Goal: Information Seeking & Learning: Learn about a topic

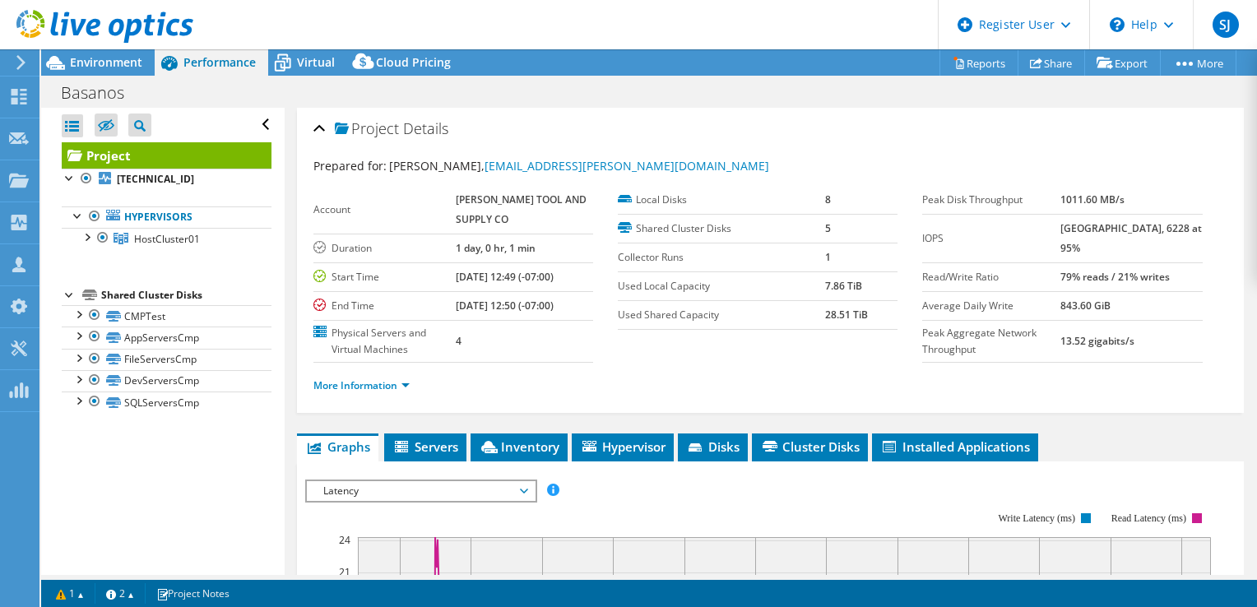
select select "USD"
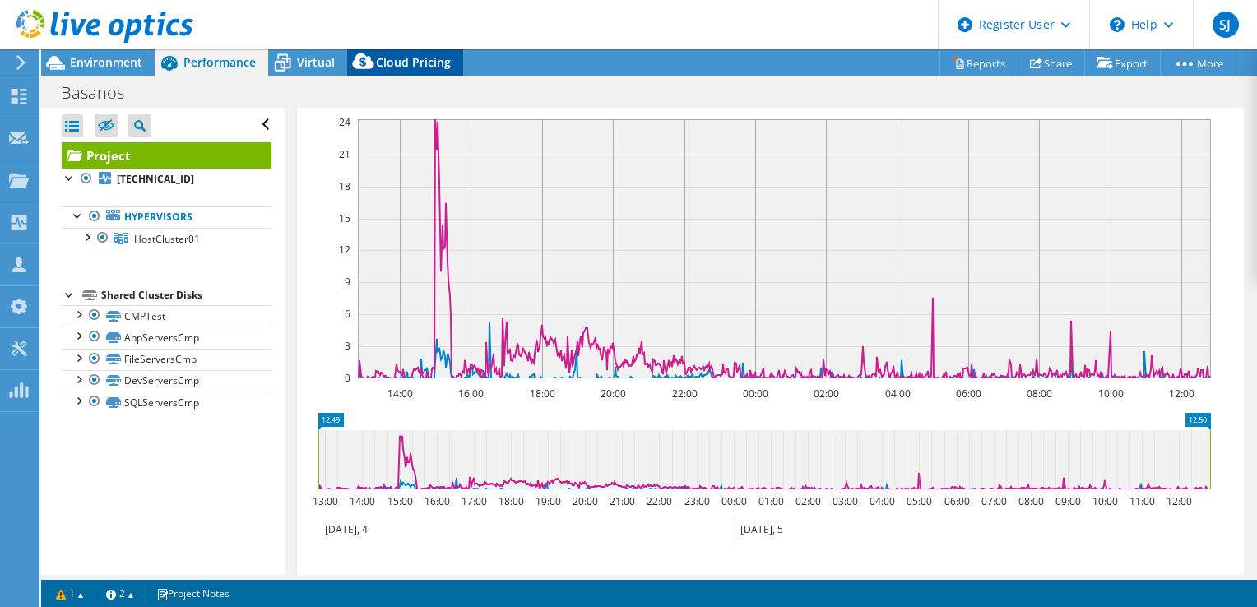
click at [409, 60] on span "Cloud Pricing" at bounding box center [413, 62] width 75 height 16
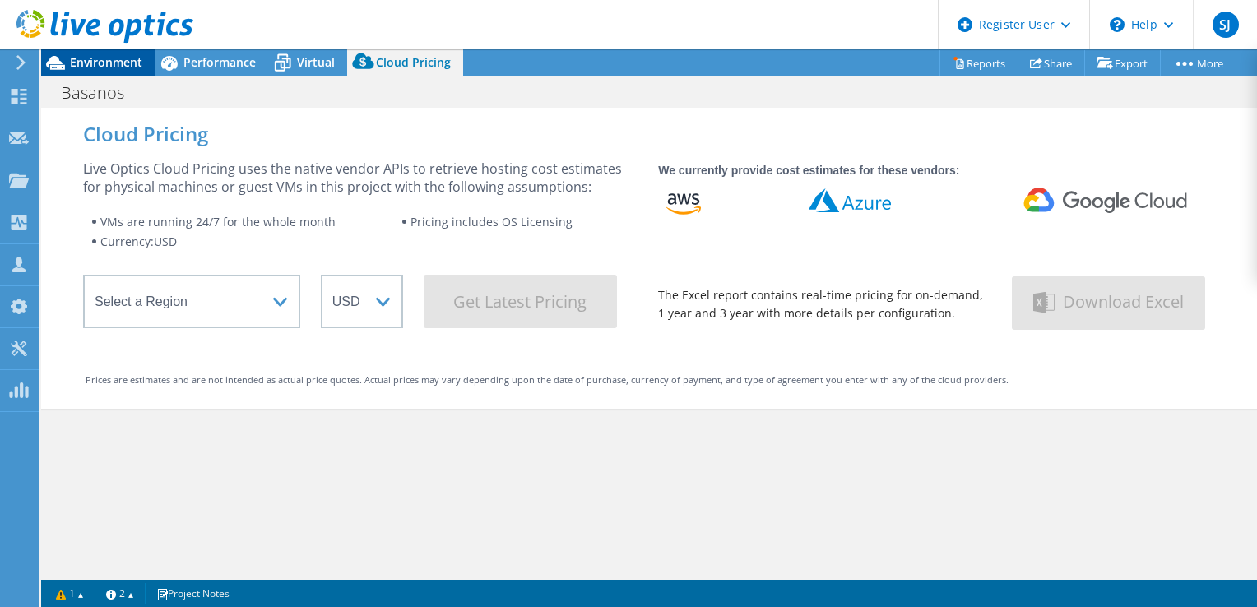
click at [69, 61] on icon at bounding box center [55, 63] width 29 height 29
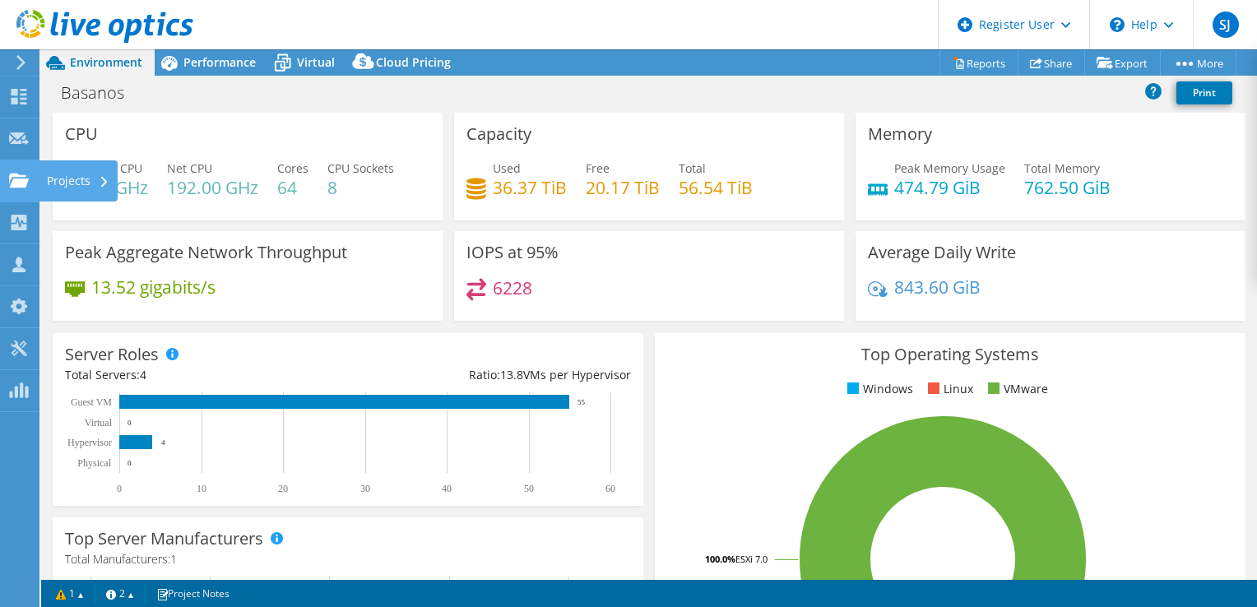
click at [22, 173] on icon at bounding box center [19, 181] width 20 height 16
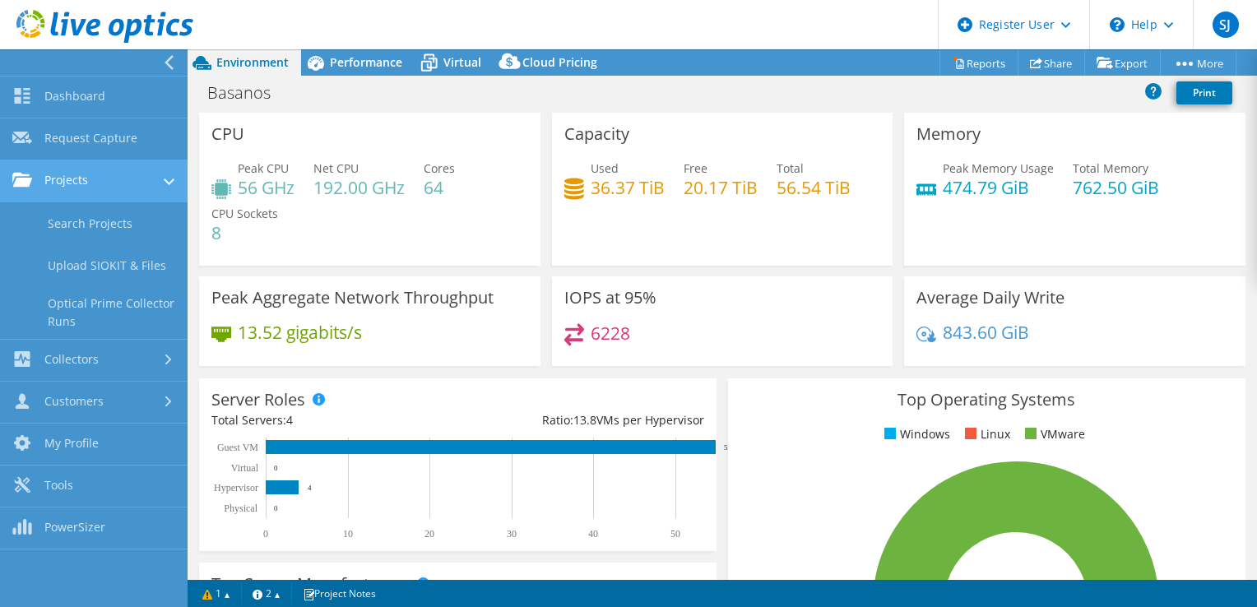
click at [66, 181] on link "Projects" at bounding box center [93, 181] width 187 height 42
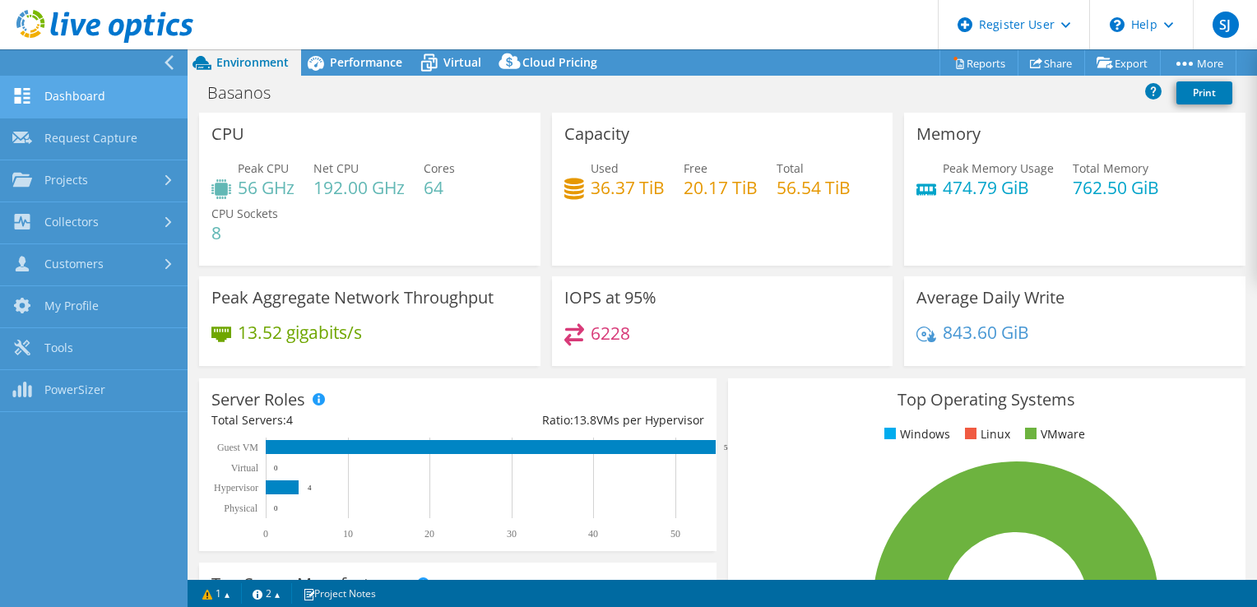
click at [71, 99] on link "Dashboard" at bounding box center [93, 97] width 187 height 42
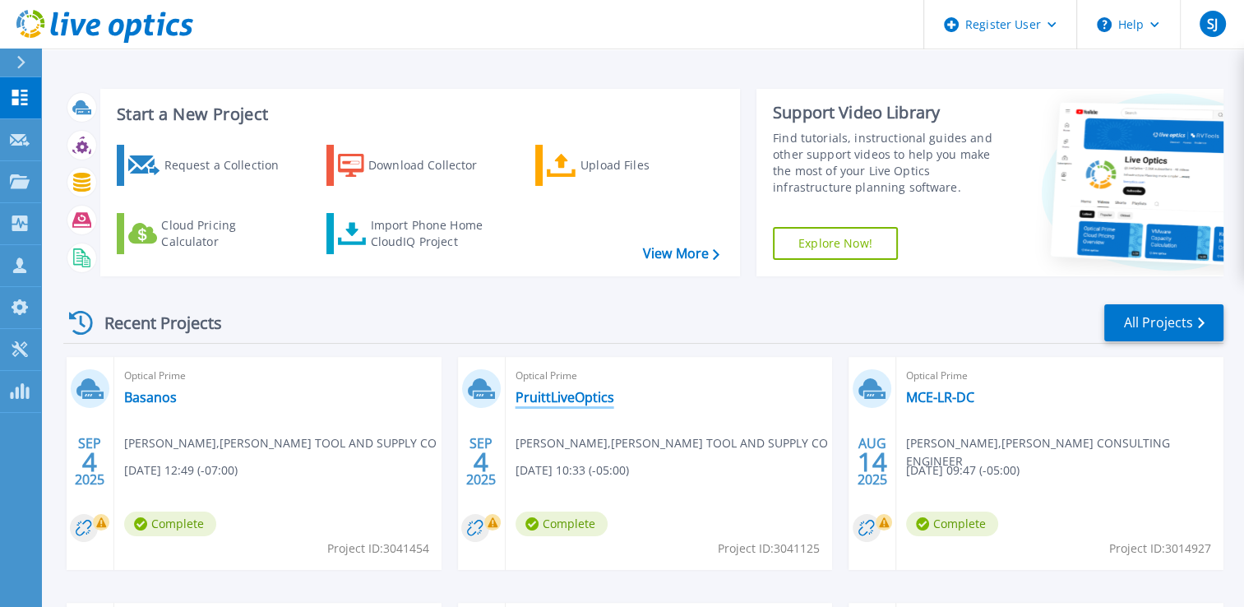
click at [549, 400] on link "PruittLiveOptics" at bounding box center [565, 397] width 99 height 16
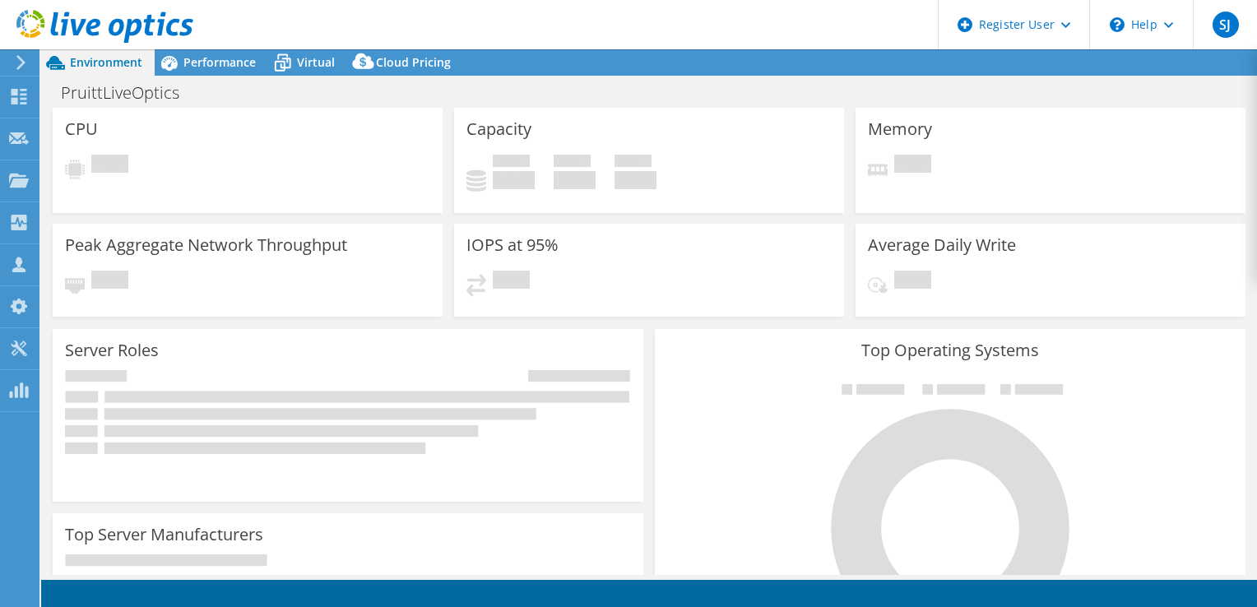
select select "USD"
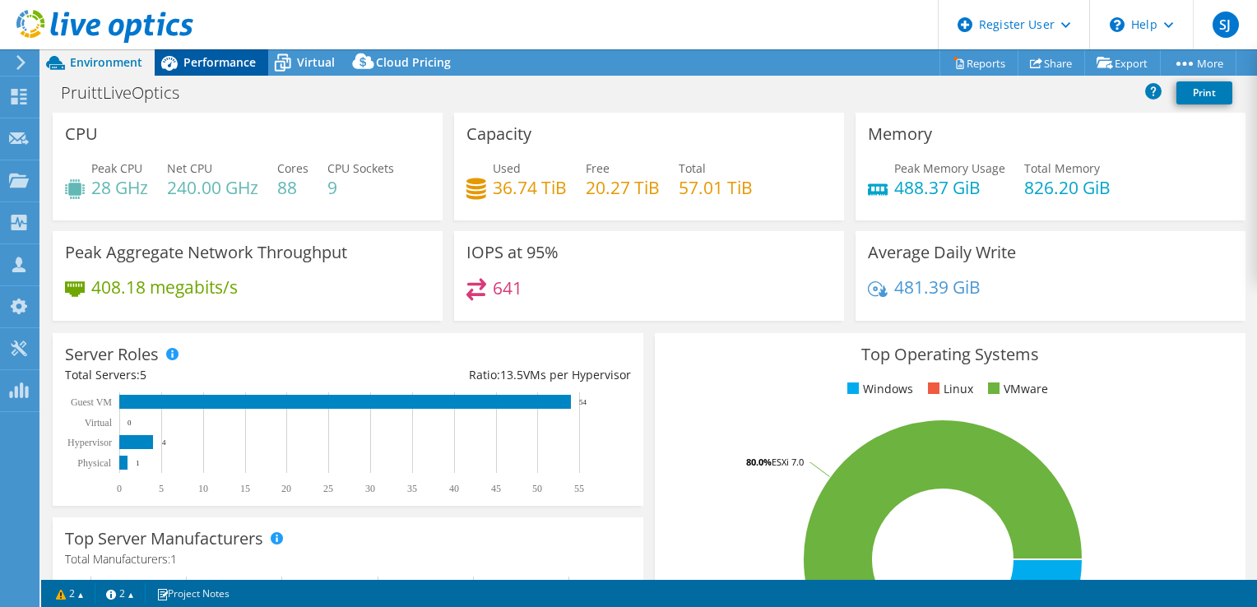
click at [208, 55] on span "Performance" at bounding box center [219, 62] width 72 height 16
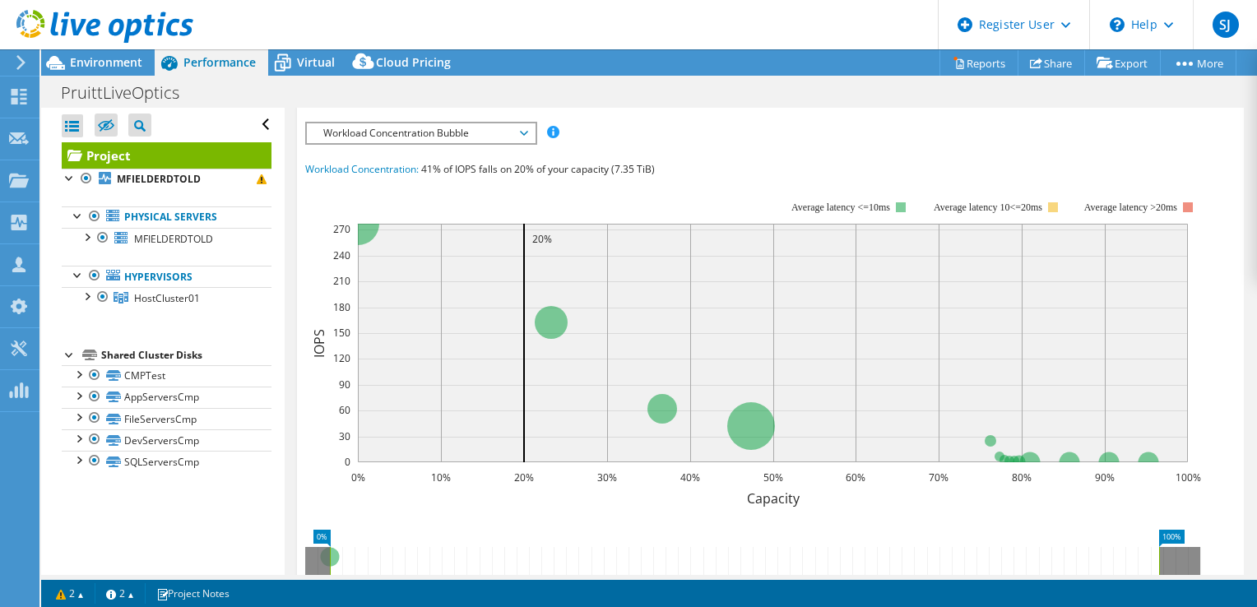
scroll to position [329, 0]
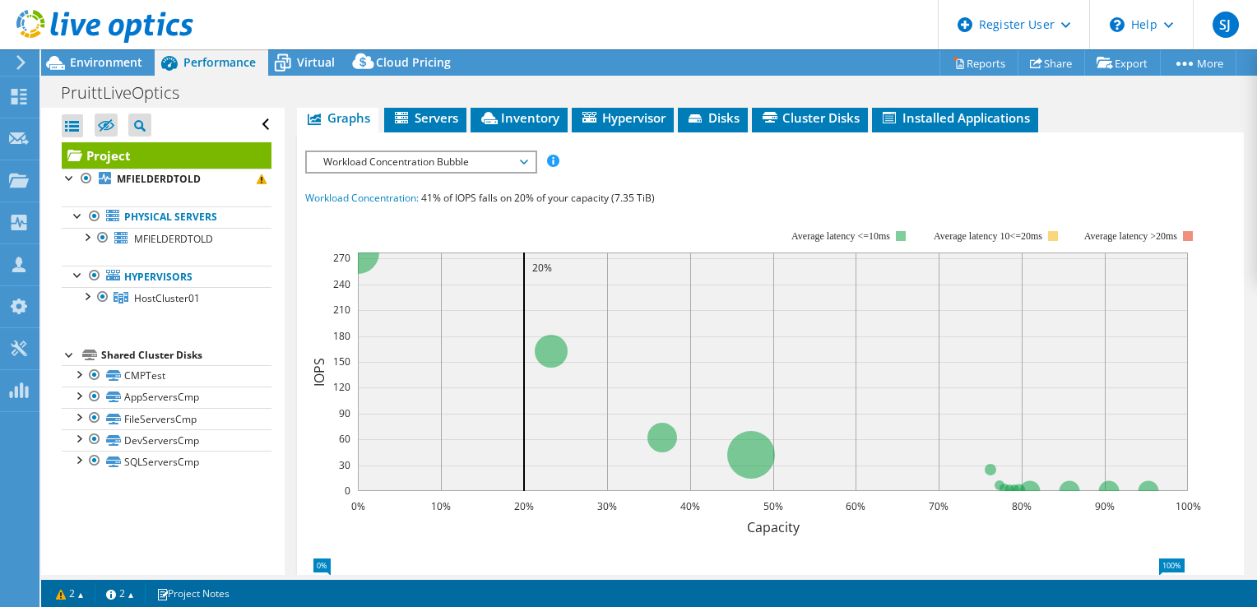
click at [484, 172] on span "Workload Concentration Bubble" at bounding box center [420, 162] width 211 height 20
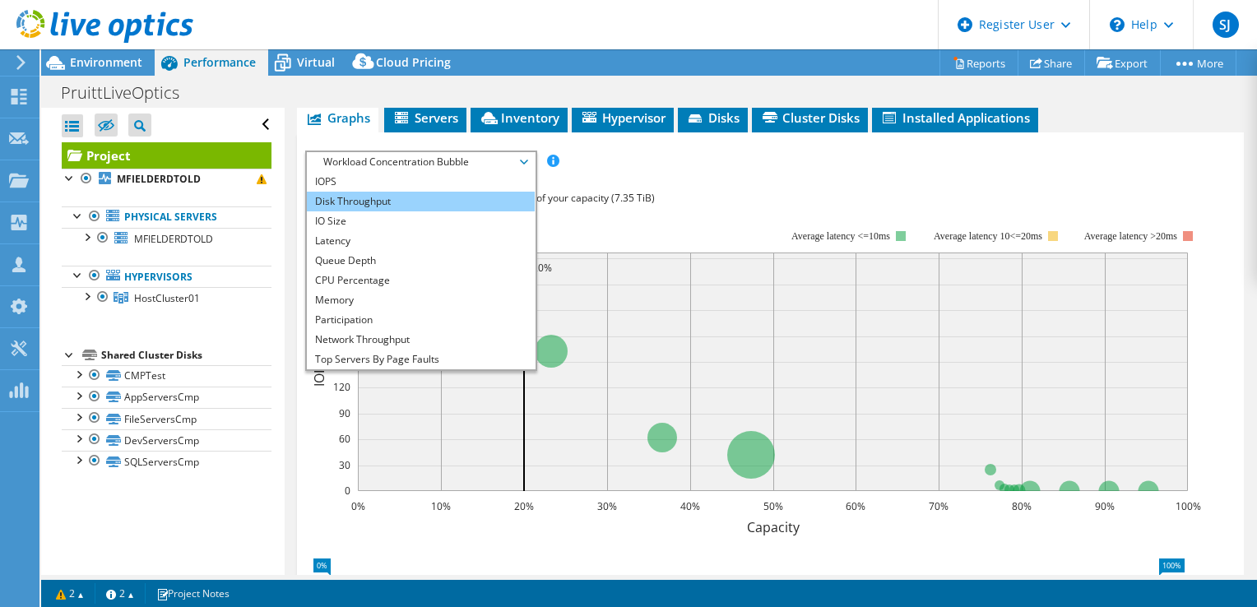
click at [447, 211] on li "Disk Throughput" at bounding box center [421, 202] width 228 height 20
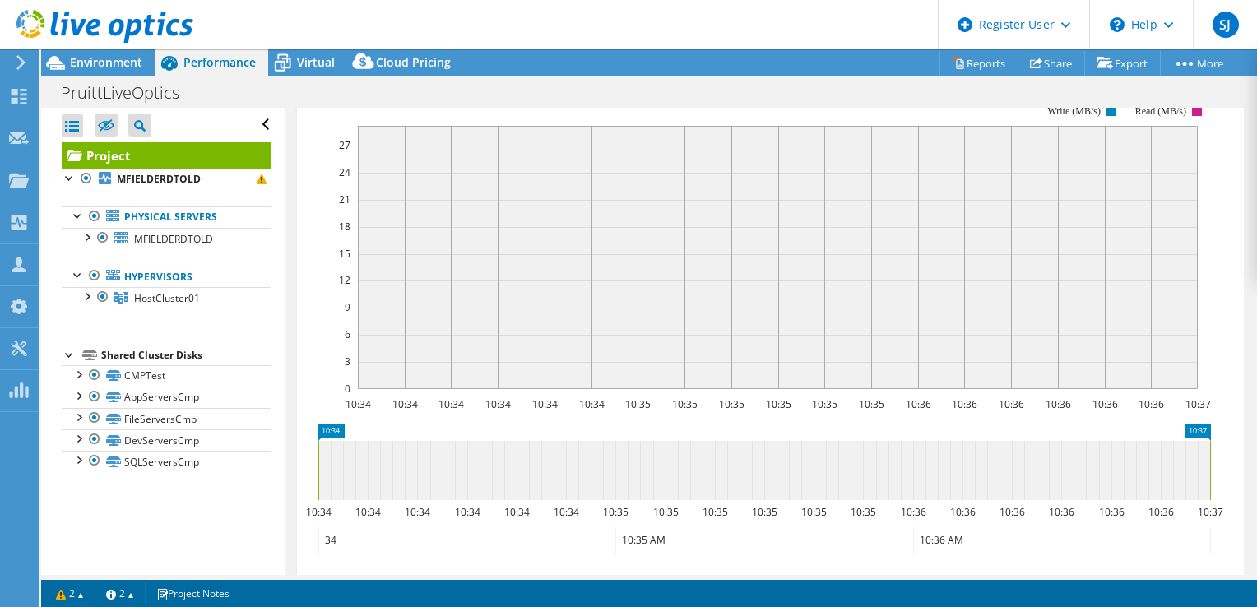
scroll to position [368, 0]
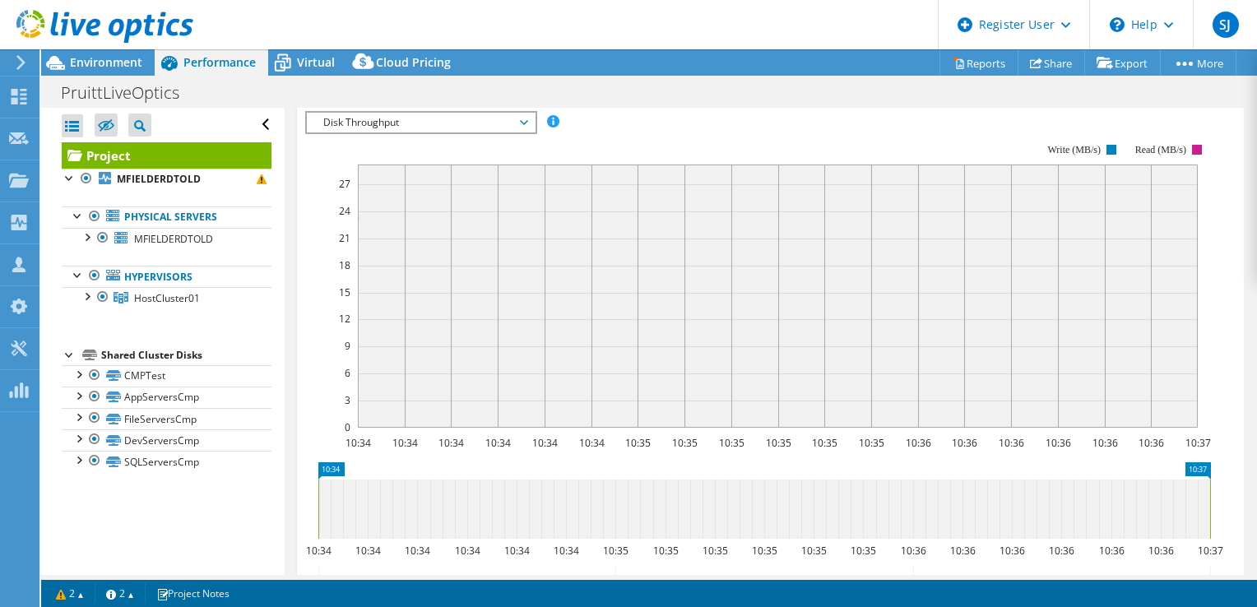
click at [407, 132] on span "Disk Throughput" at bounding box center [420, 123] width 211 height 20
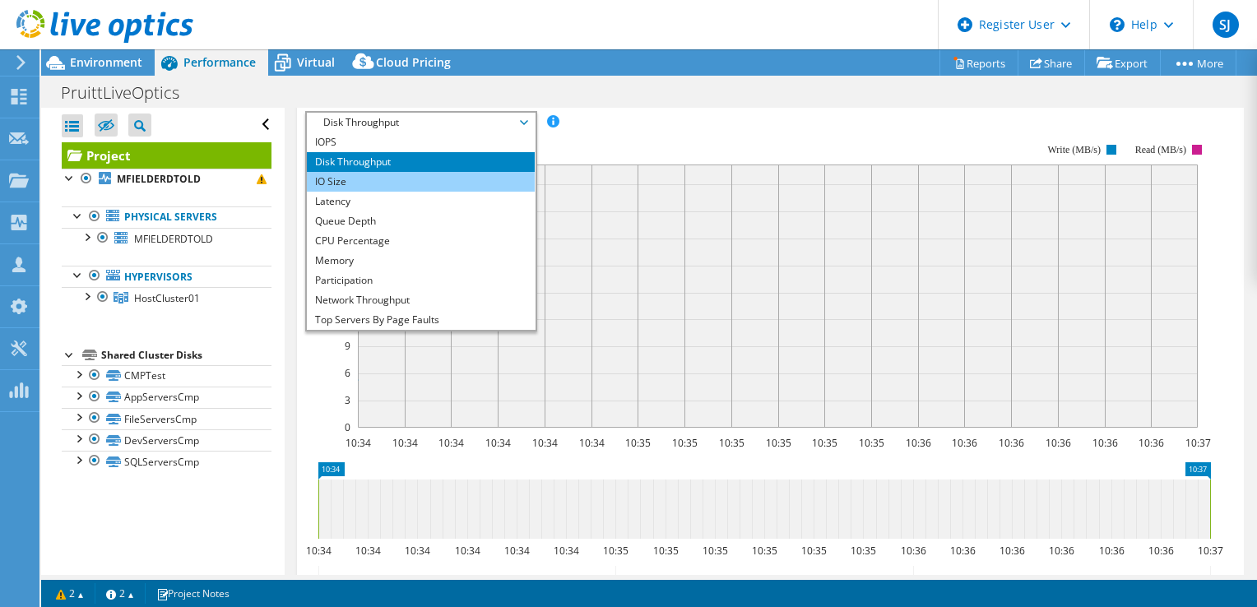
click at [385, 192] on li "IO Size" at bounding box center [421, 182] width 228 height 20
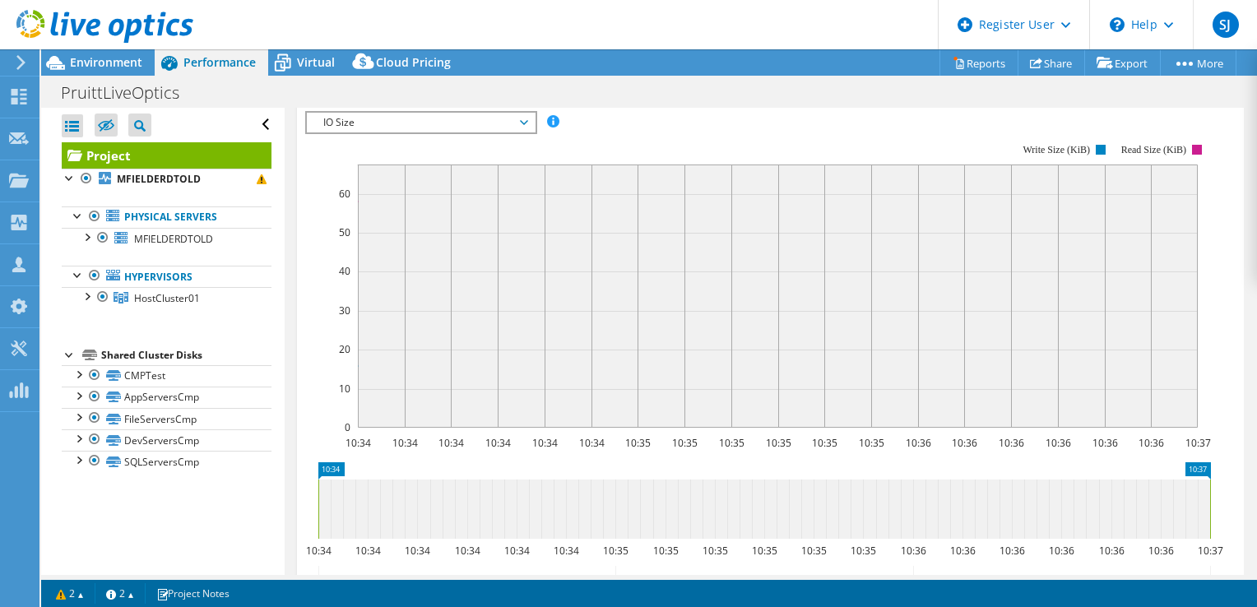
click at [386, 132] on span "IO Size" at bounding box center [420, 123] width 211 height 20
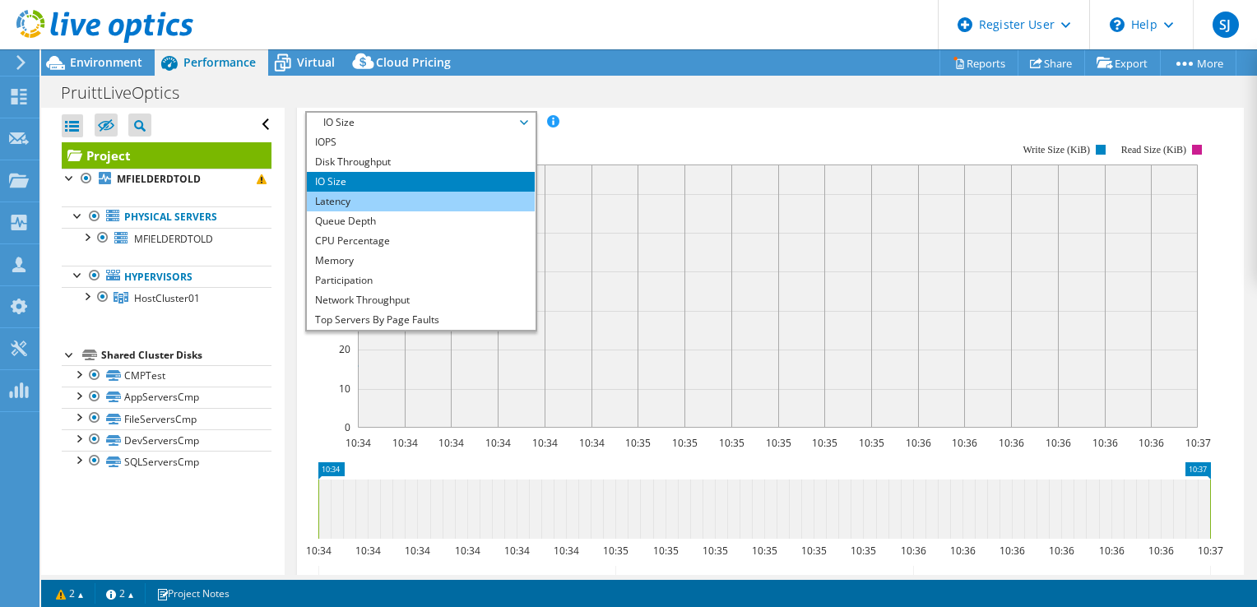
click at [382, 211] on li "Latency" at bounding box center [421, 202] width 228 height 20
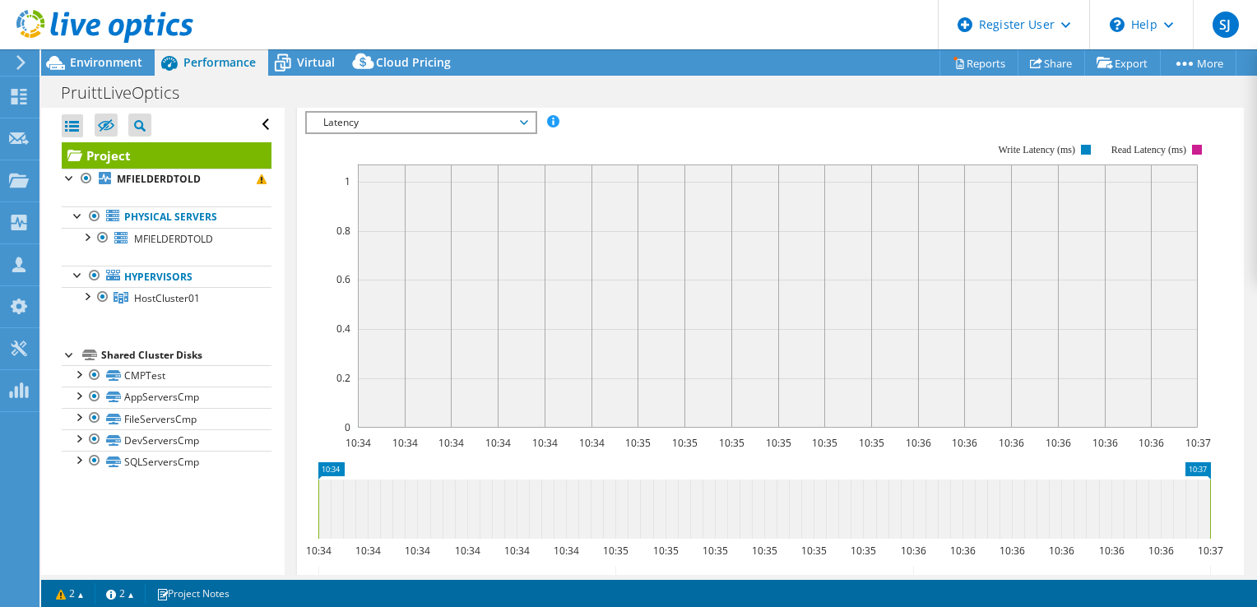
click at [510, 132] on span "Latency" at bounding box center [420, 123] width 211 height 20
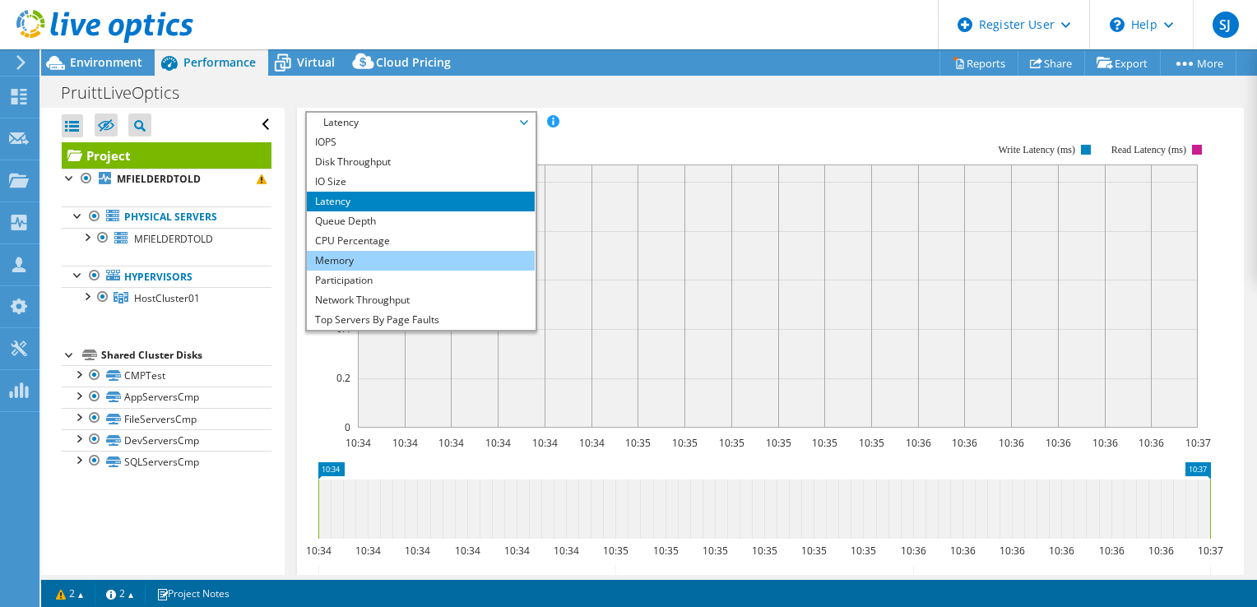
click at [445, 271] on li "Memory" at bounding box center [421, 261] width 228 height 20
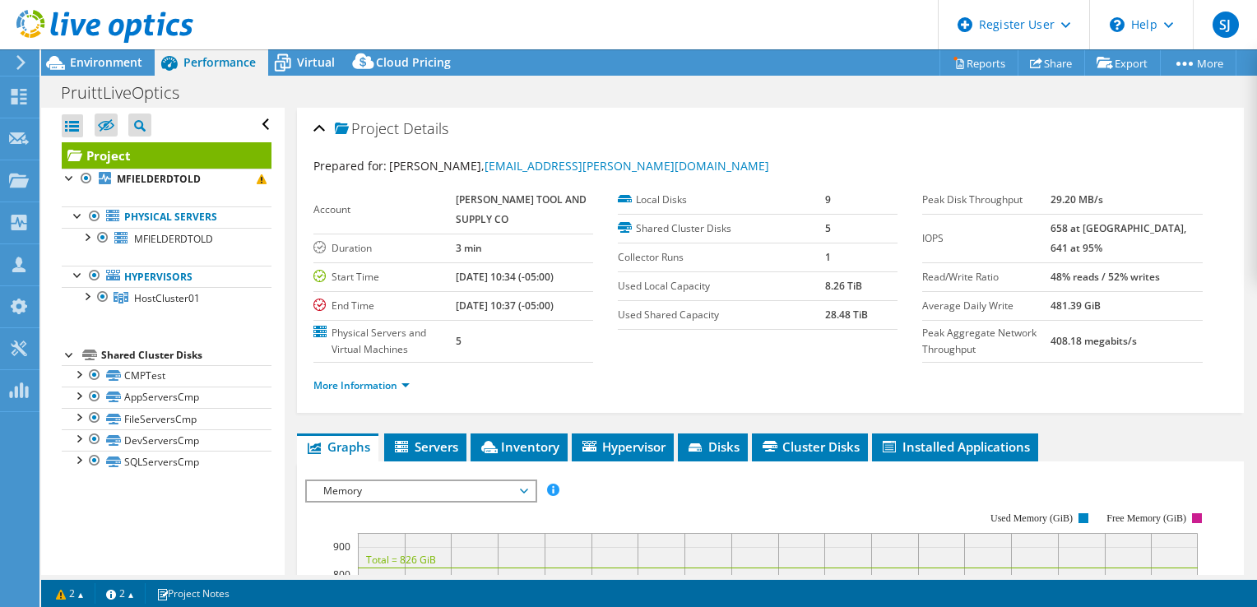
scroll to position [164, 0]
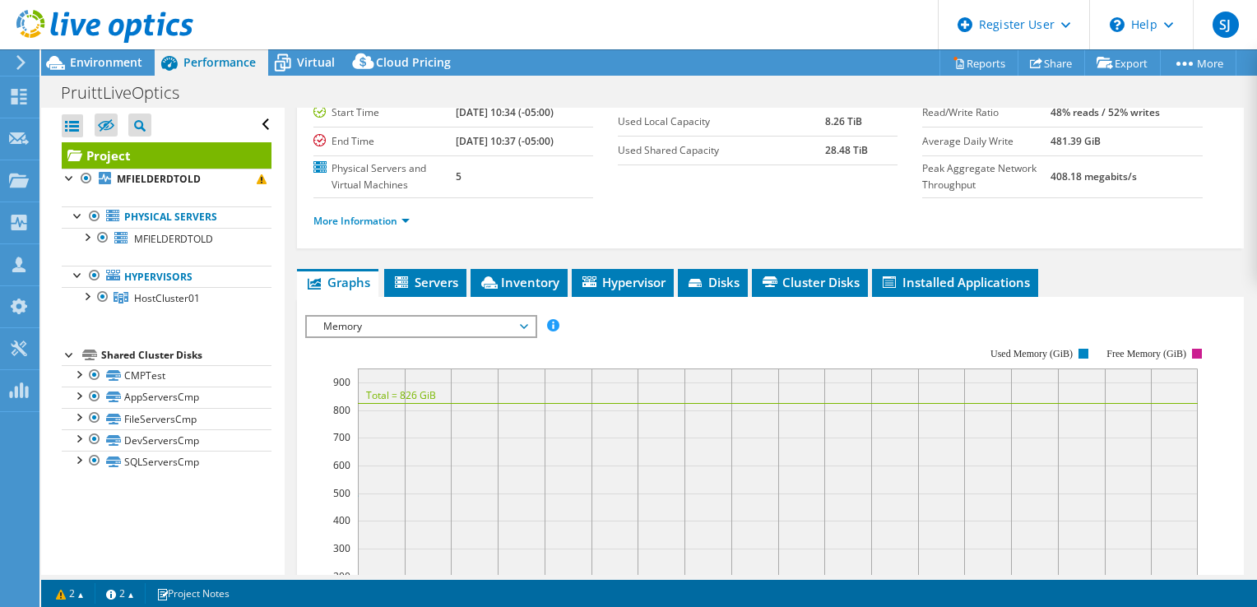
click at [431, 336] on span "Memory" at bounding box center [420, 327] width 211 height 20
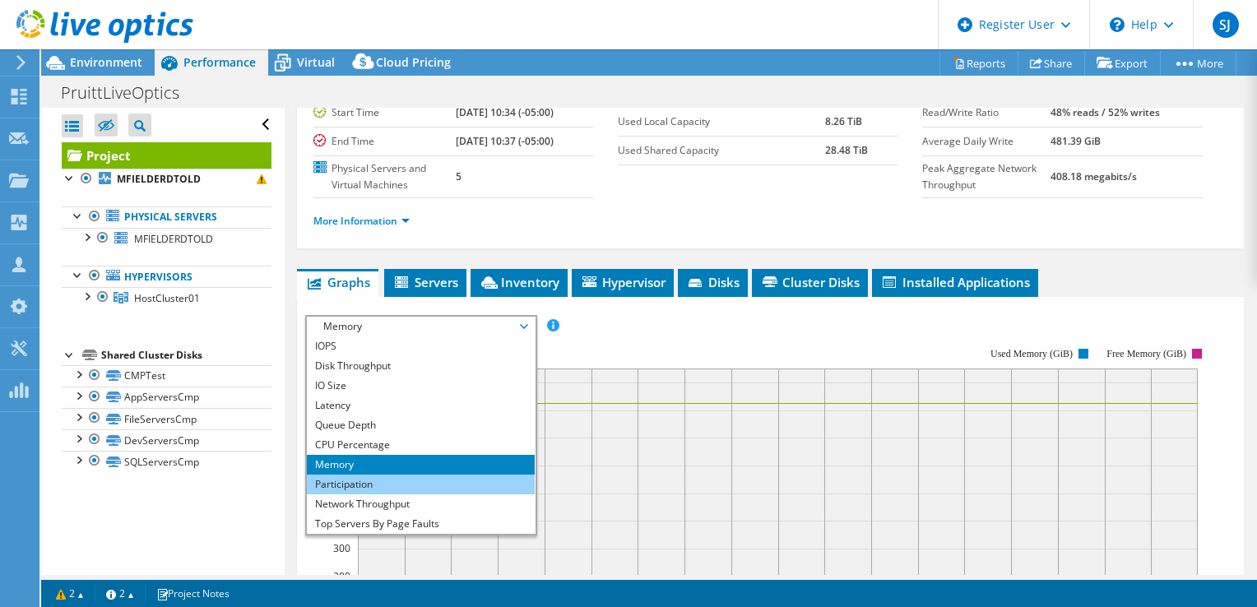
click at [405, 494] on li "Participation" at bounding box center [421, 484] width 228 height 20
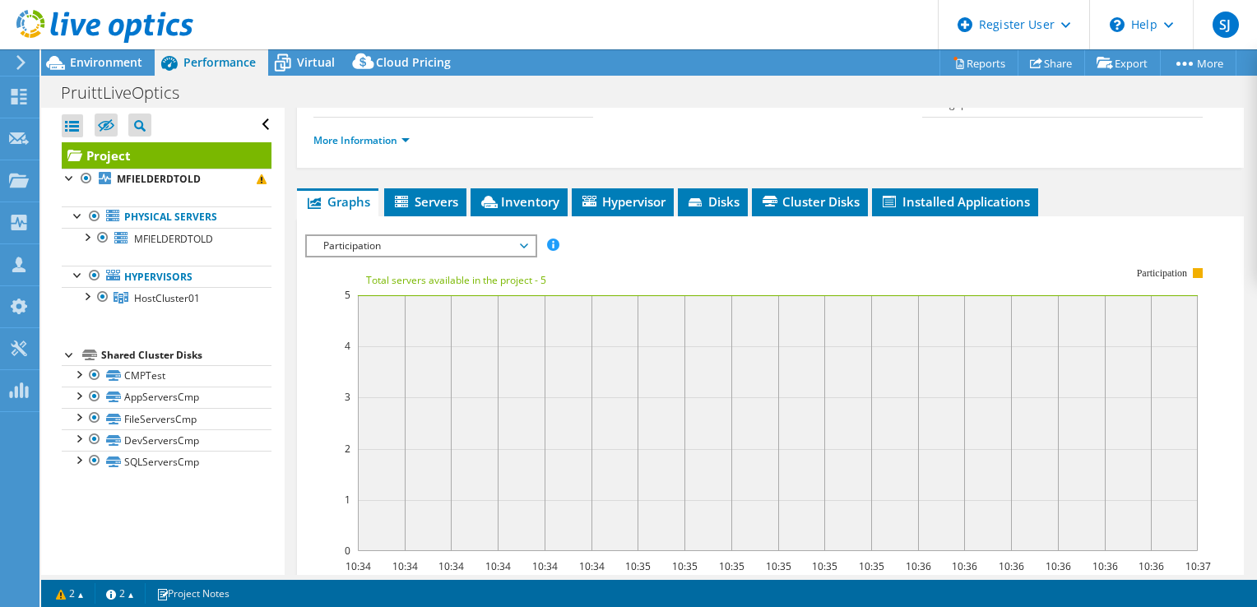
scroll to position [329, 0]
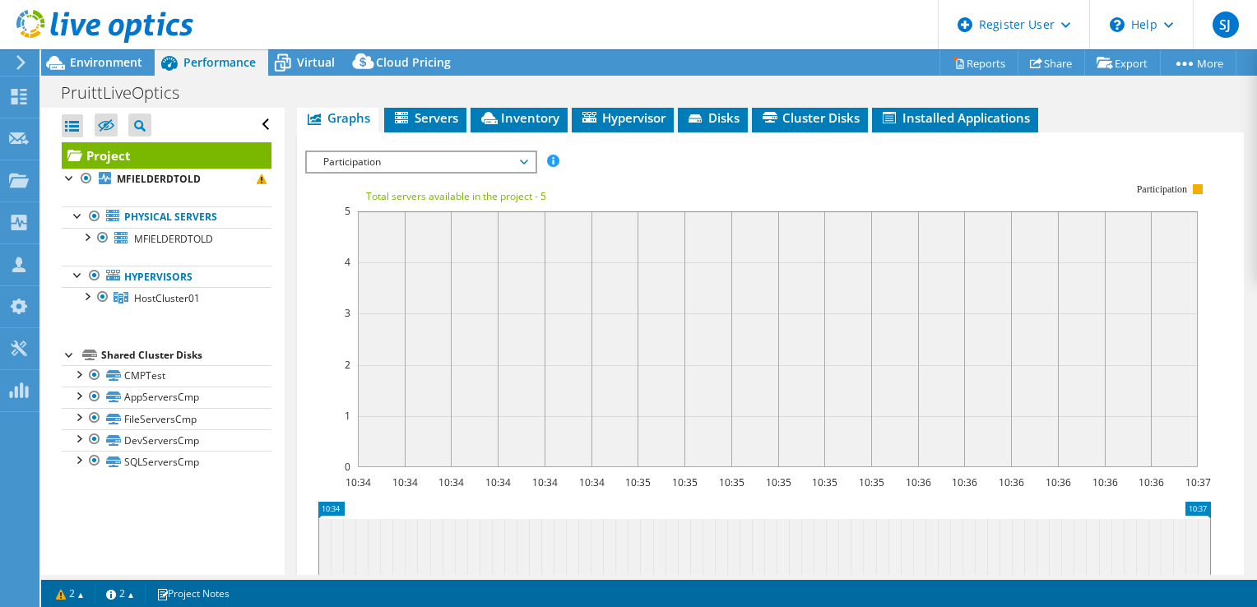
click at [414, 203] on text "Total servers available in the project - 5" at bounding box center [456, 196] width 180 height 14
click at [428, 126] on span "Servers" at bounding box center [425, 117] width 66 height 16
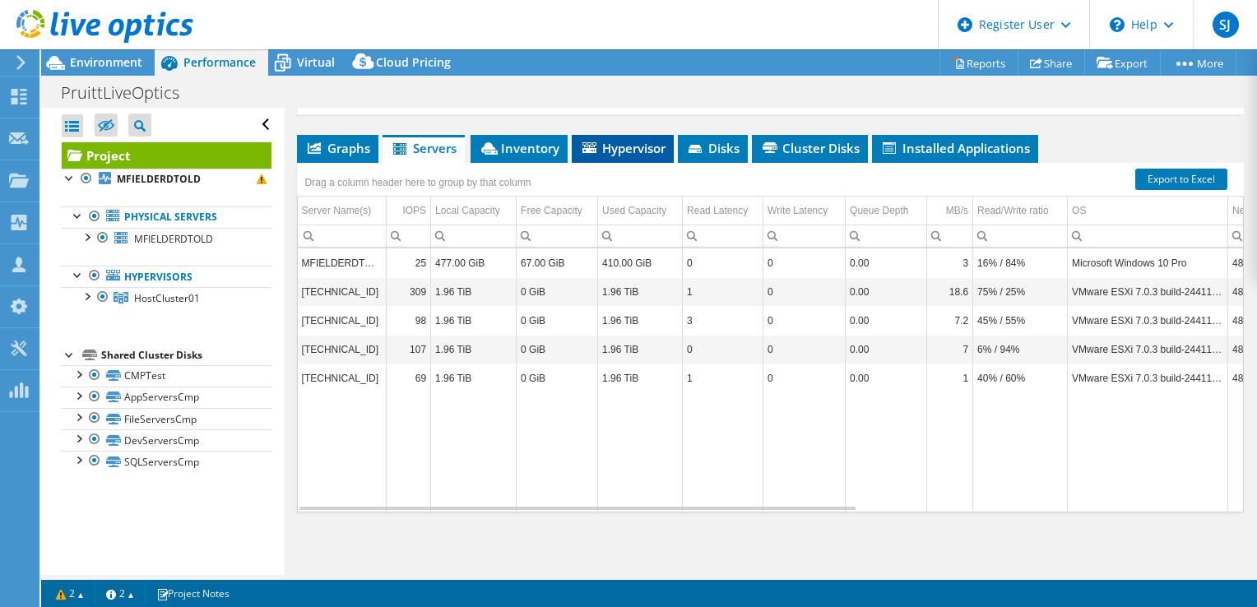
click at [632, 156] on span "Hypervisor" at bounding box center [623, 148] width 86 height 16
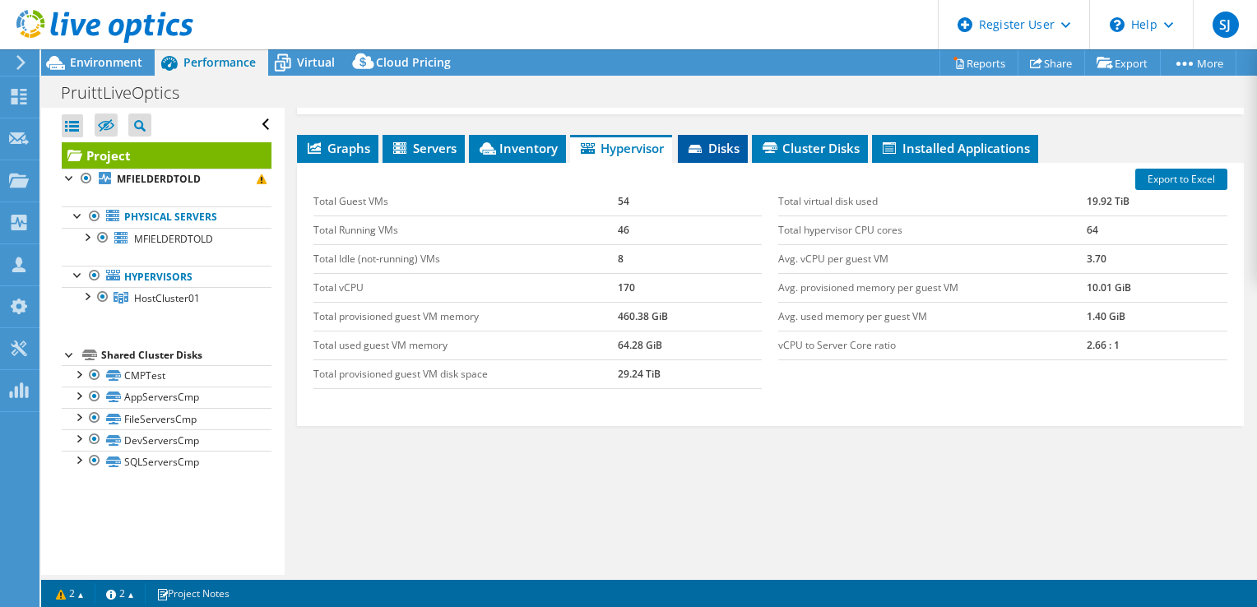
click at [700, 155] on icon at bounding box center [696, 150] width 16 height 11
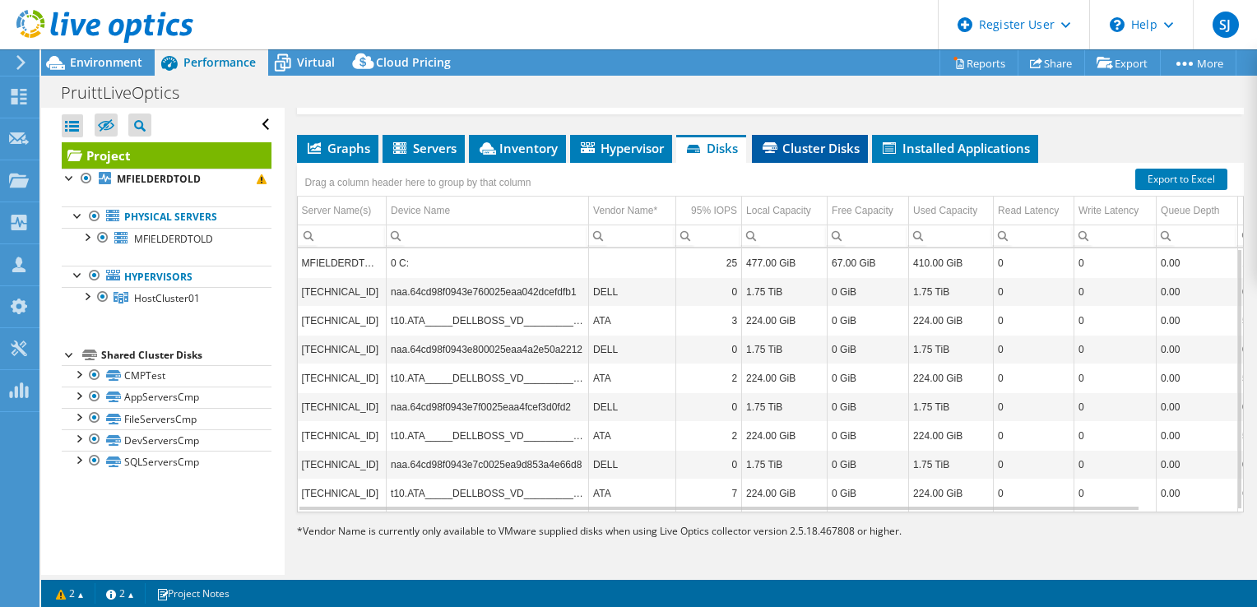
click at [806, 156] on span "Cluster Disks" at bounding box center [810, 148] width 100 height 16
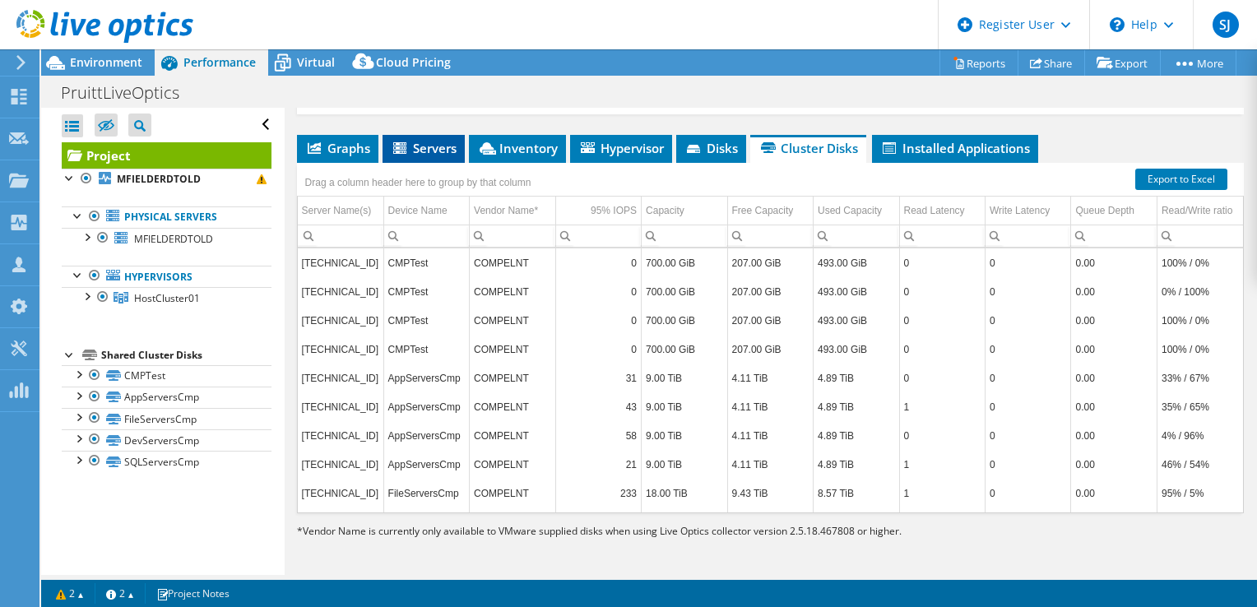
click at [388, 153] on li "Servers" at bounding box center [423, 149] width 82 height 28
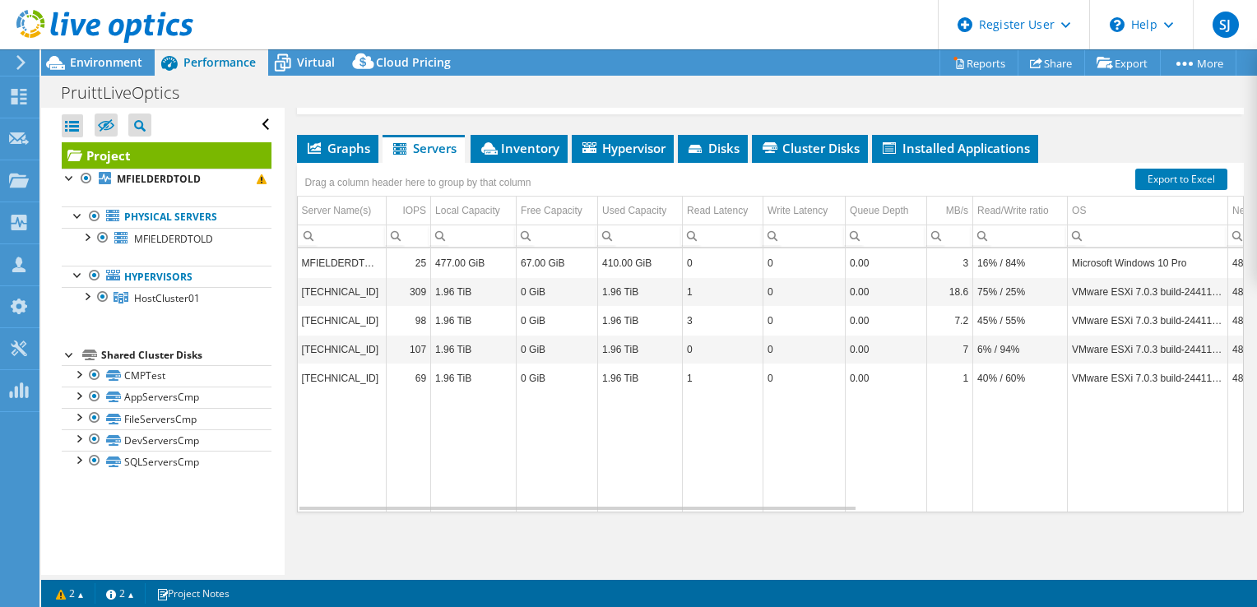
click at [381, 155] on ul "Graphs Servers Inventory Hypervisor Disks Cluster Disks Installed Applications" at bounding box center [770, 149] width 947 height 28
click at [334, 169] on div "Drag a column header here to group by that column" at bounding box center [418, 180] width 243 height 35
click at [339, 156] on span "Graphs" at bounding box center [337, 148] width 65 height 16
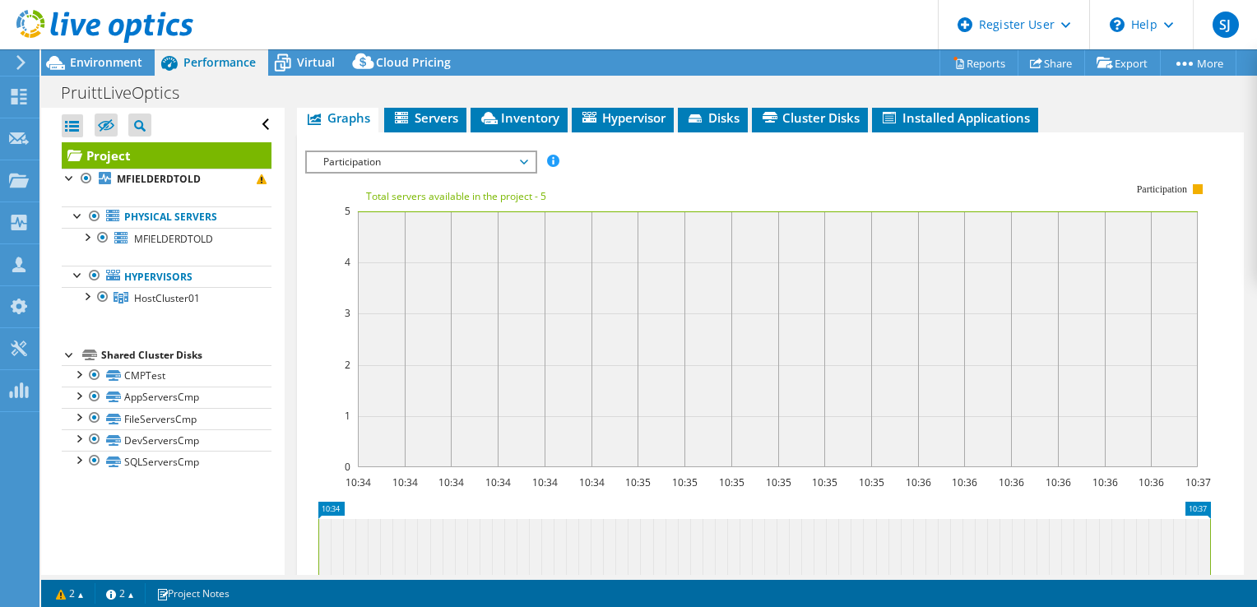
click at [348, 172] on span "Participation" at bounding box center [420, 162] width 211 height 20
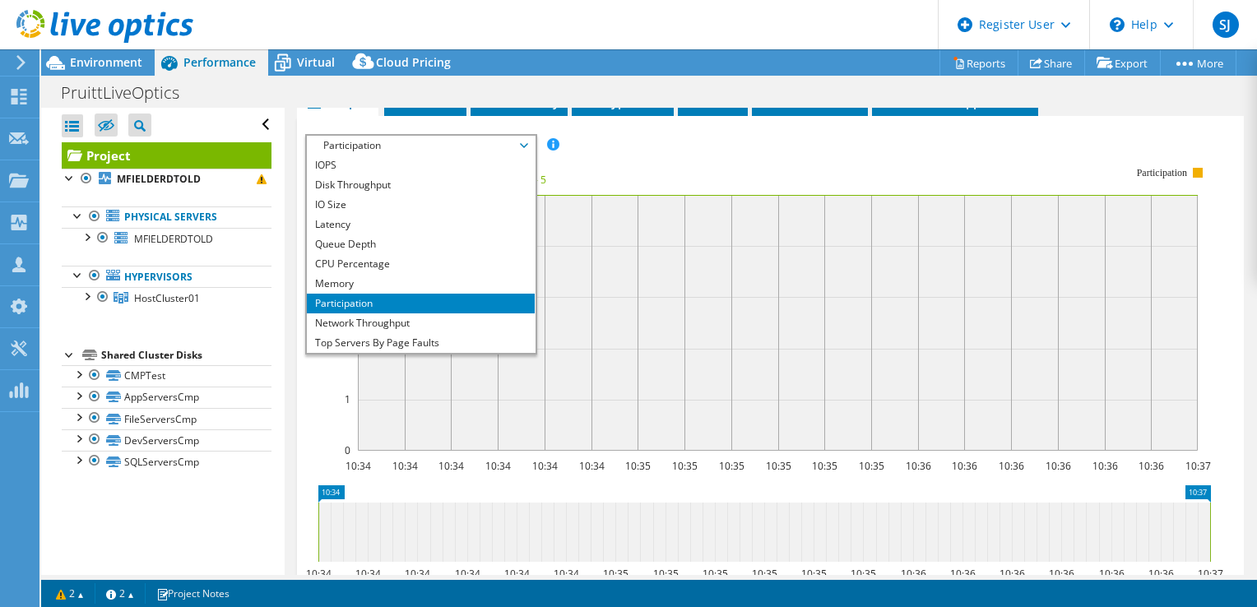
scroll to position [247, 0]
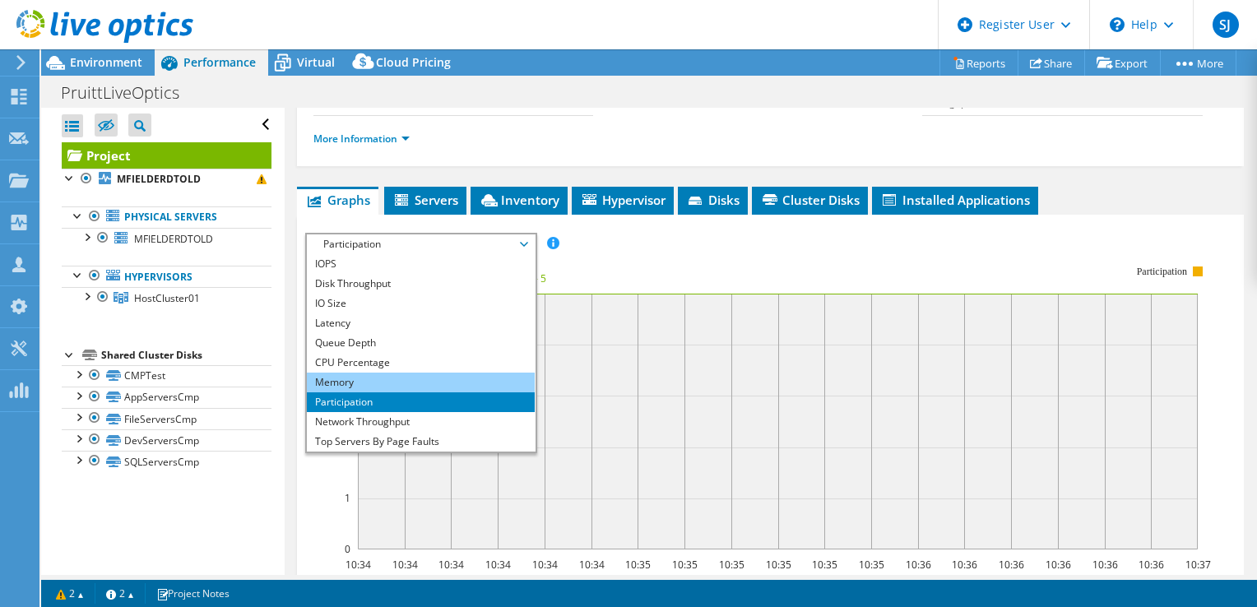
click at [384, 392] on li "Memory" at bounding box center [421, 383] width 228 height 20
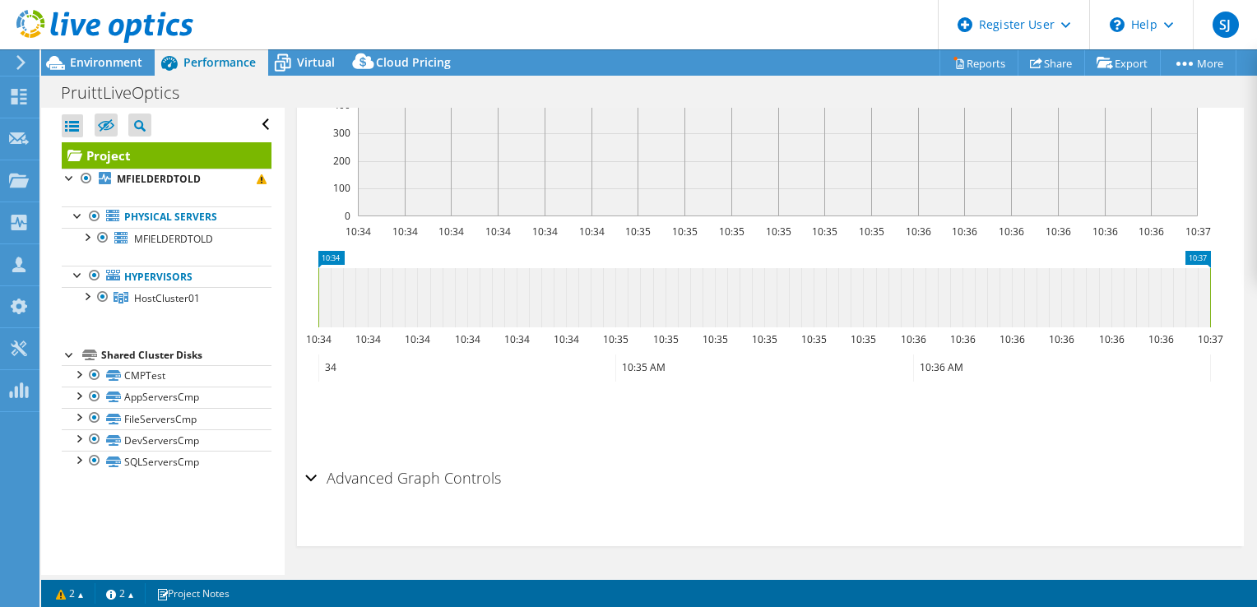
scroll to position [615, 0]
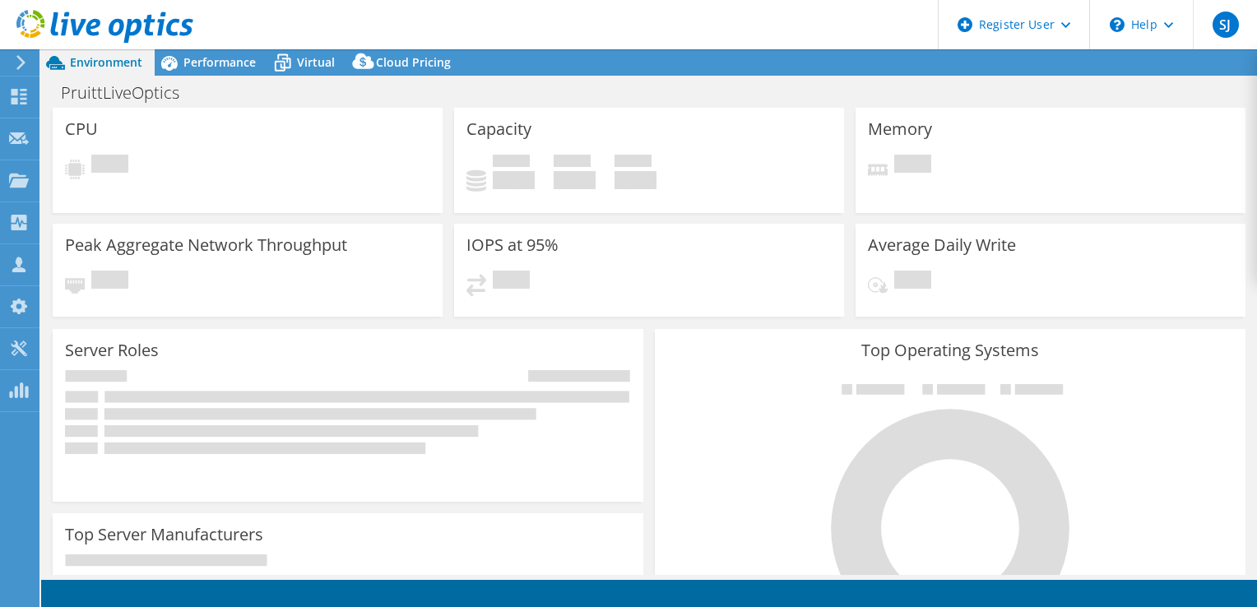
select select "USD"
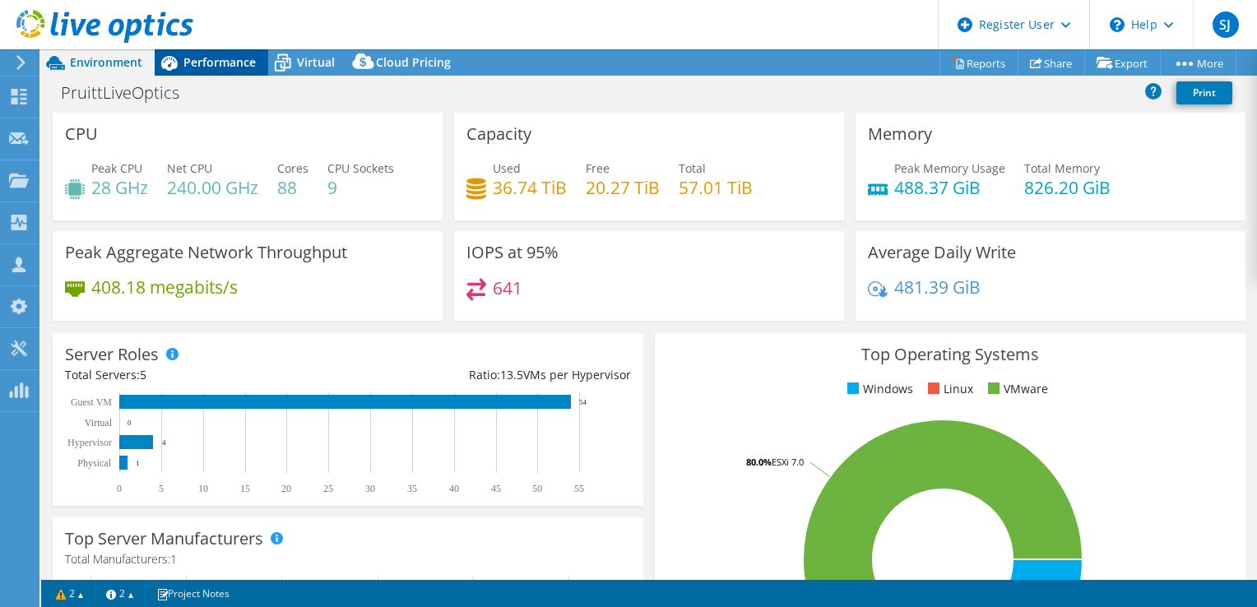
click at [213, 62] on span "Performance" at bounding box center [219, 62] width 72 height 16
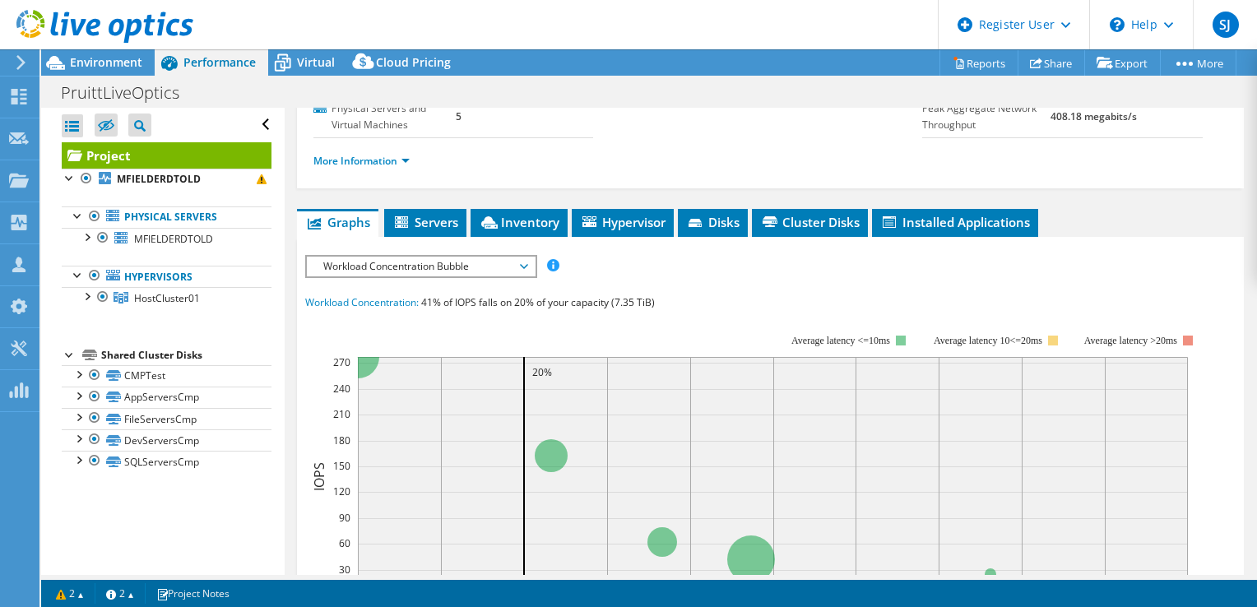
scroll to position [247, 0]
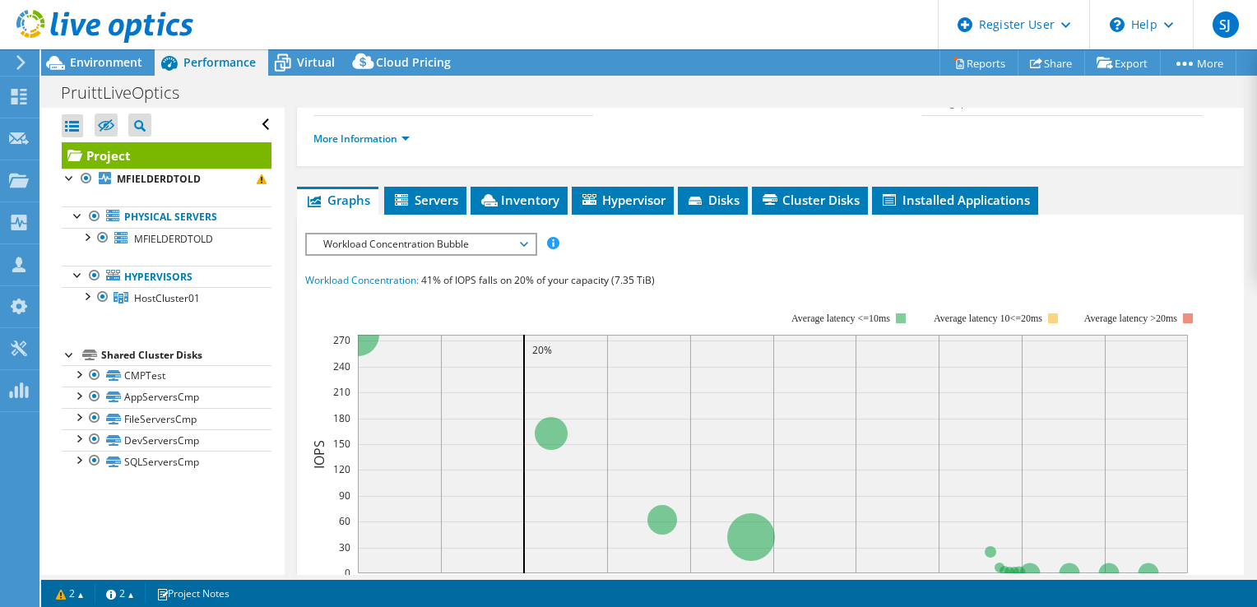
click at [414, 254] on span "Workload Concentration Bubble" at bounding box center [420, 244] width 211 height 20
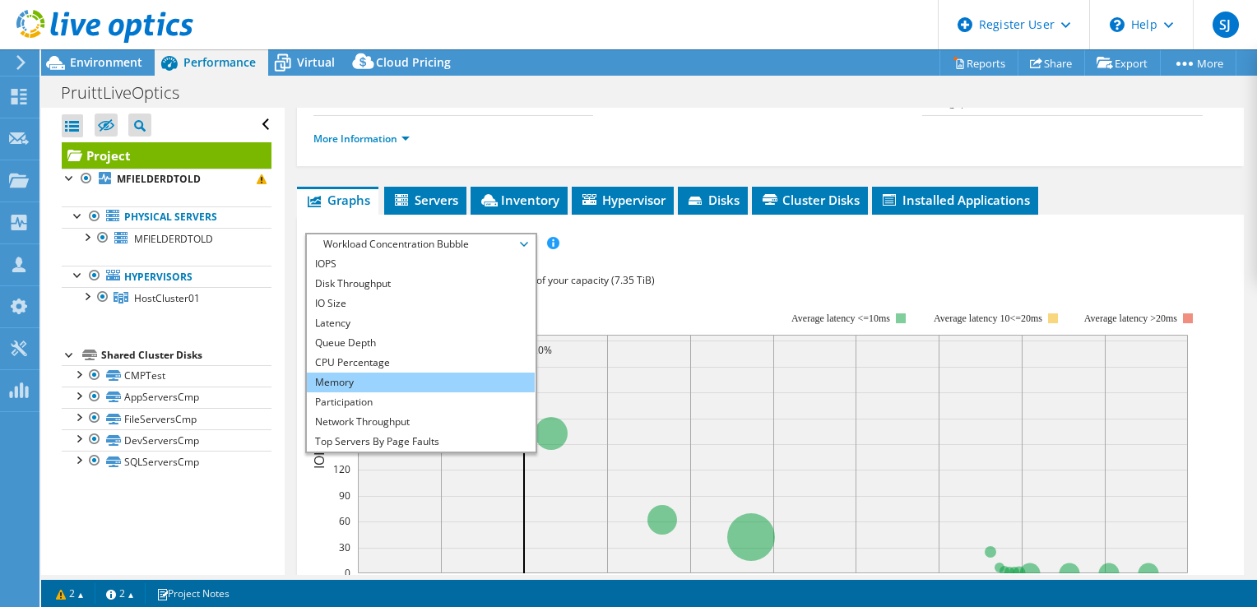
click at [362, 392] on li "Memory" at bounding box center [421, 383] width 228 height 20
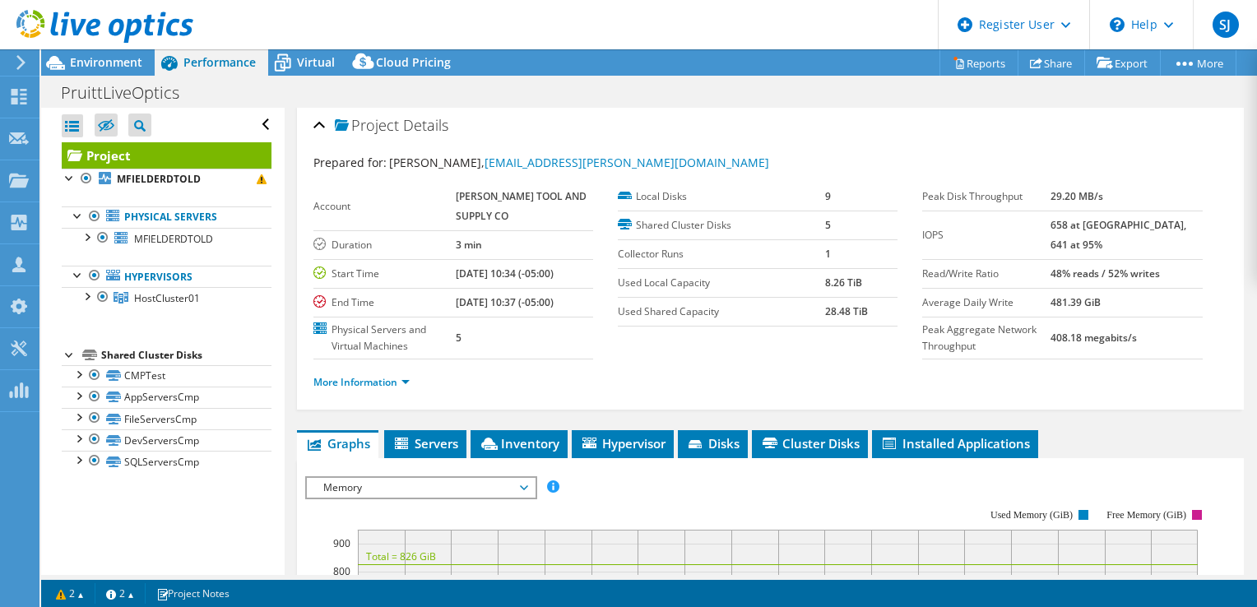
scroll to position [0, 0]
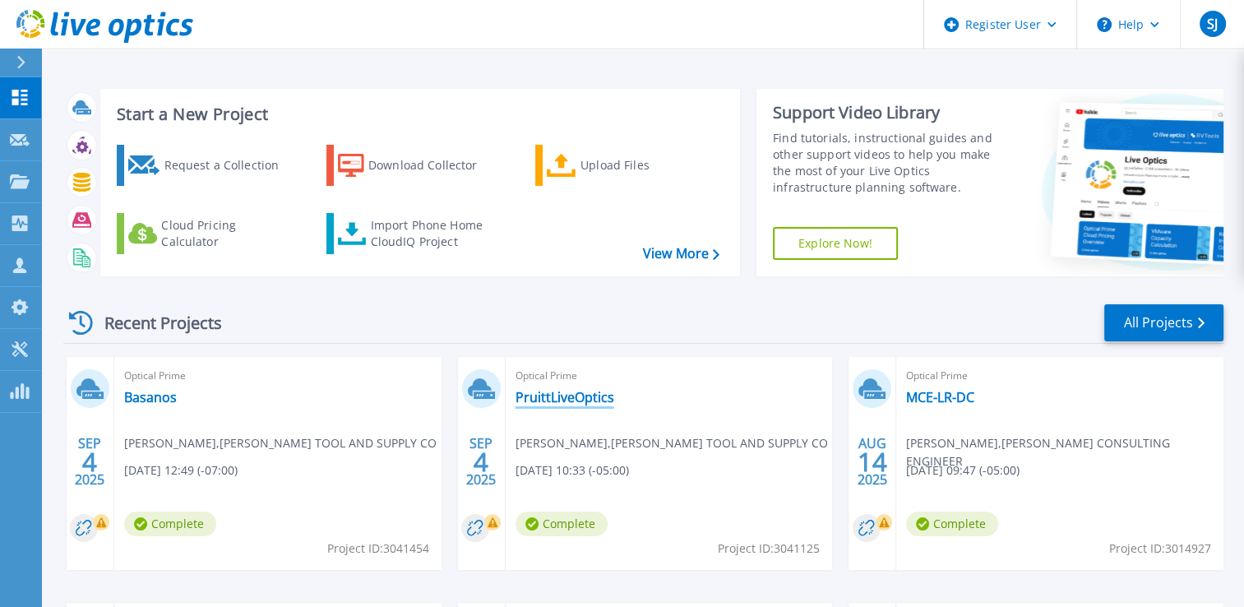
click at [580, 403] on link "PruittLiveOptics" at bounding box center [565, 397] width 99 height 16
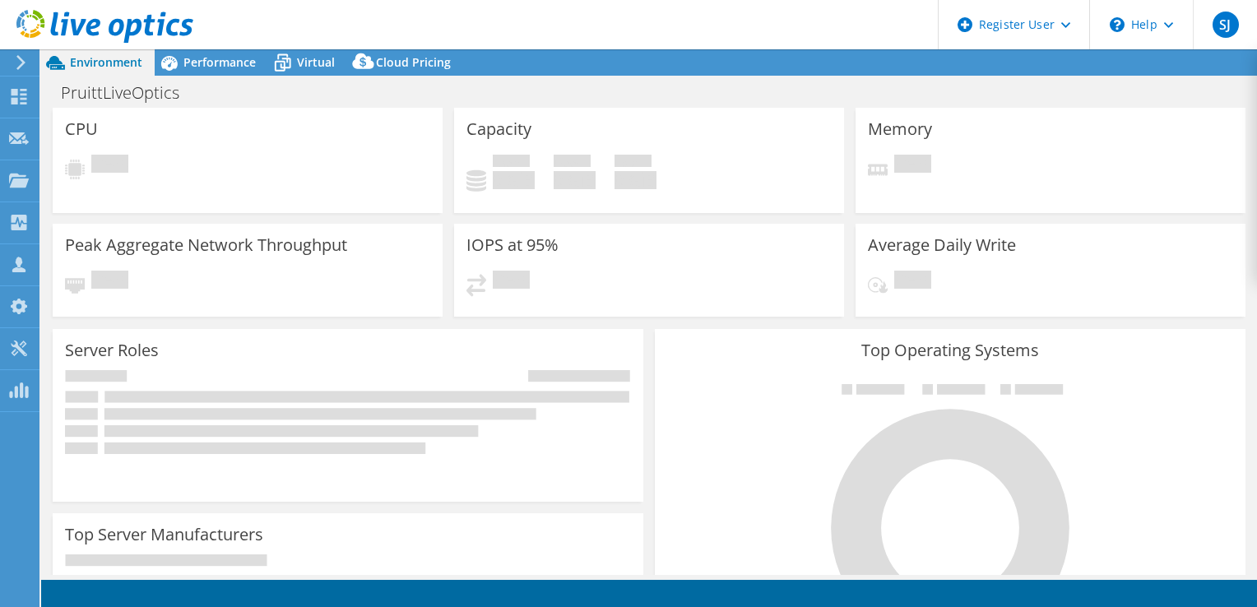
select select "USD"
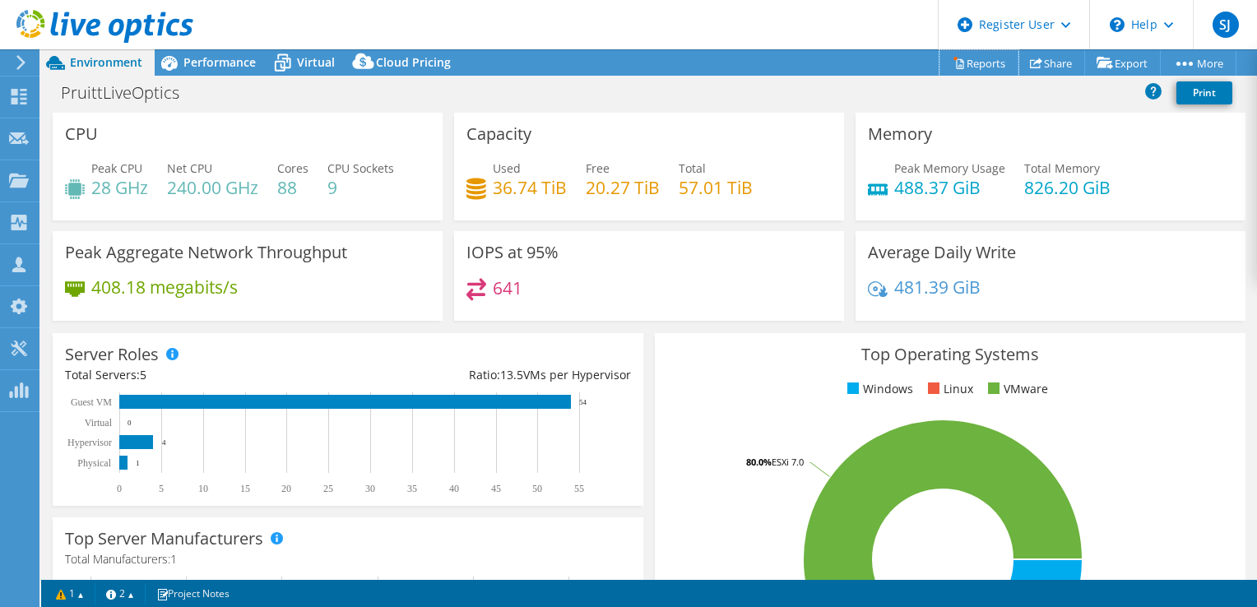
click at [952, 61] on icon at bounding box center [958, 63] width 12 height 12
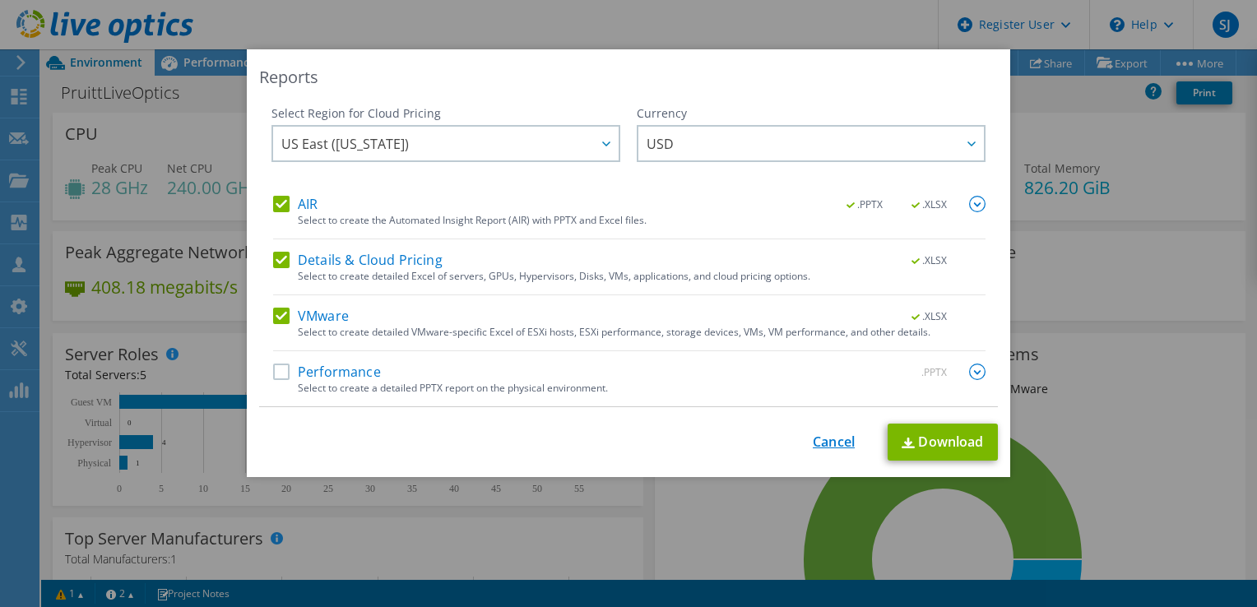
click at [836, 439] on link "Cancel" at bounding box center [833, 442] width 42 height 16
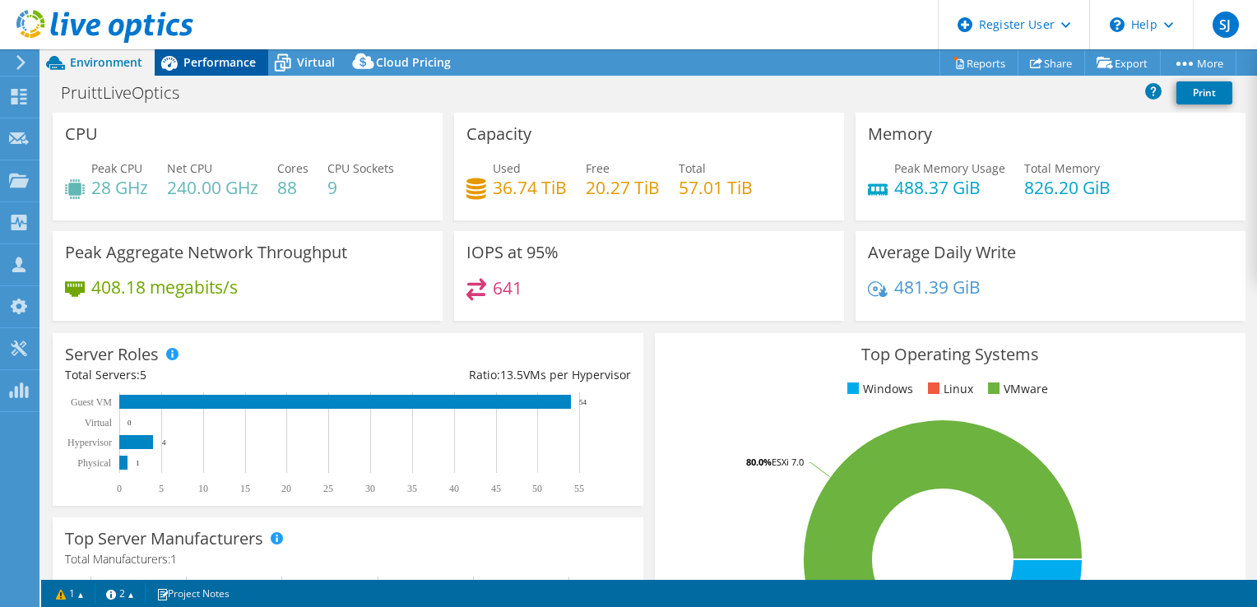
click at [204, 65] on span "Performance" at bounding box center [219, 62] width 72 height 16
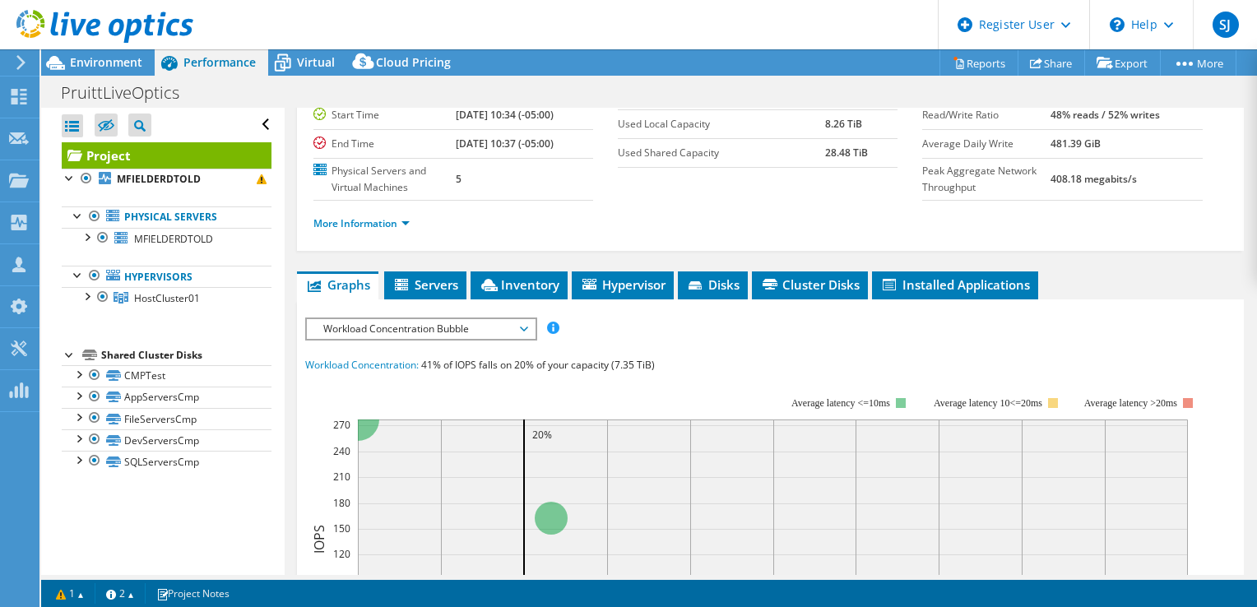
scroll to position [411, 0]
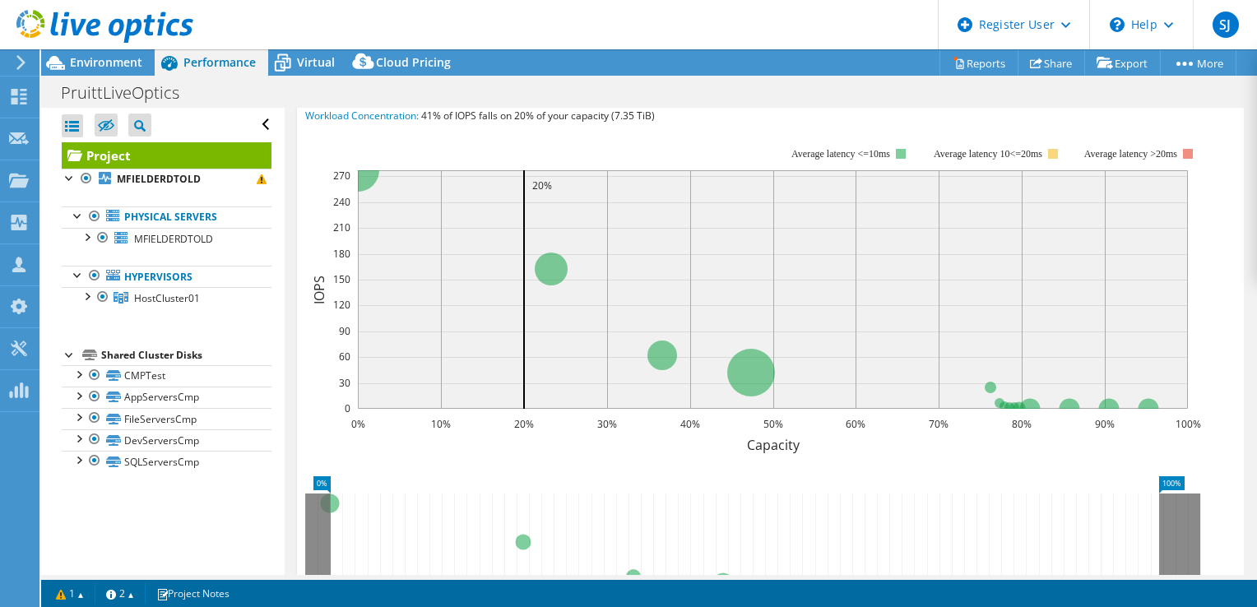
click at [467, 90] on span "Workload Concentration Bubble" at bounding box center [420, 80] width 211 height 20
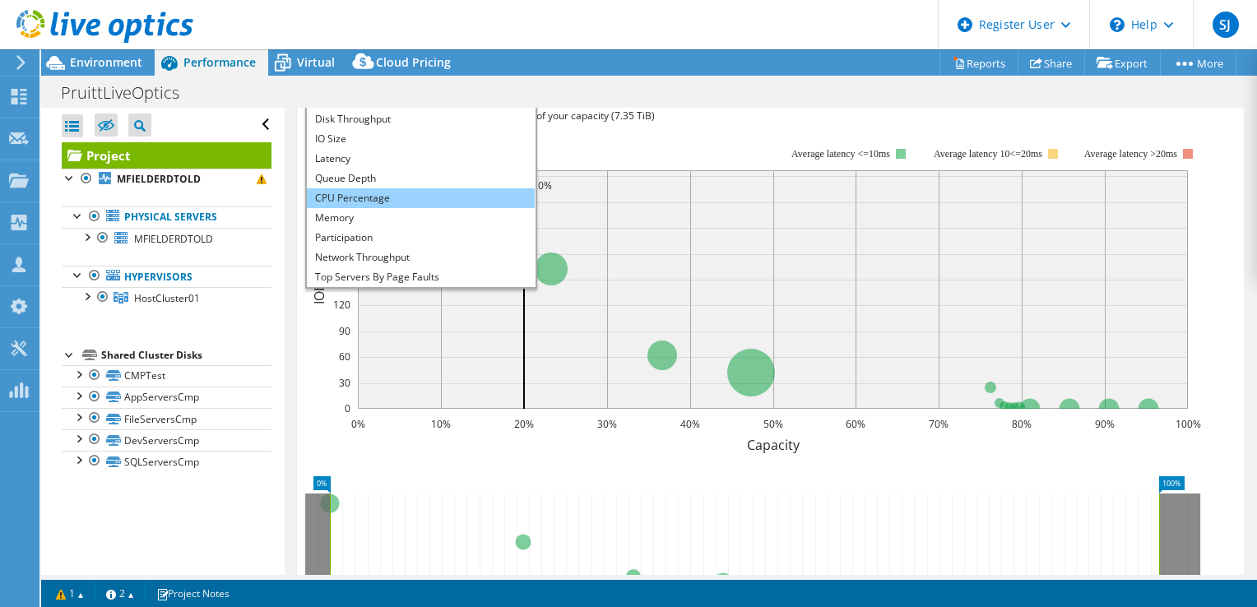
click at [437, 208] on li "CPU Percentage" at bounding box center [421, 198] width 228 height 20
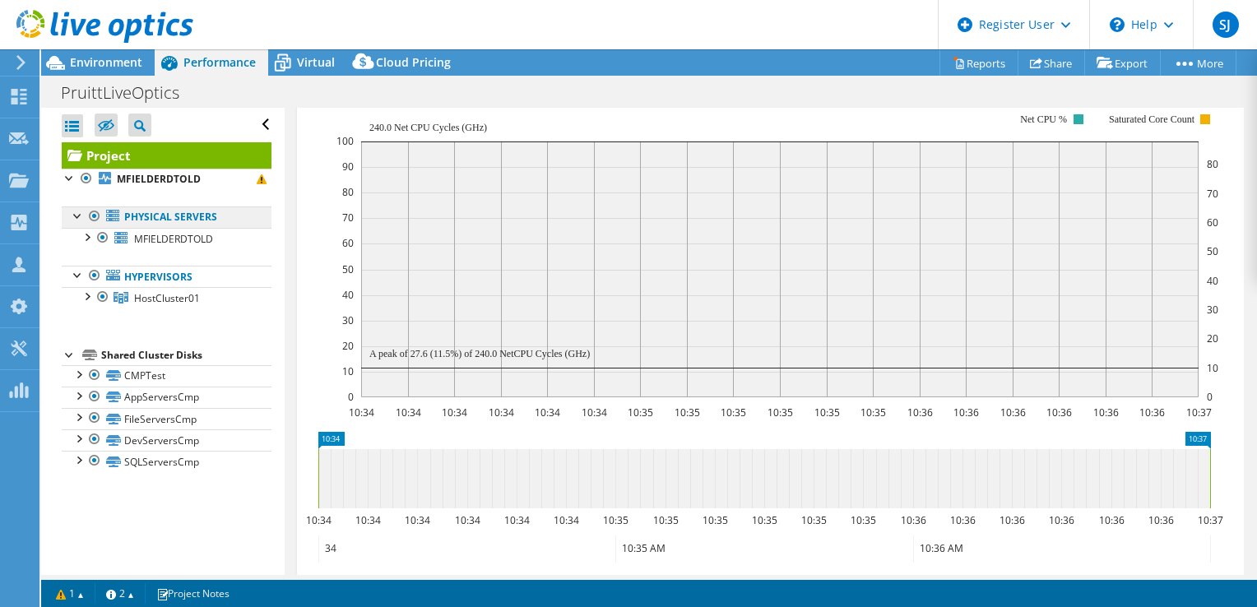
click at [148, 222] on link "Physical Servers" at bounding box center [167, 216] width 210 height 21
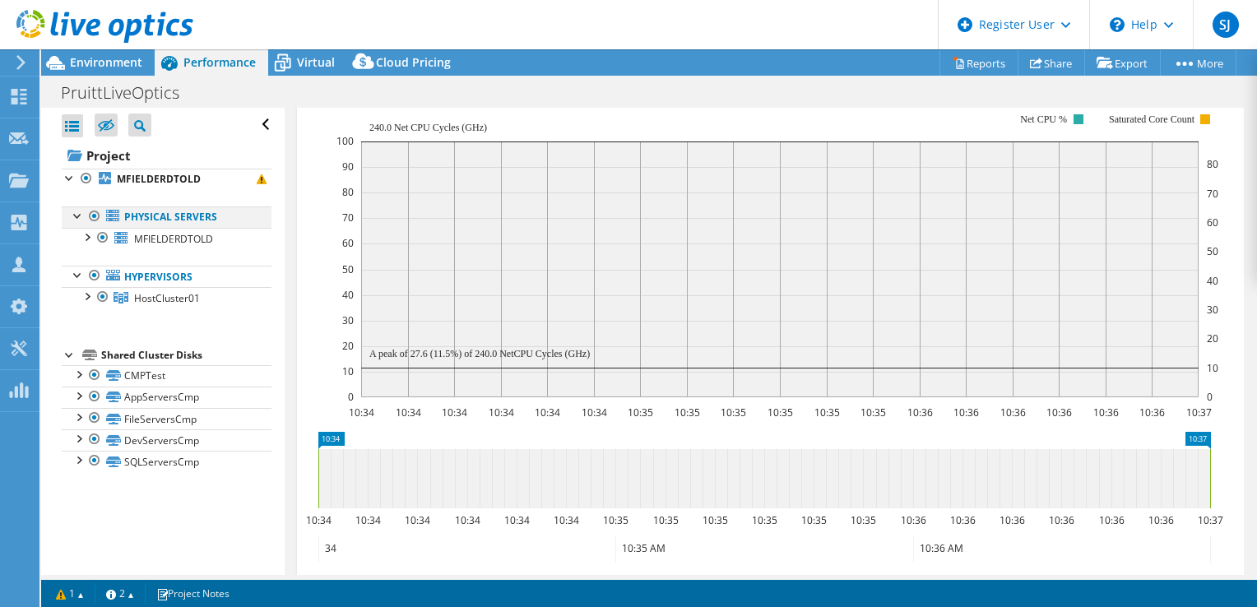
click at [79, 215] on div at bounding box center [78, 214] width 16 height 16
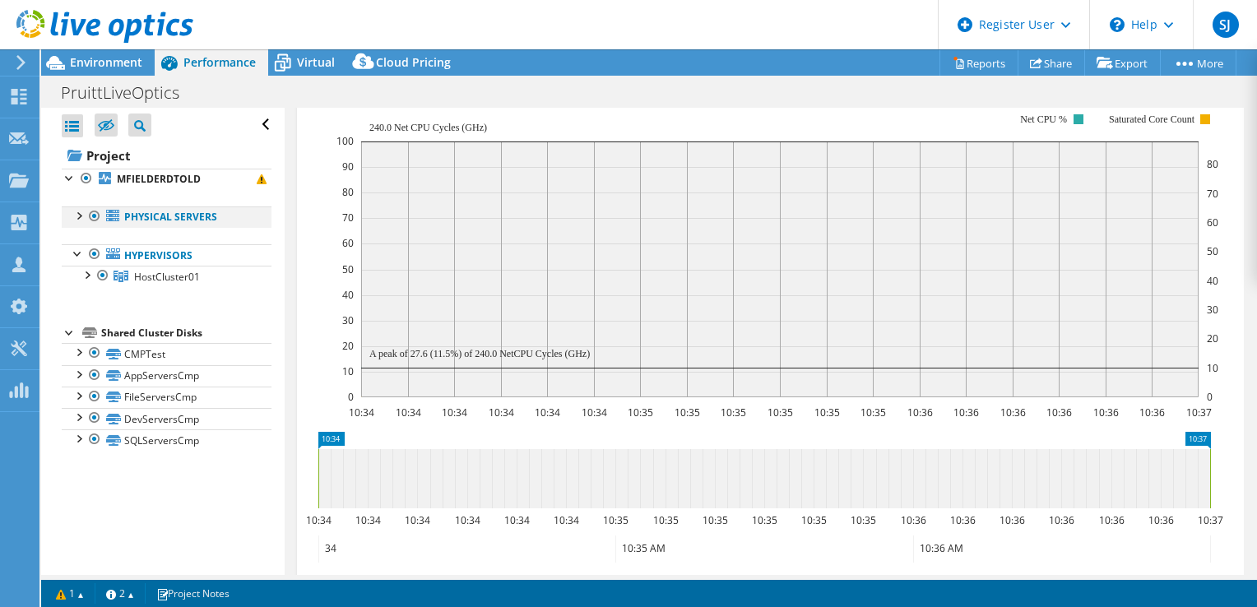
click at [79, 215] on div at bounding box center [78, 214] width 16 height 16
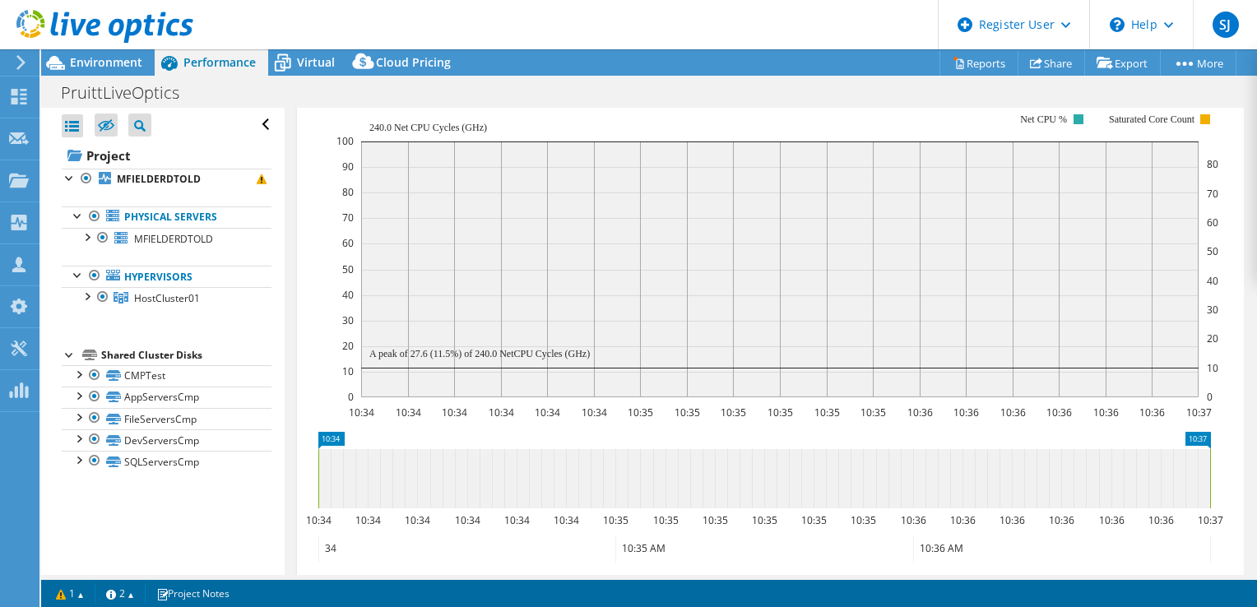
click at [520, 90] on span "CPU Percentage" at bounding box center [420, 80] width 211 height 20
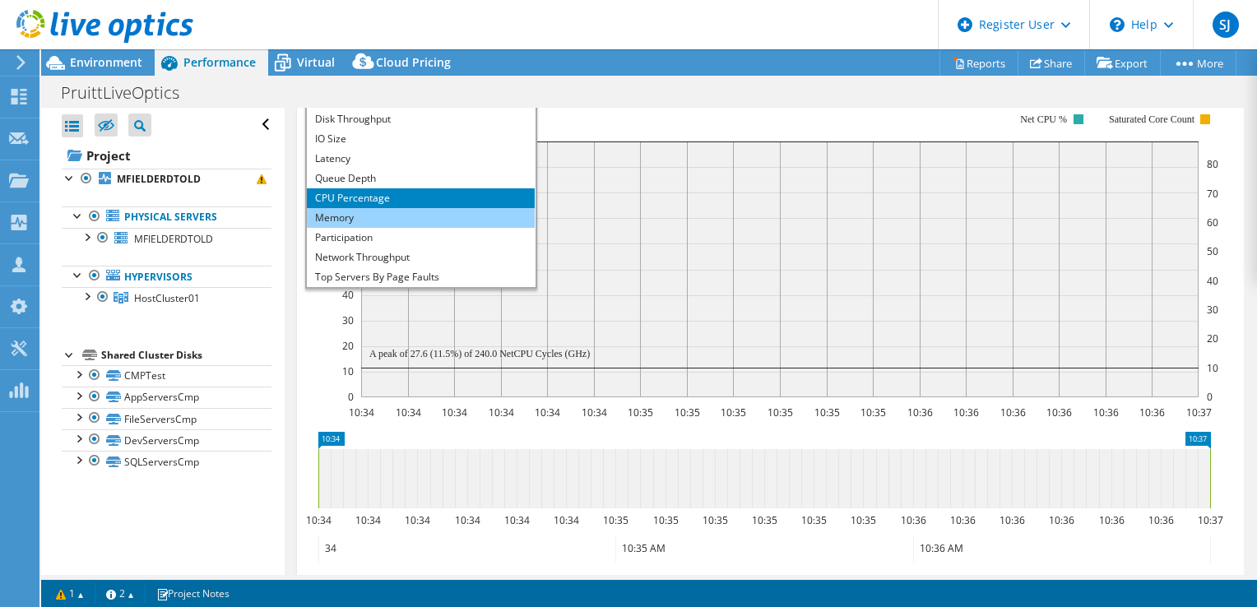
click at [415, 228] on li "Memory" at bounding box center [421, 218] width 228 height 20
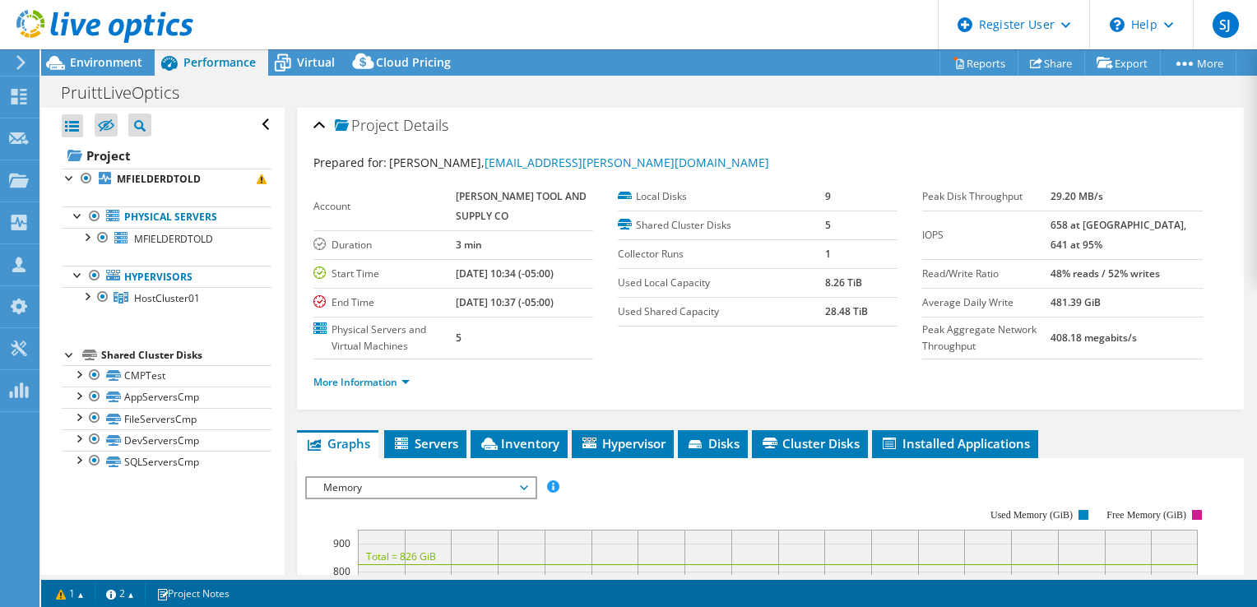
scroll to position [0, 0]
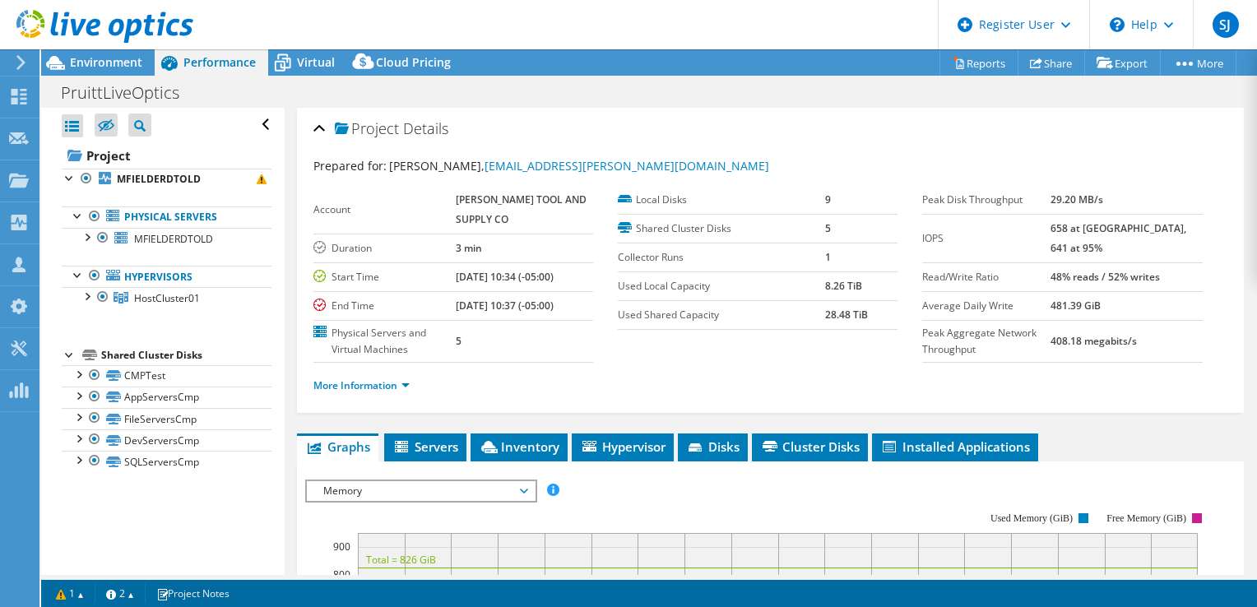
click at [250, 126] on div "Open All Close All Hide Excluded Nodes Project Tree Filter" at bounding box center [167, 125] width 210 height 35
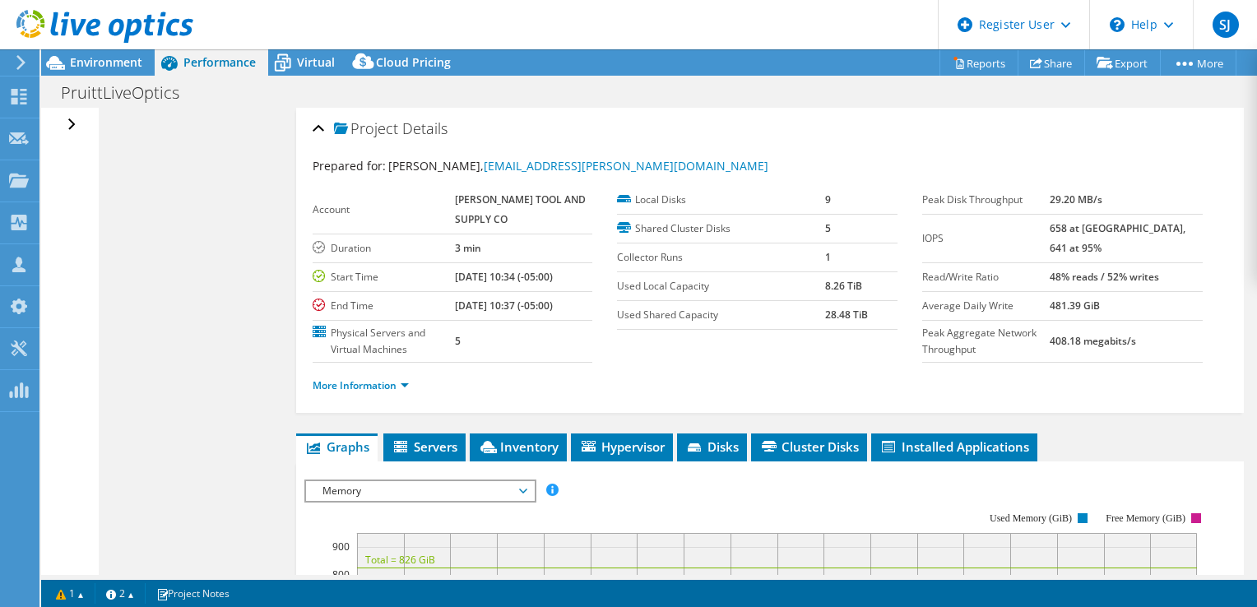
drag, startPoint x: 355, startPoint y: 146, endPoint x: 334, endPoint y: 150, distance: 21.8
click at [82, 64] on span "Environment" at bounding box center [106, 62] width 72 height 16
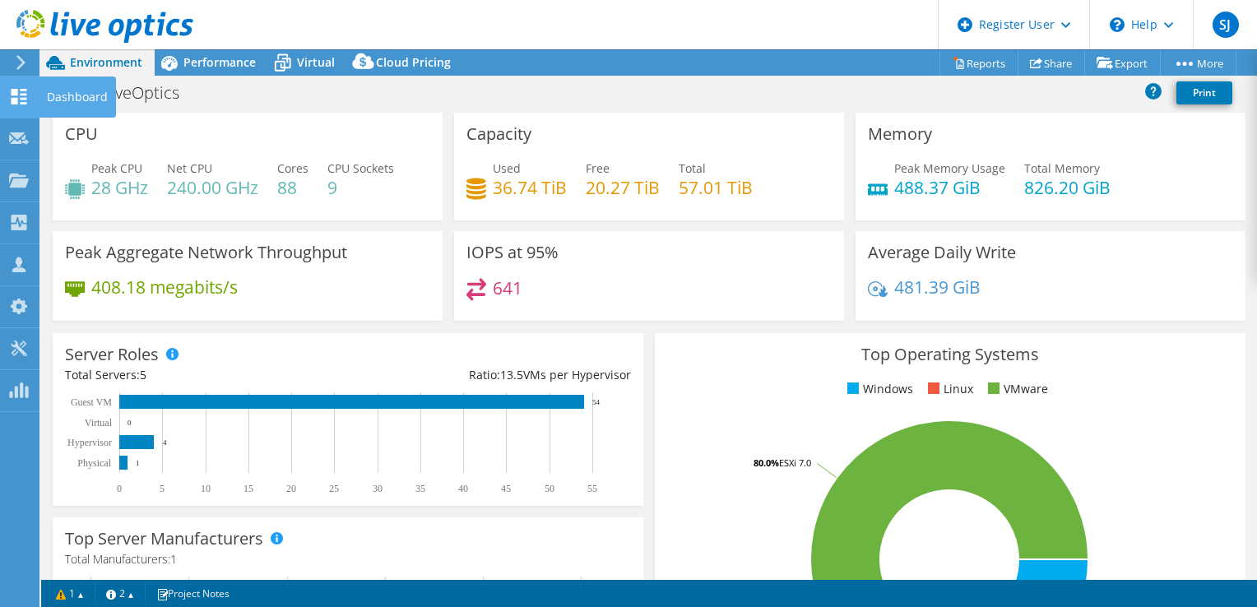
click at [20, 104] on div at bounding box center [19, 99] width 20 height 18
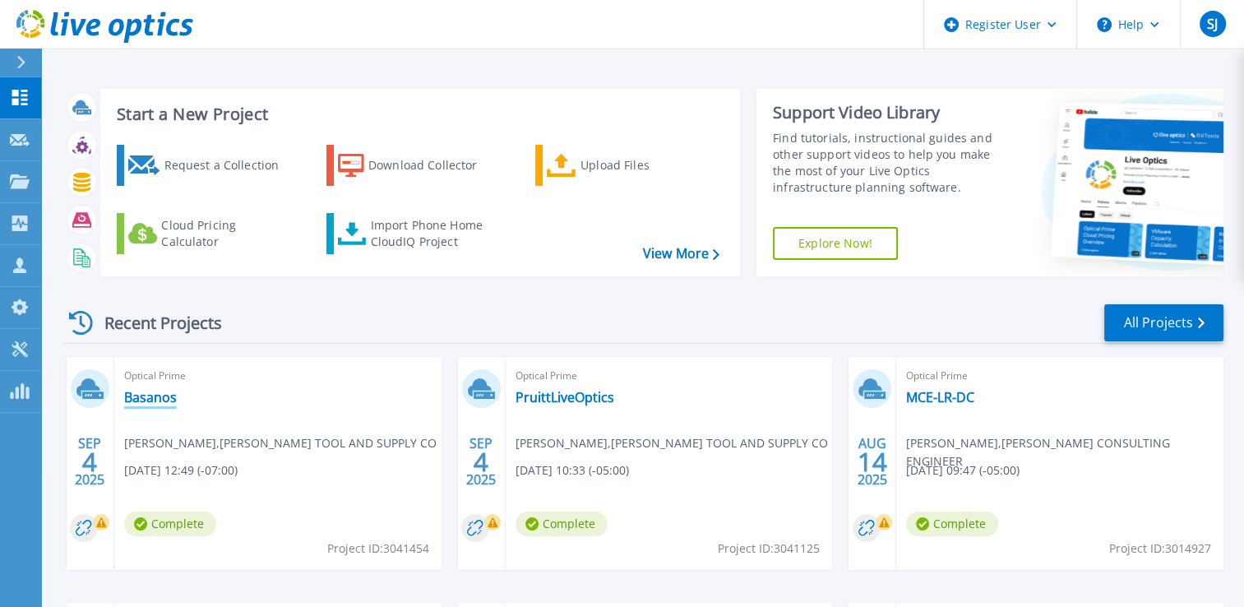
click at [165, 396] on link "Basanos" at bounding box center [150, 397] width 53 height 16
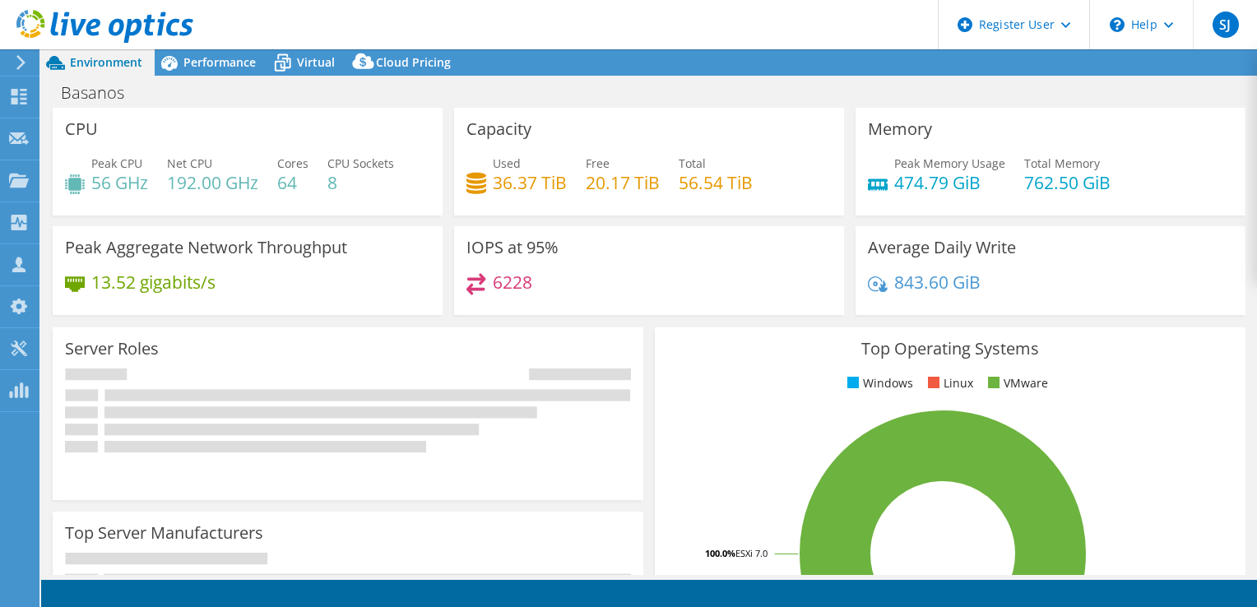
select select "USD"
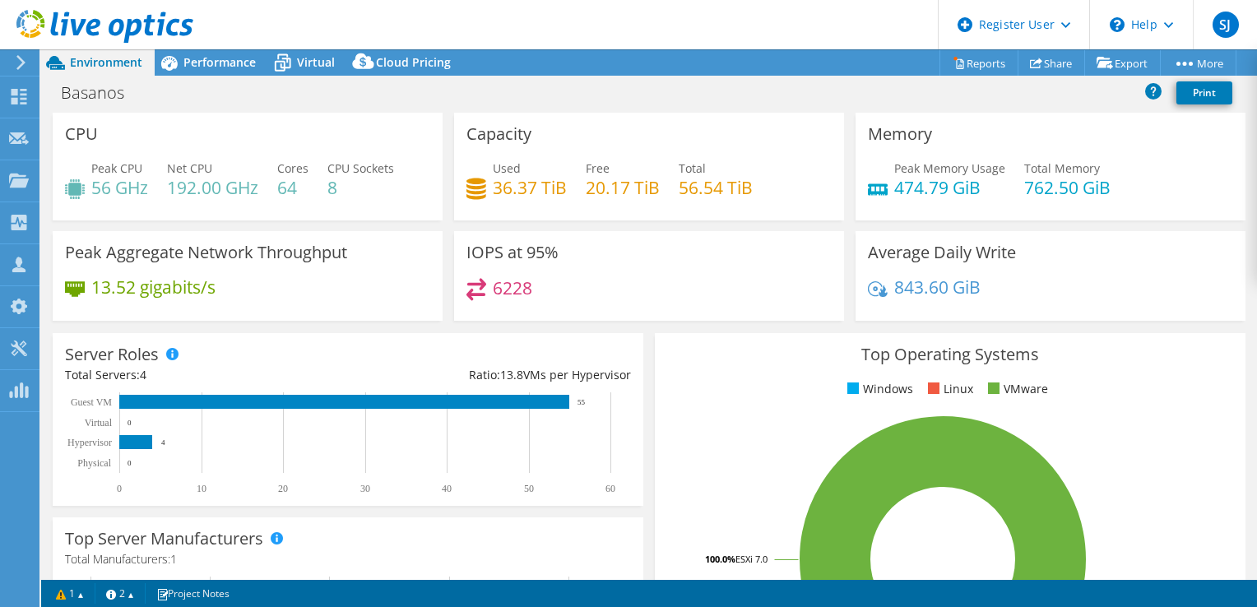
click at [673, 67] on div "Project Actions Project Actions Reports Share Export vSAN ReadyNode Sizer" at bounding box center [648, 62] width 1215 height 26
click at [211, 59] on span "Performance" at bounding box center [219, 62] width 72 height 16
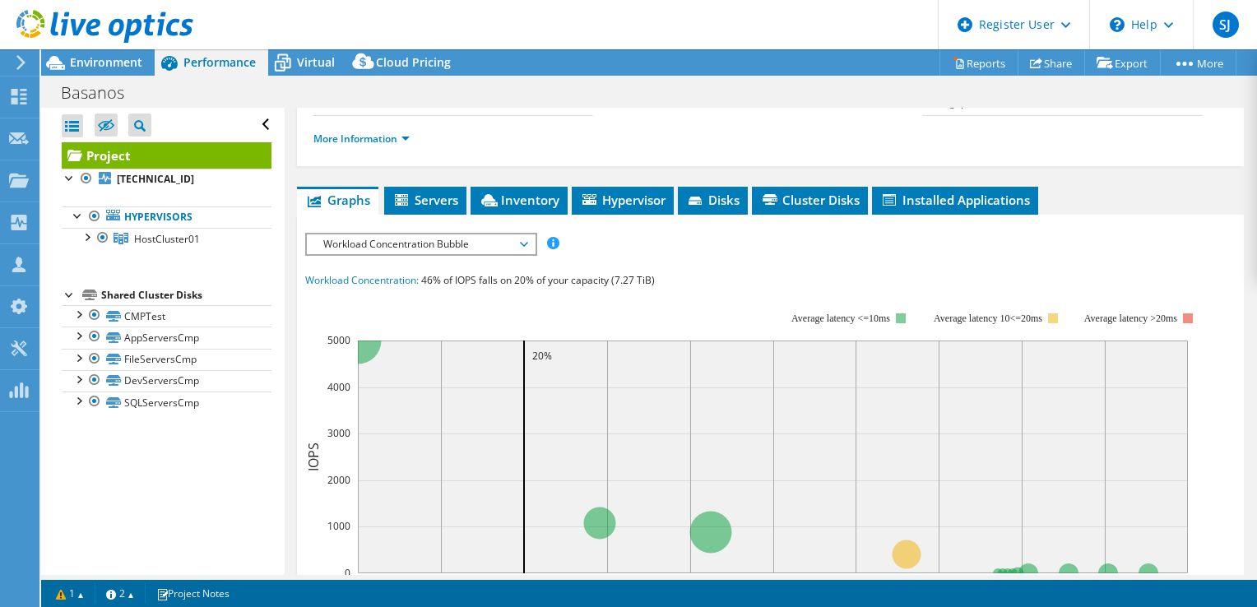
scroll to position [329, 0]
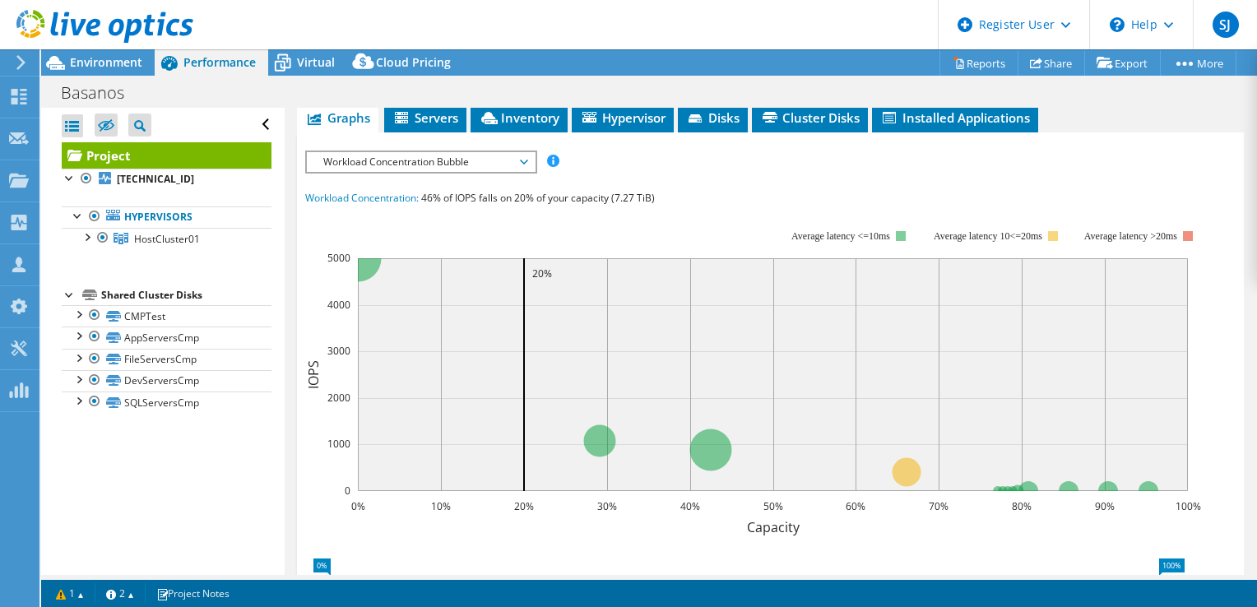
drag, startPoint x: 524, startPoint y: 202, endPoint x: 516, endPoint y: 206, distance: 8.9
click at [524, 172] on span "Workload Concentration Bubble" at bounding box center [420, 162] width 211 height 20
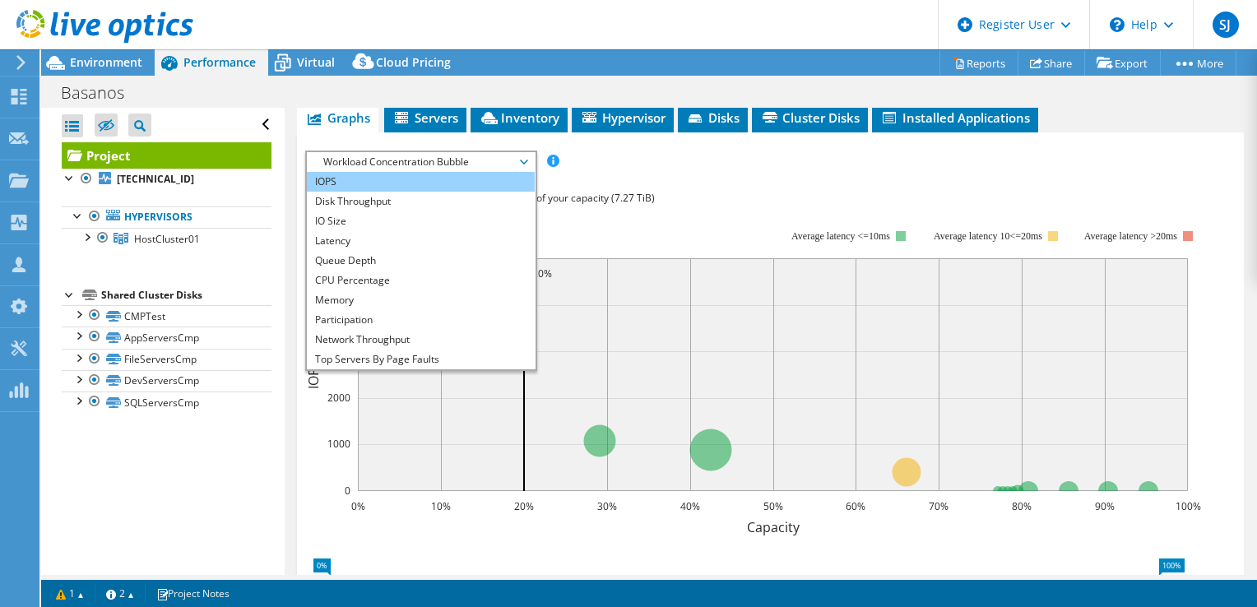
click at [349, 192] on li "IOPS" at bounding box center [421, 182] width 228 height 20
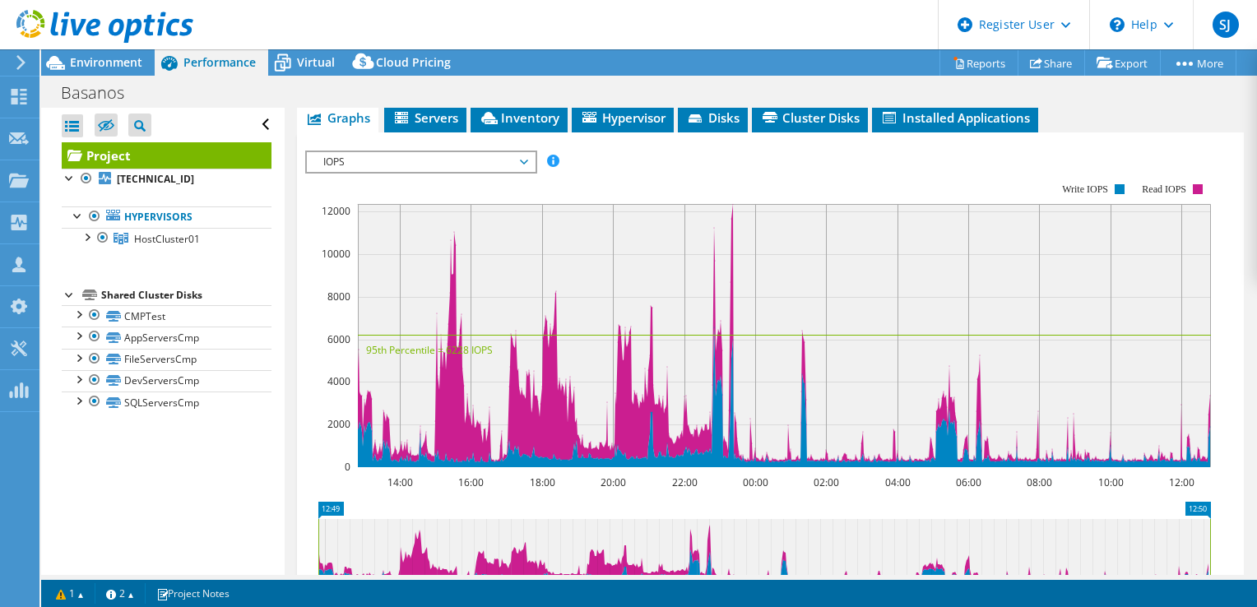
click at [479, 172] on span "IOPS" at bounding box center [420, 162] width 211 height 20
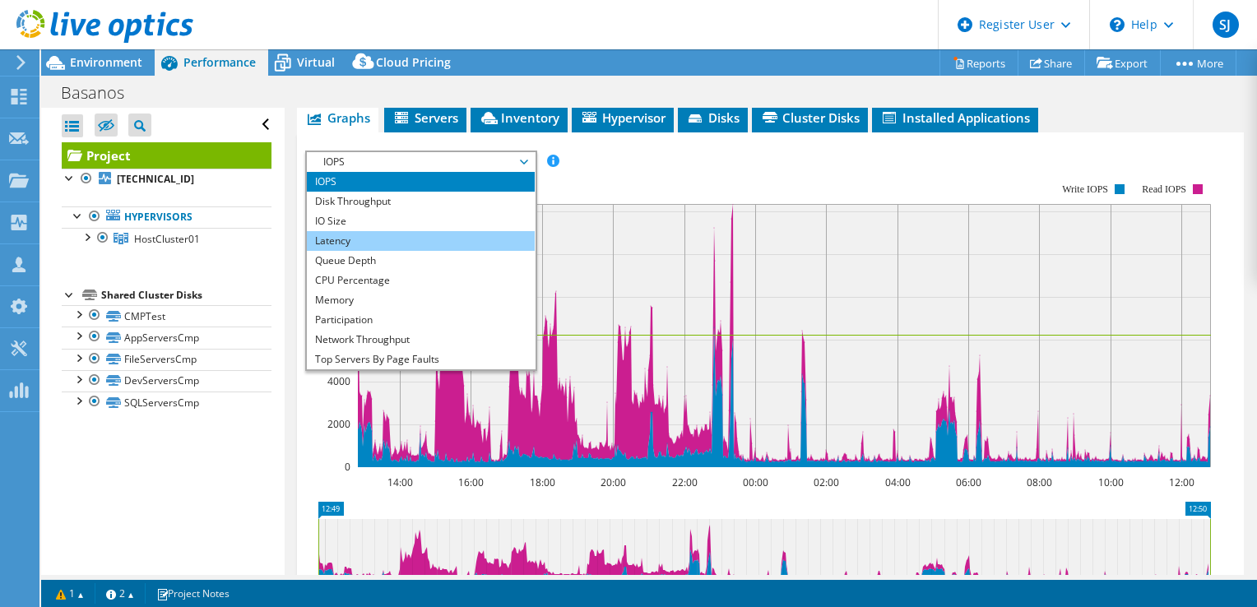
click at [341, 251] on li "Latency" at bounding box center [421, 241] width 228 height 20
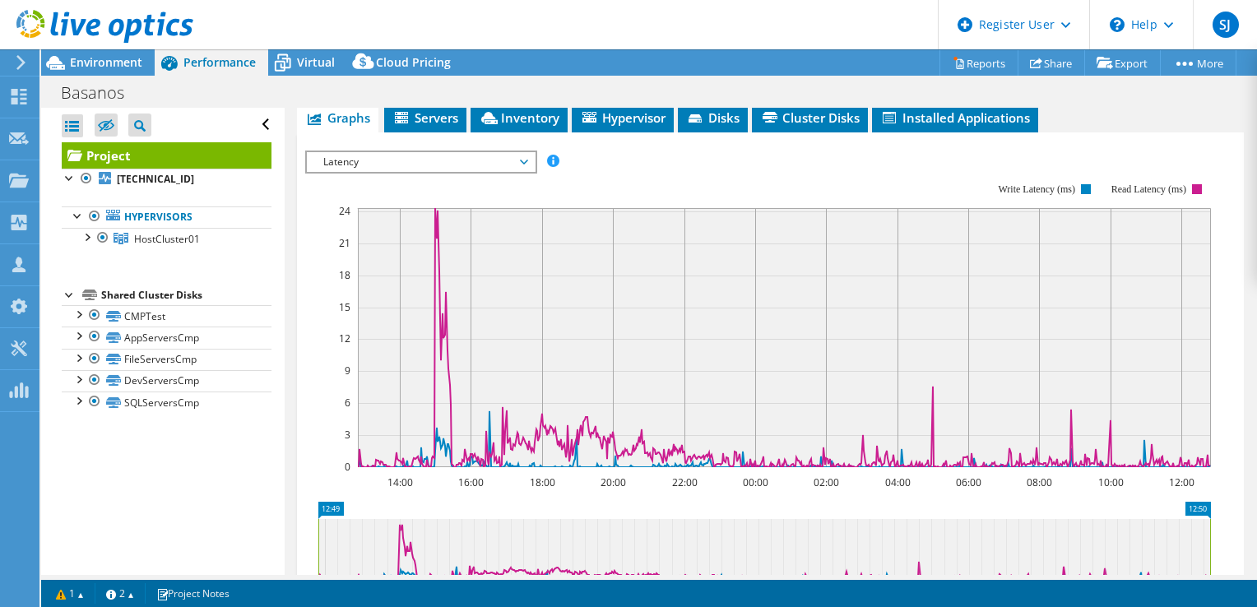
click at [487, 172] on span "Latency" at bounding box center [420, 162] width 211 height 20
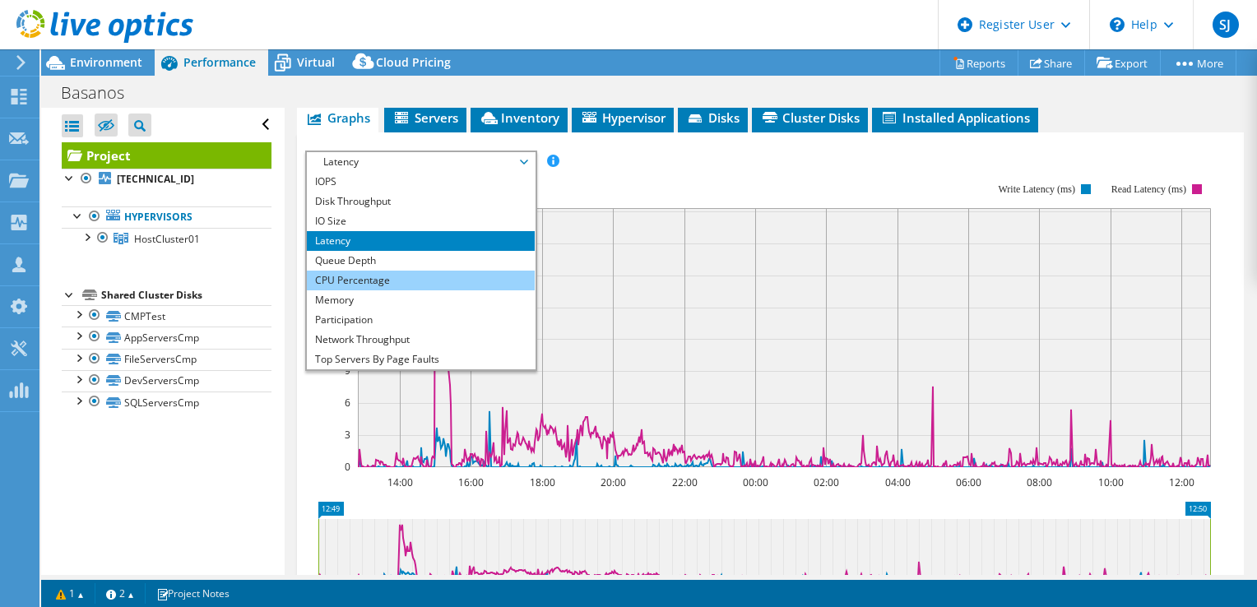
click at [428, 290] on li "CPU Percentage" at bounding box center [421, 281] width 228 height 20
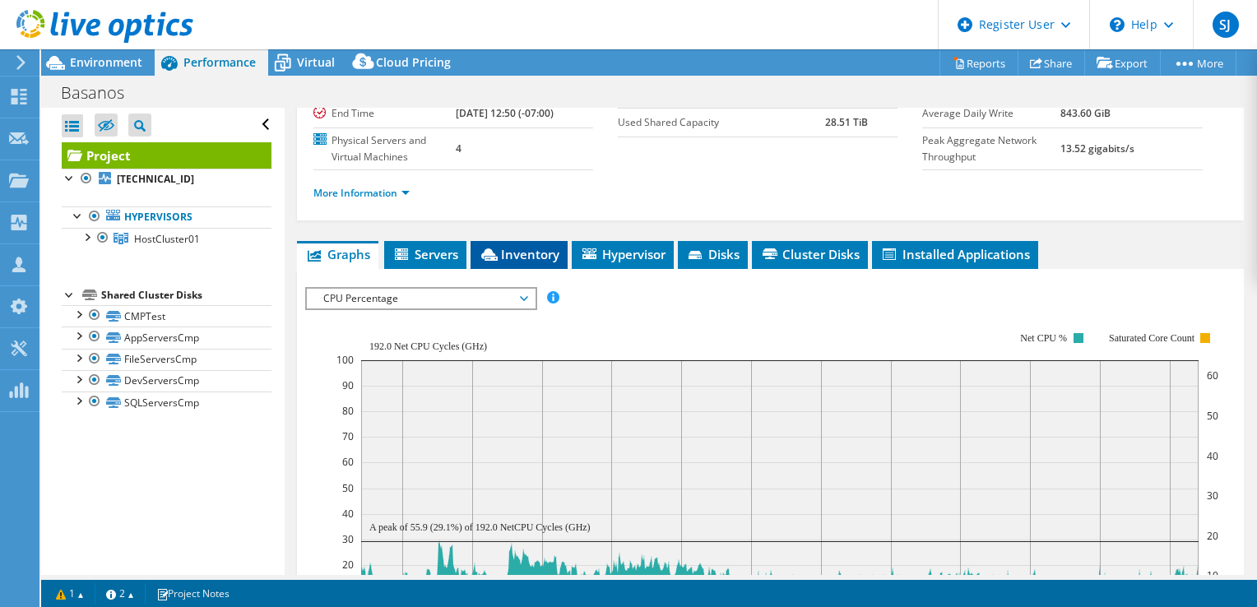
scroll to position [164, 0]
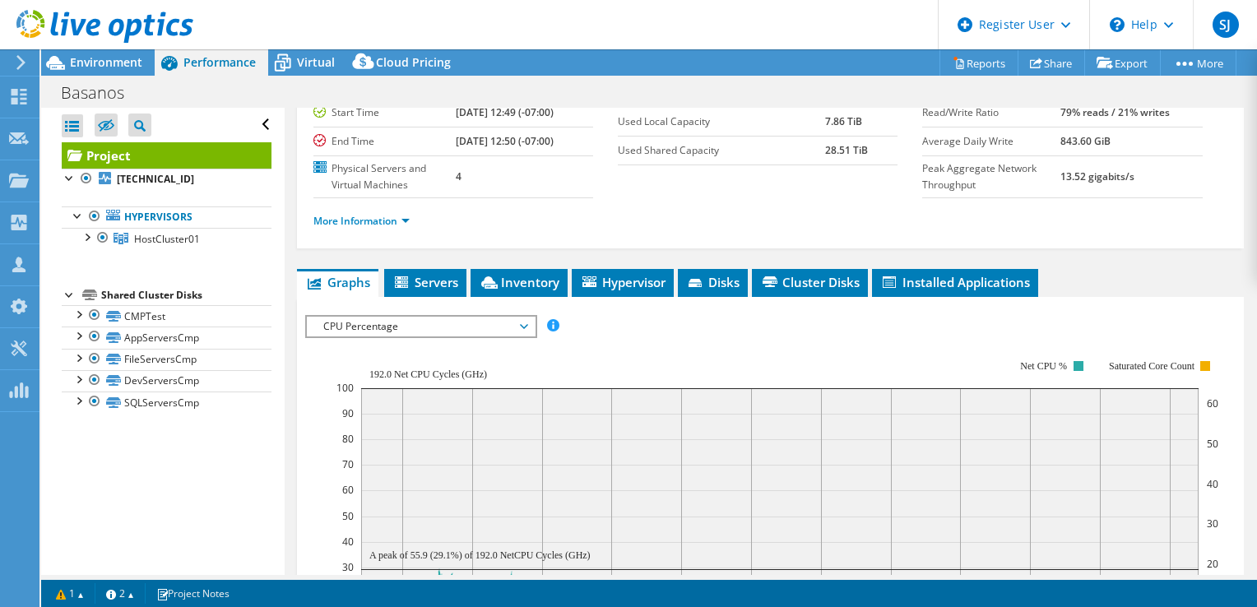
click at [516, 336] on span "CPU Percentage" at bounding box center [420, 327] width 211 height 20
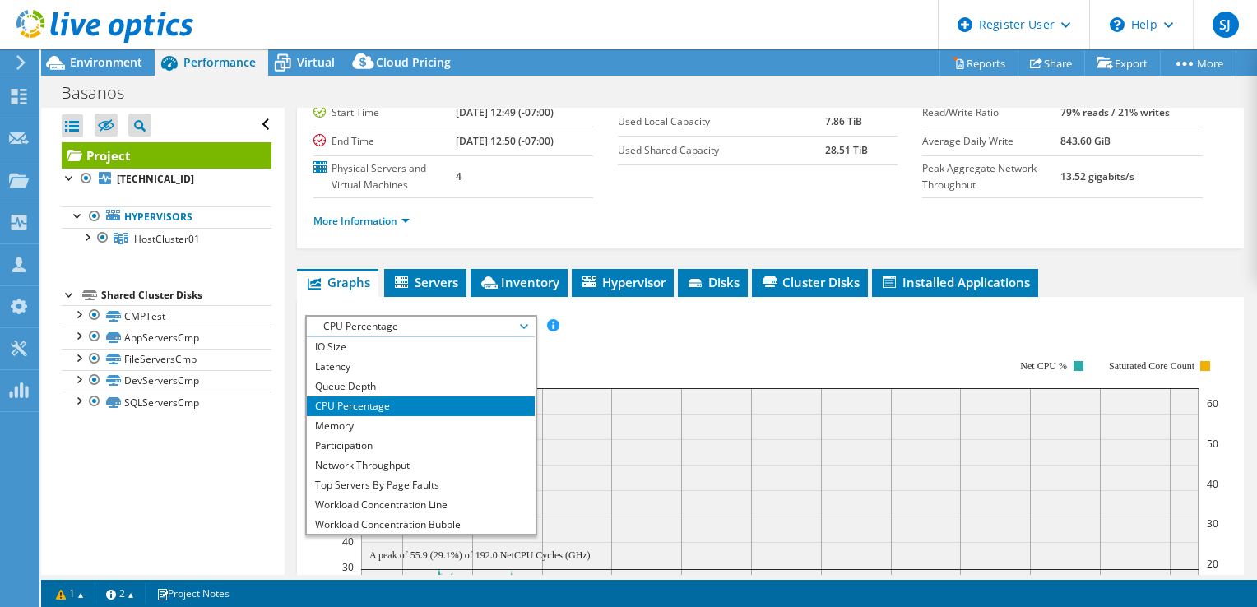
scroll to position [59, 0]
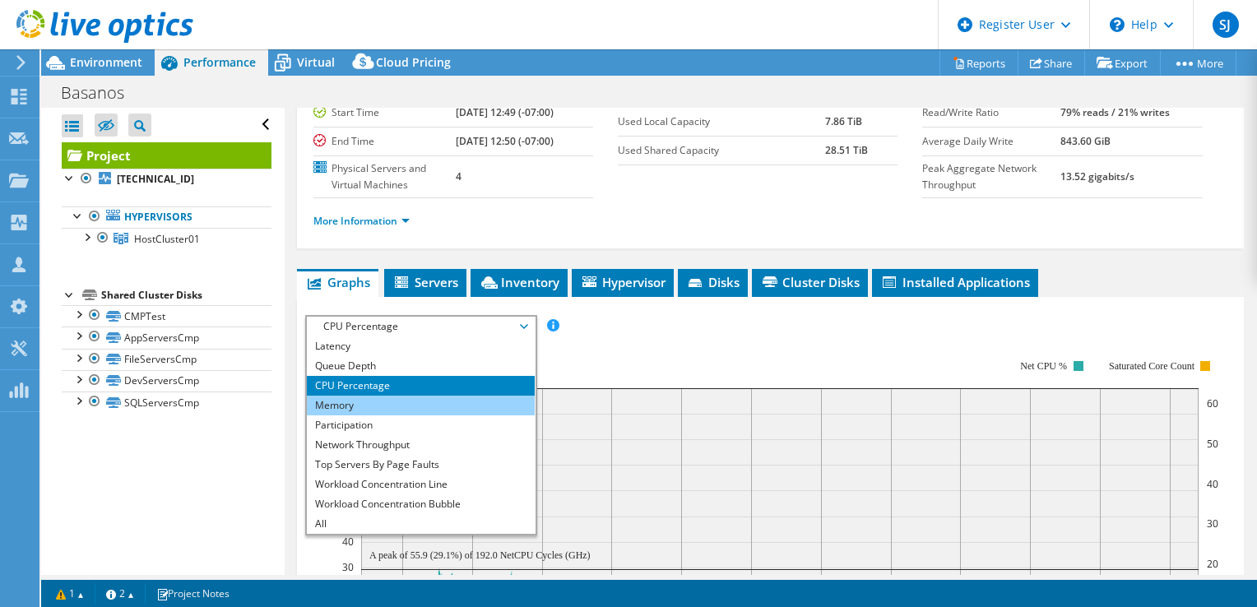
click at [379, 415] on li "Memory" at bounding box center [421, 406] width 228 height 20
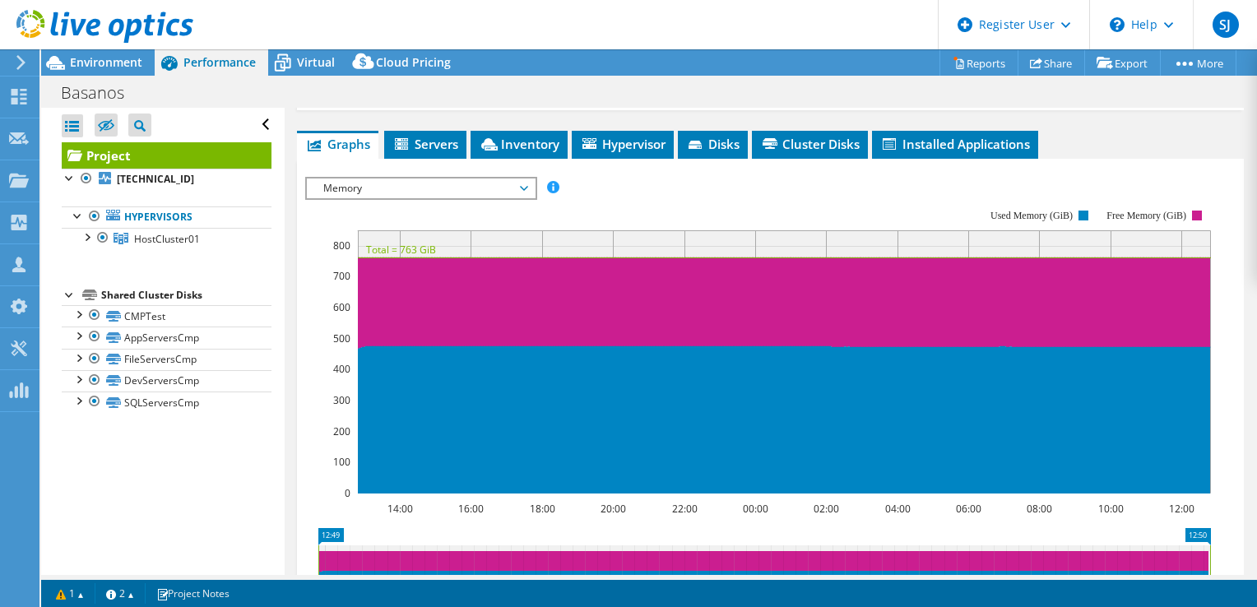
scroll to position [329, 0]
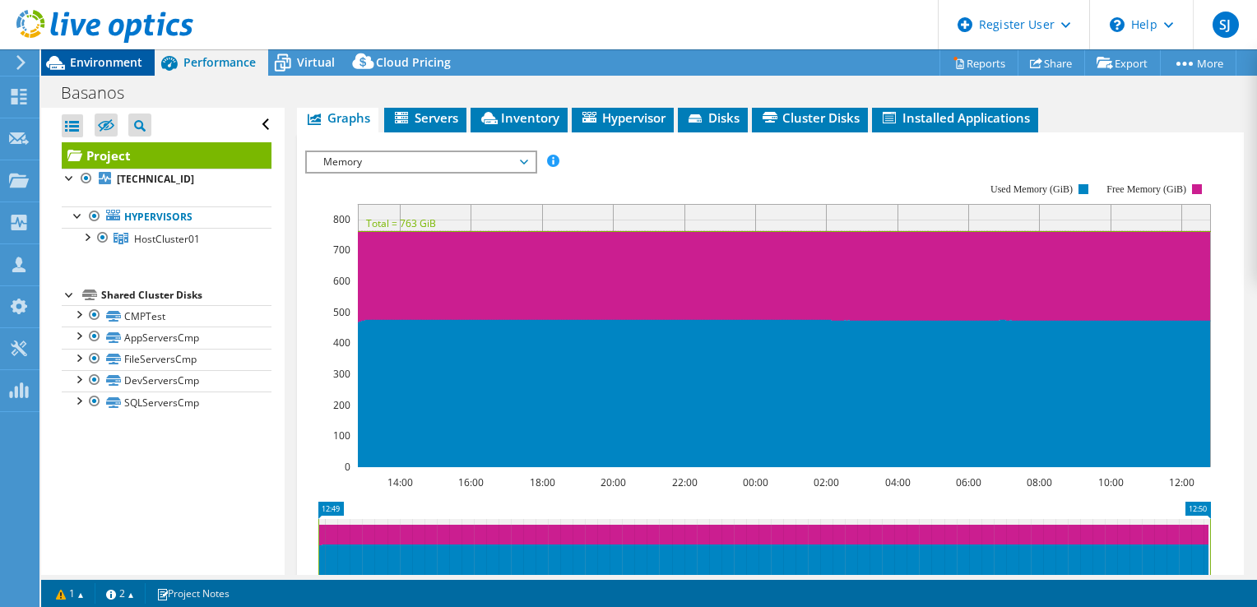
click at [89, 61] on span "Environment" at bounding box center [106, 62] width 72 height 16
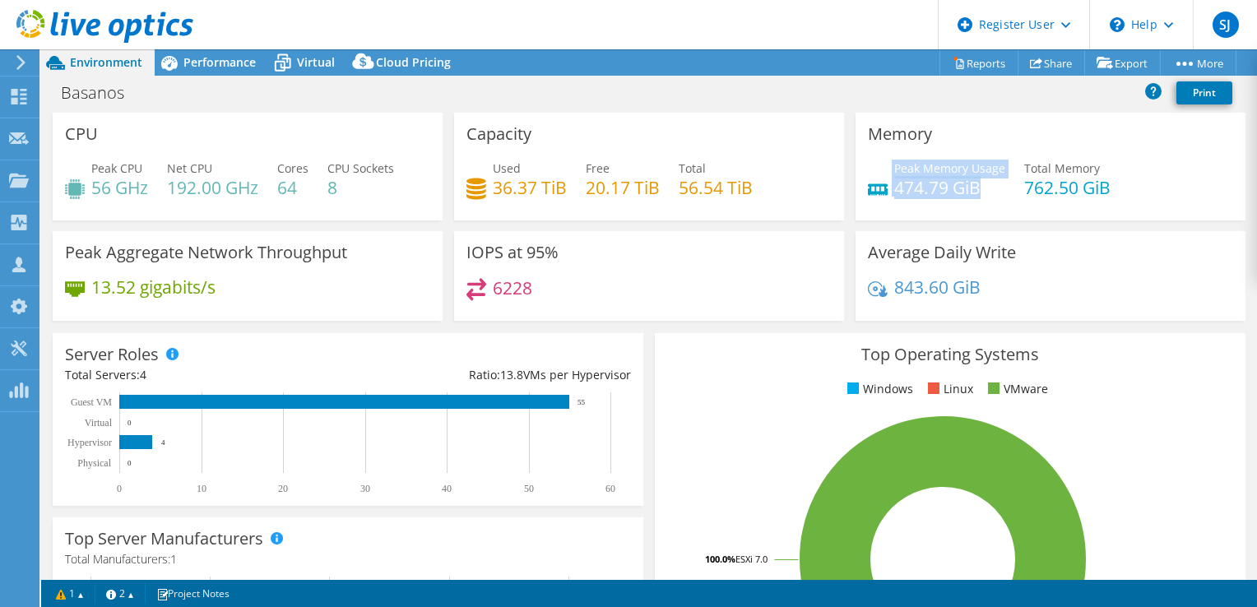
drag, startPoint x: 881, startPoint y: 182, endPoint x: 988, endPoint y: 186, distance: 107.0
click at [988, 186] on div "Peak Memory Usage 474.79 GiB" at bounding box center [936, 178] width 137 height 37
drag, startPoint x: 988, startPoint y: 186, endPoint x: 1136, endPoint y: 195, distance: 148.3
click at [1136, 195] on div "Peak Memory Usage 474.79 GiB Total Memory 762.50 GiB" at bounding box center [1050, 186] width 365 height 53
click at [205, 58] on span "Performance" at bounding box center [219, 62] width 72 height 16
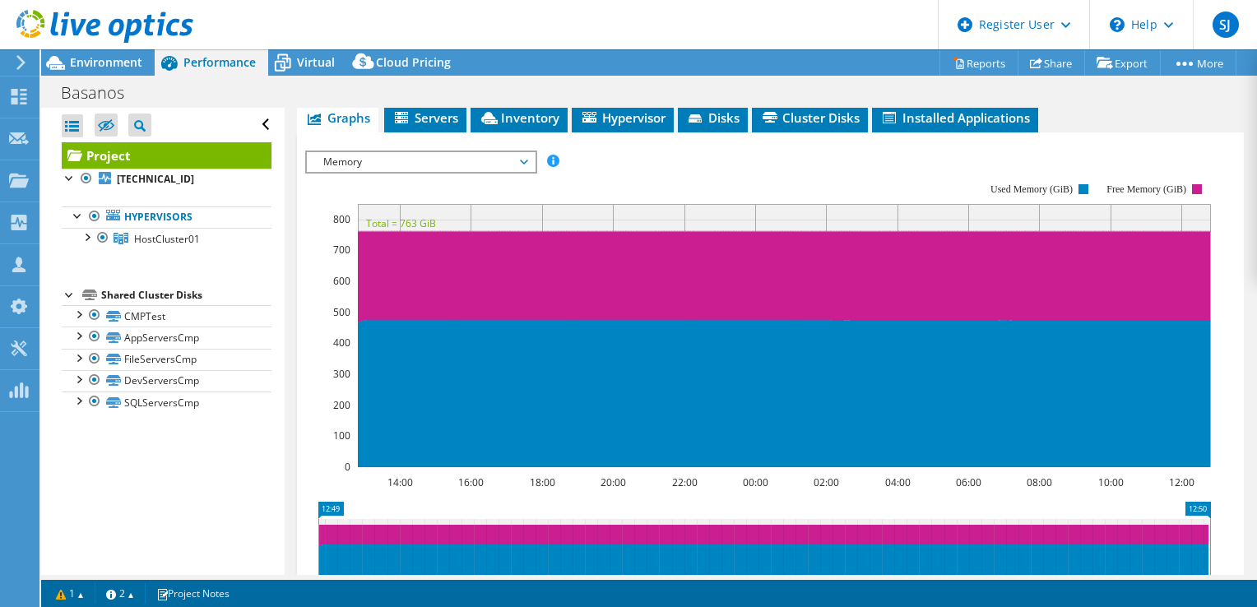
click at [493, 172] on span "Memory" at bounding box center [420, 162] width 211 height 20
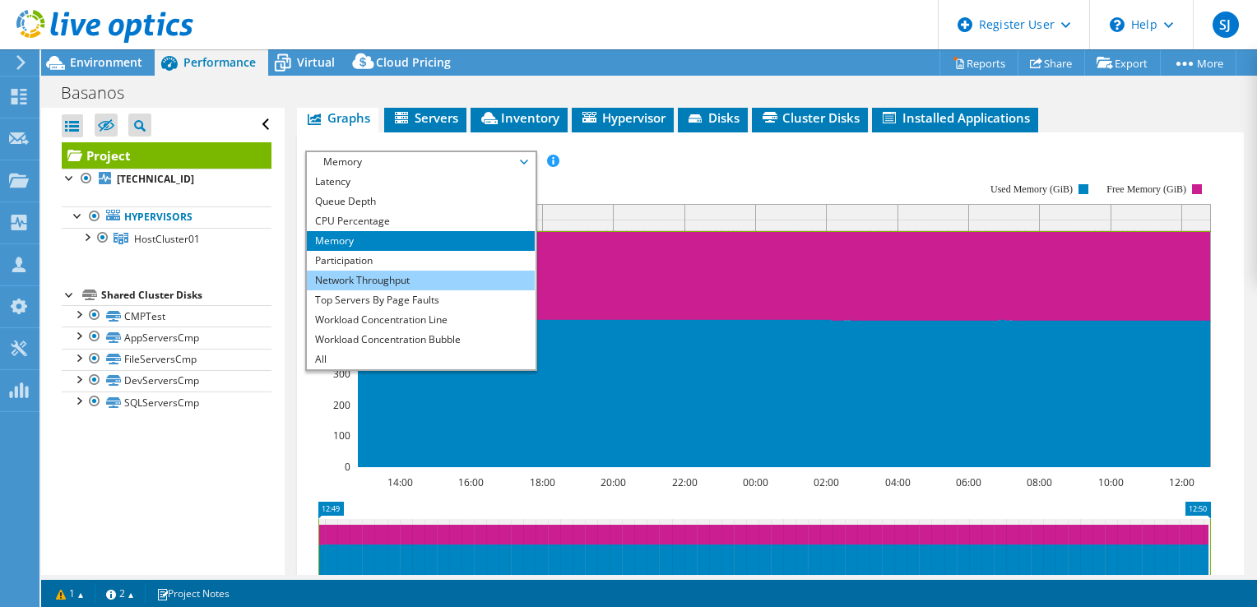
click at [424, 290] on li "Network Throughput" at bounding box center [421, 281] width 228 height 20
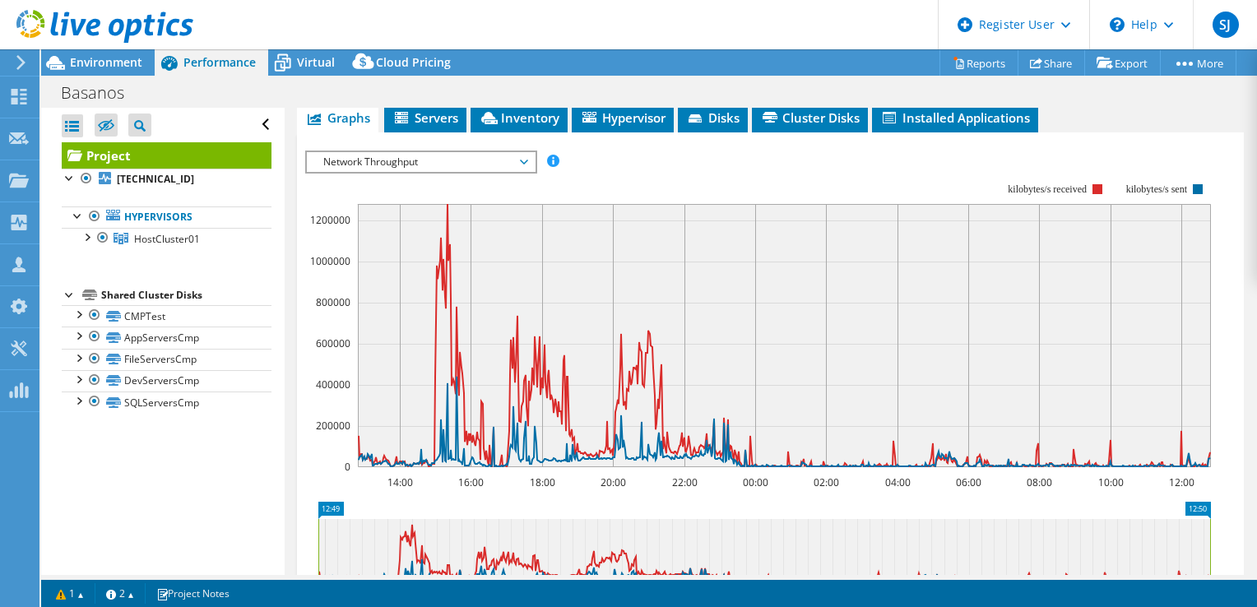
scroll to position [0, 0]
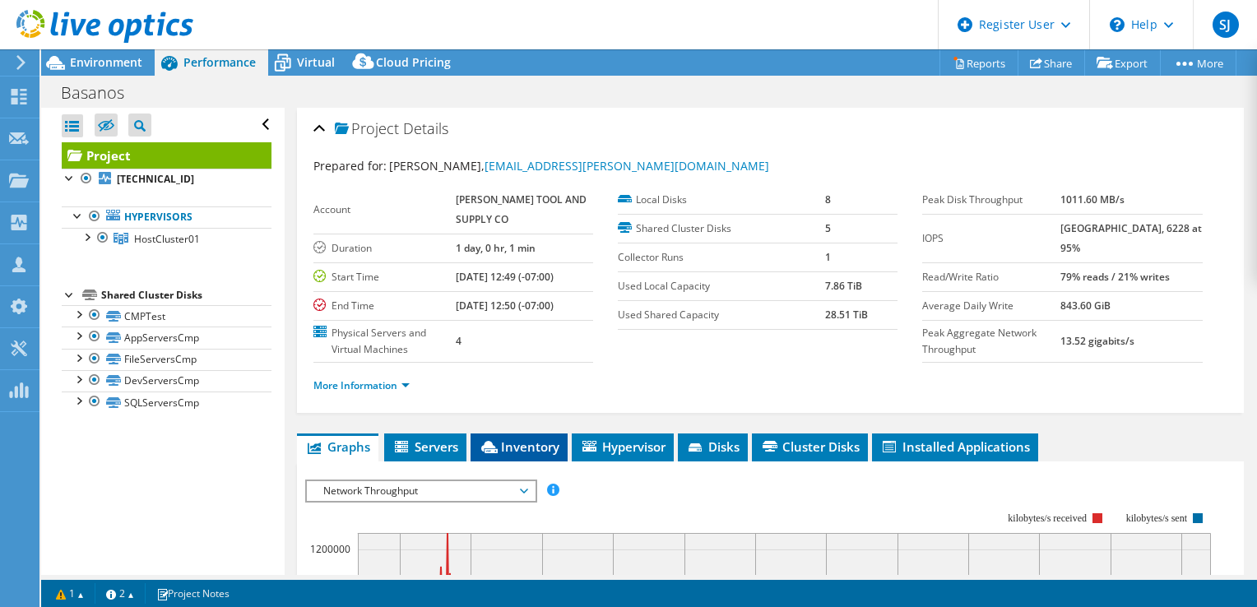
click at [516, 455] on span "Inventory" at bounding box center [519, 446] width 81 height 16
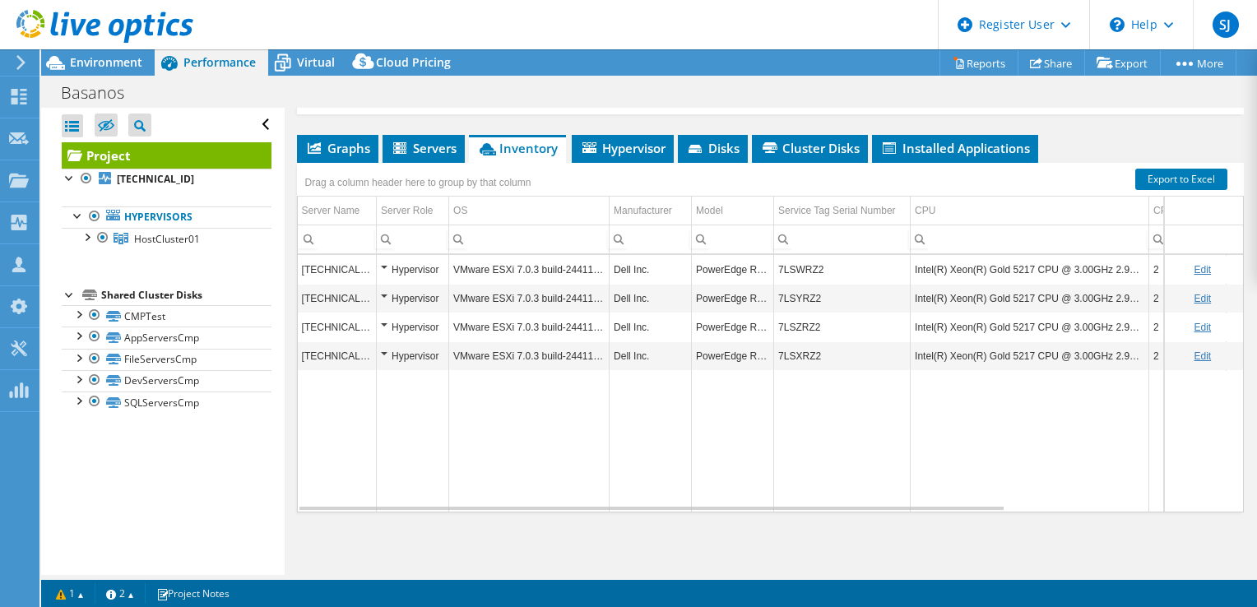
scroll to position [329, 0]
click at [100, 56] on span "Environment" at bounding box center [106, 62] width 72 height 16
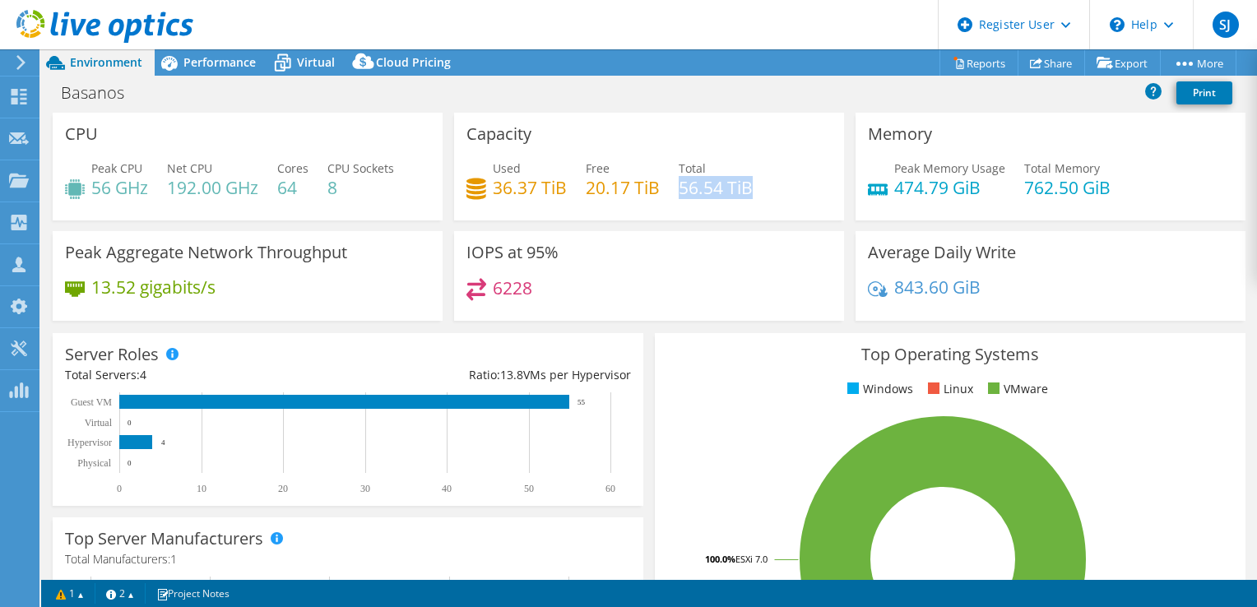
drag, startPoint x: 677, startPoint y: 187, endPoint x: 762, endPoint y: 186, distance: 85.5
click at [762, 186] on div "Used 36.37 TiB Free 20.17 TiB Total 56.54 TiB" at bounding box center [648, 186] width 365 height 53
drag, startPoint x: 586, startPoint y: 183, endPoint x: 642, endPoint y: 187, distance: 56.1
click at [642, 187] on h4 "20.17 TiB" at bounding box center [623, 187] width 74 height 18
drag, startPoint x: 642, startPoint y: 187, endPoint x: 632, endPoint y: 187, distance: 10.7
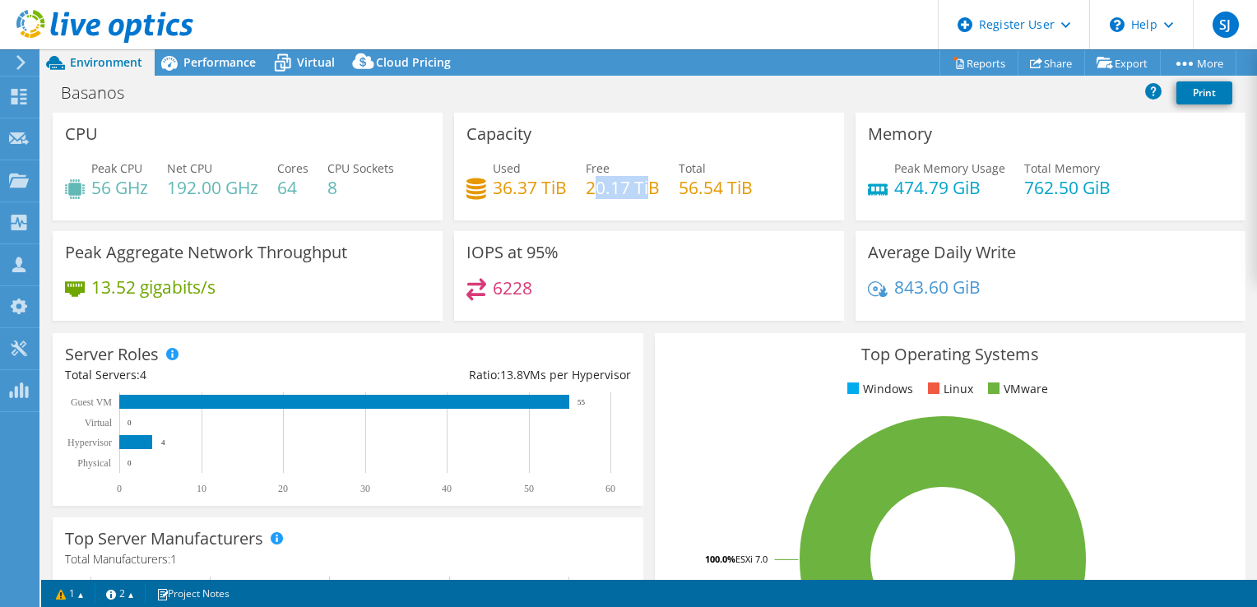
click at [632, 187] on h4 "20.17 TiB" at bounding box center [623, 187] width 74 height 18
click at [586, 189] on h4 "20.17 TiB" at bounding box center [623, 187] width 74 height 18
drag, startPoint x: 586, startPoint y: 189, endPoint x: 639, endPoint y: 196, distance: 53.9
click at [639, 196] on h4 "20.17 TiB" at bounding box center [623, 187] width 74 height 18
drag, startPoint x: 461, startPoint y: 285, endPoint x: 650, endPoint y: 296, distance: 189.4
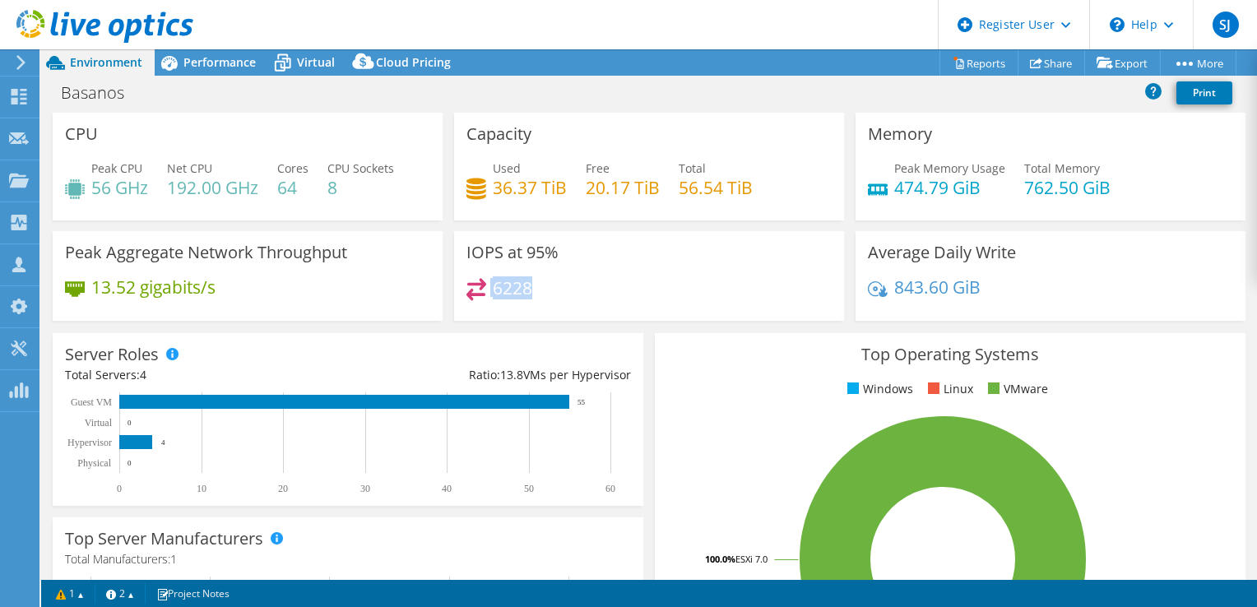
click at [650, 296] on div "IOPS at 95% 6228" at bounding box center [649, 276] width 390 height 90
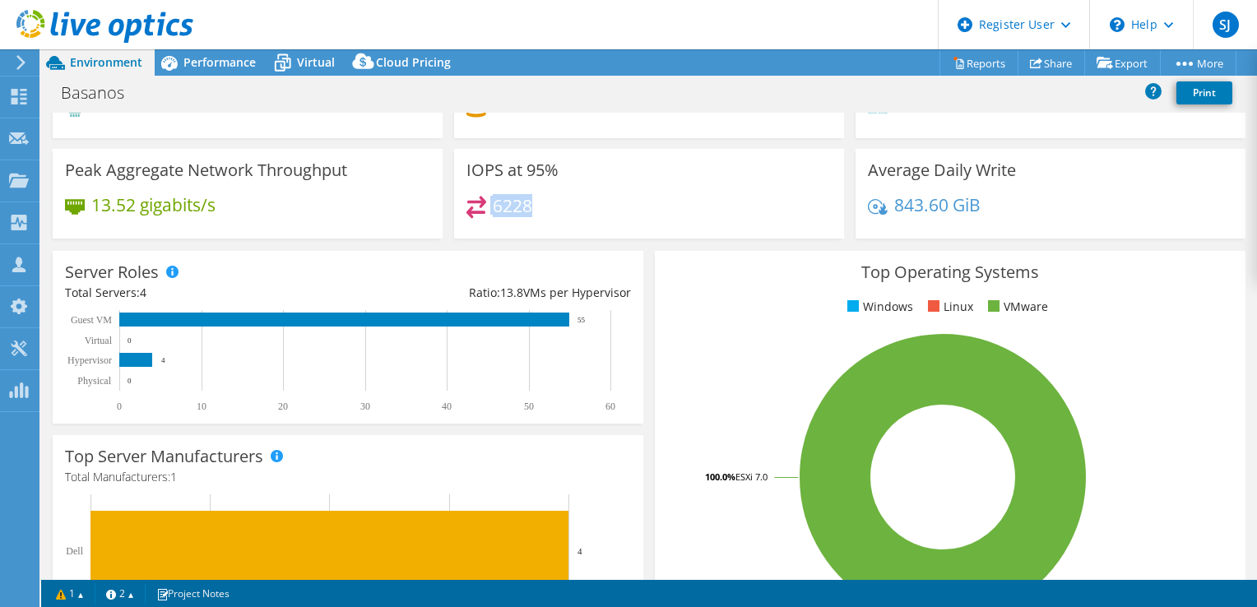
scroll to position [0, 0]
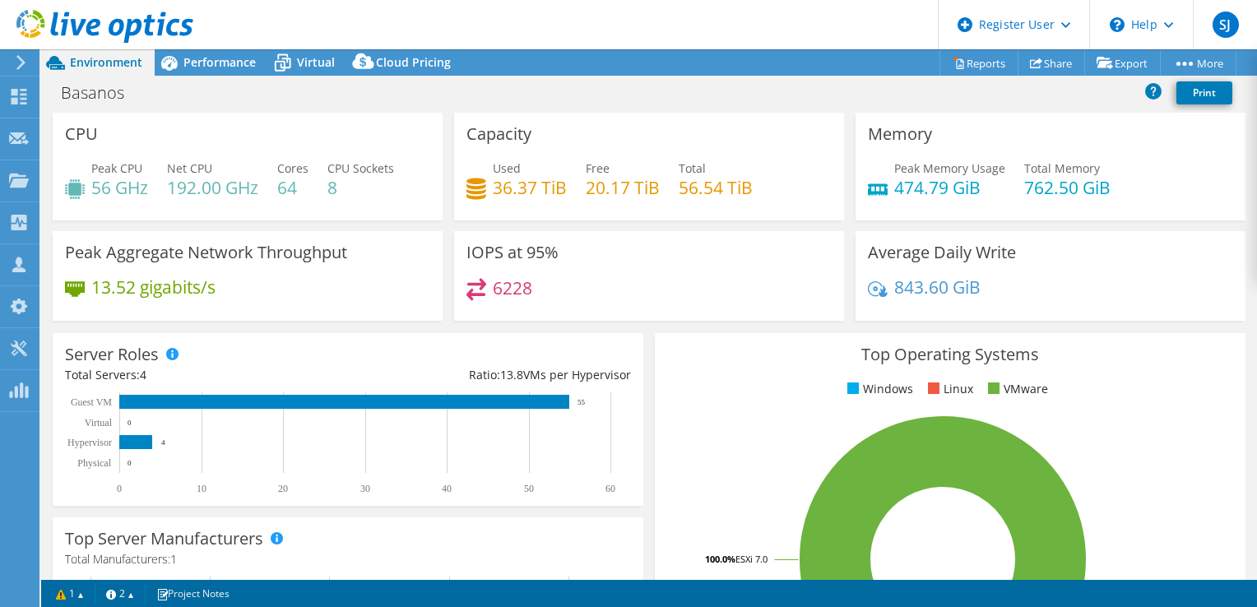
click at [591, 294] on div "6228" at bounding box center [648, 295] width 365 height 35
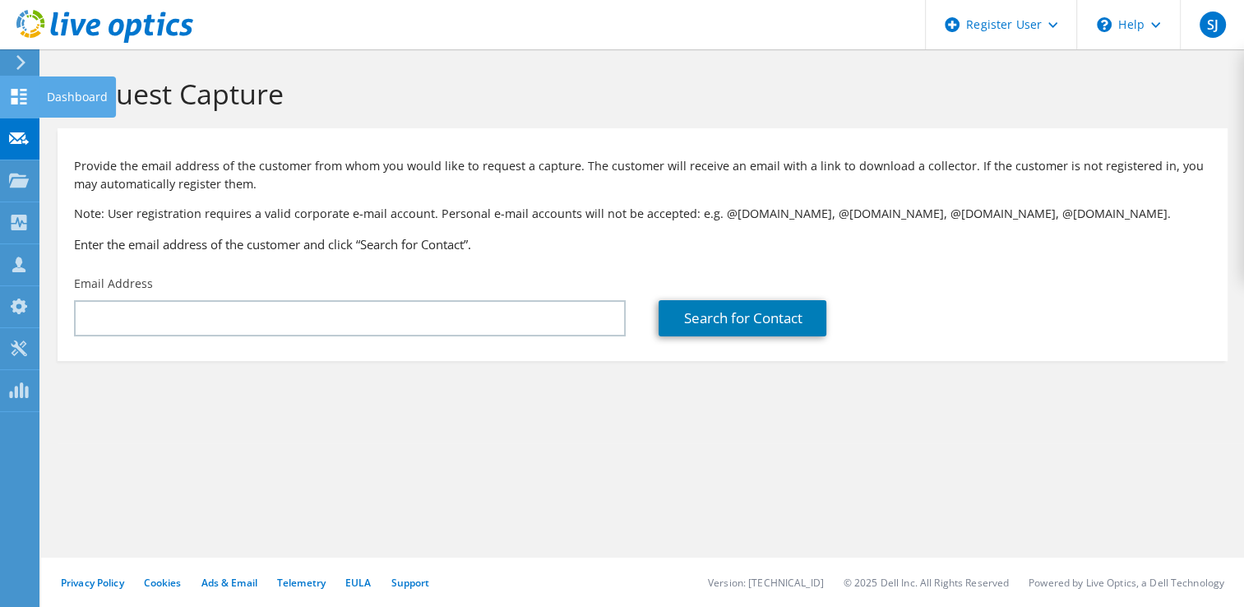
click at [25, 103] on use at bounding box center [20, 97] width 16 height 16
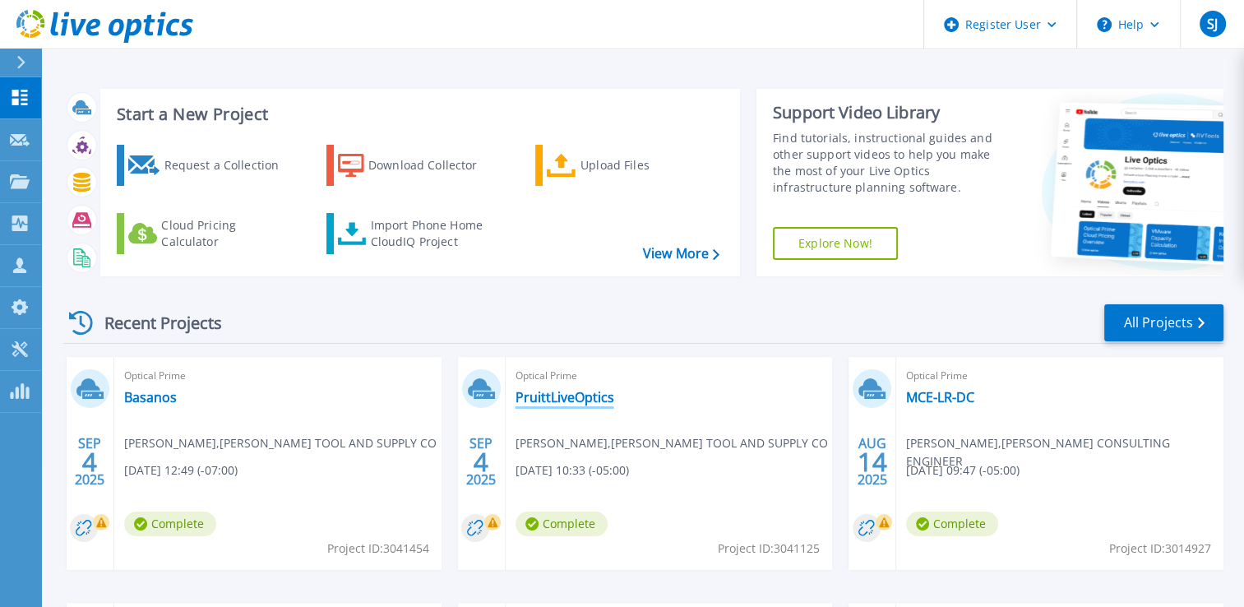
click at [526, 391] on link "PruittLiveOptics" at bounding box center [565, 397] width 99 height 16
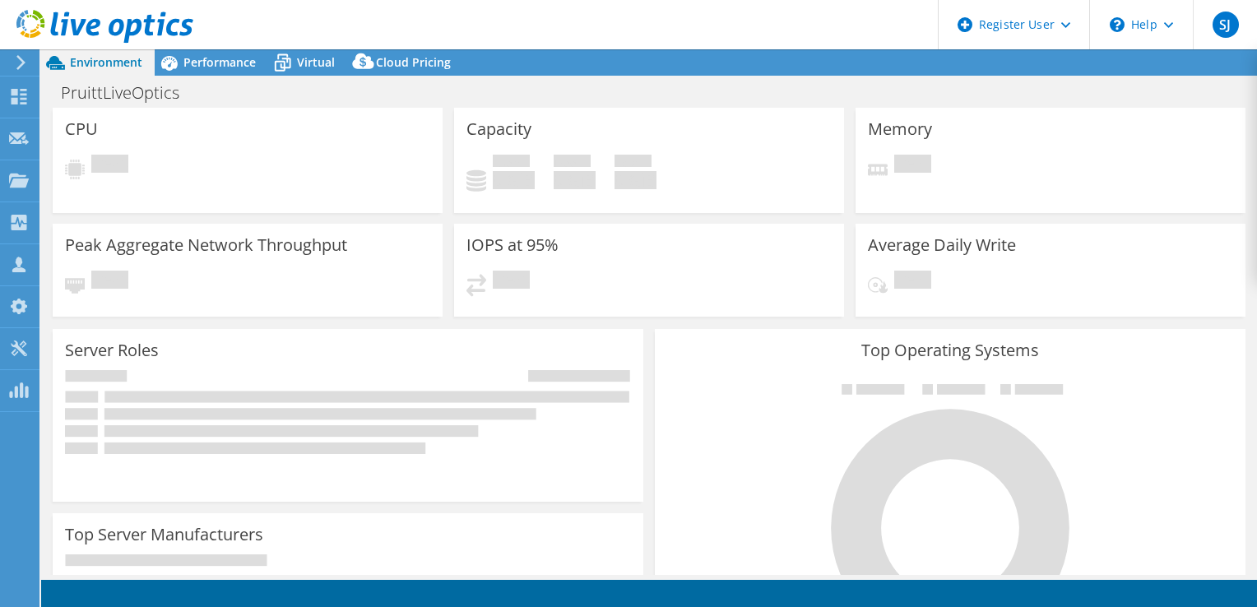
select select "USD"
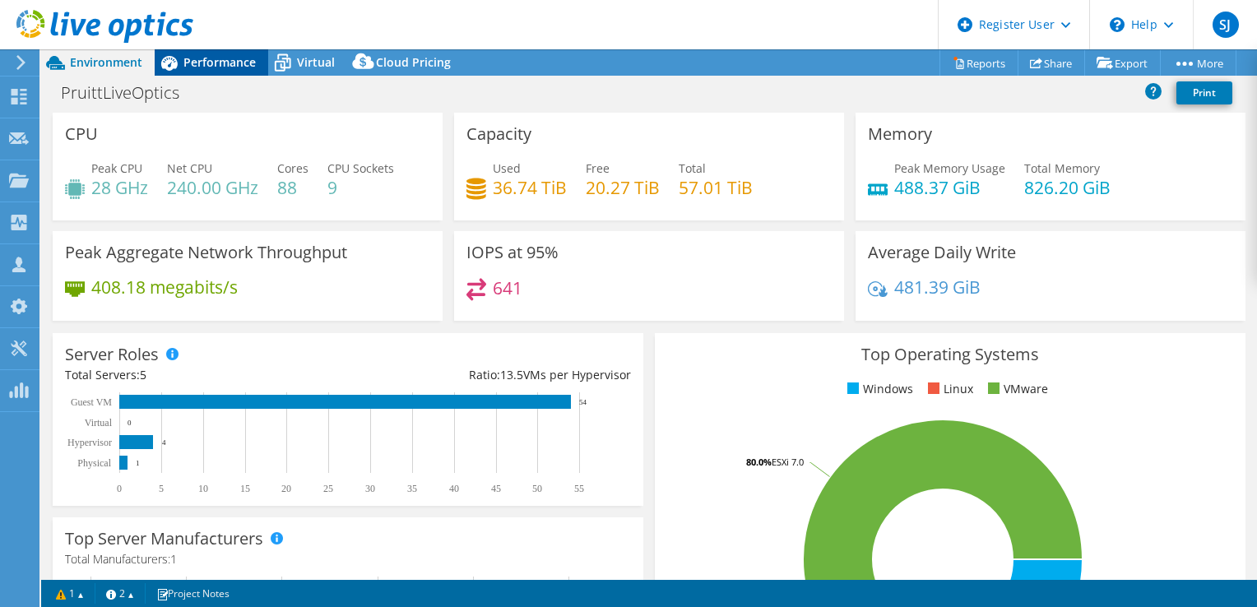
click at [191, 65] on span "Performance" at bounding box center [219, 62] width 72 height 16
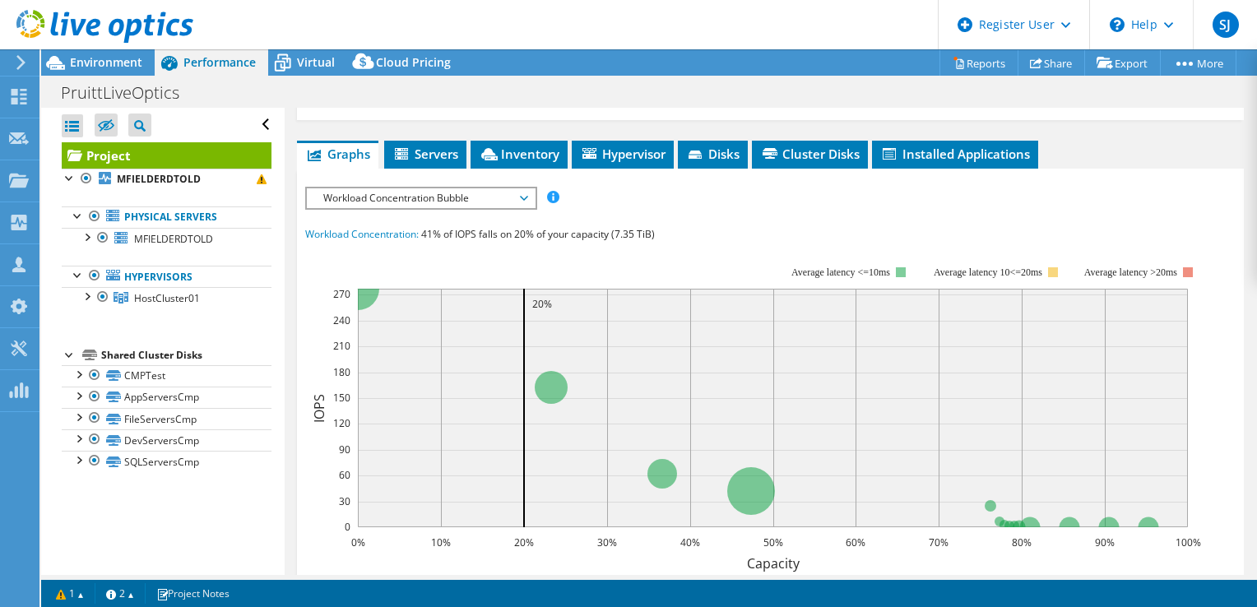
scroll to position [329, 0]
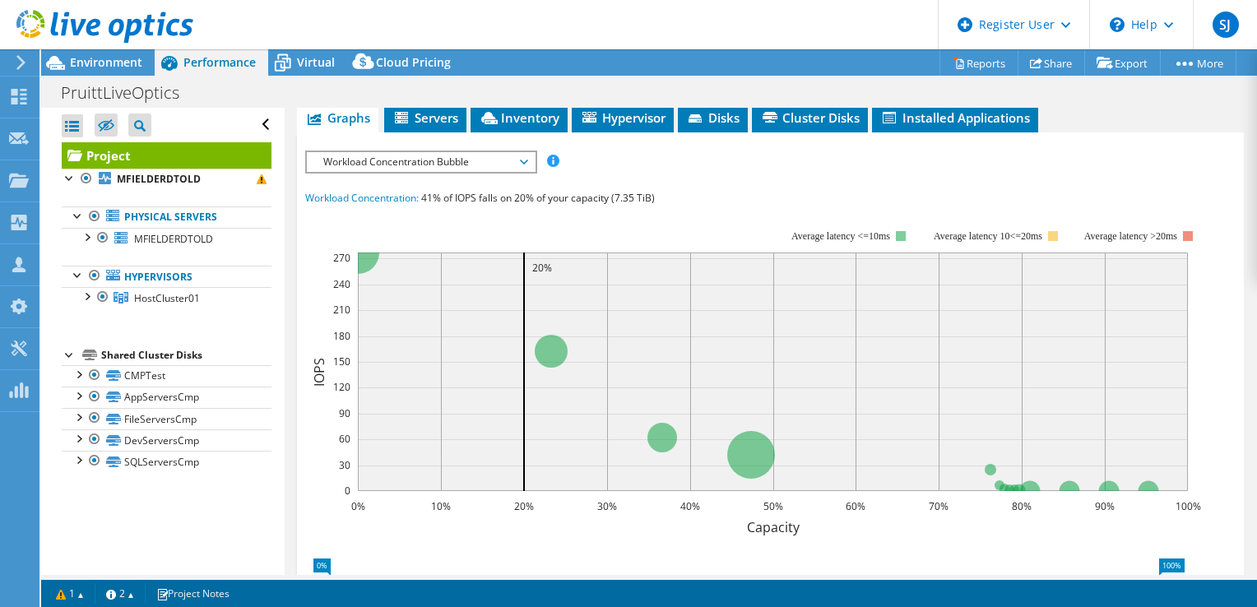
click at [479, 172] on span "Workload Concentration Bubble" at bounding box center [420, 162] width 211 height 20
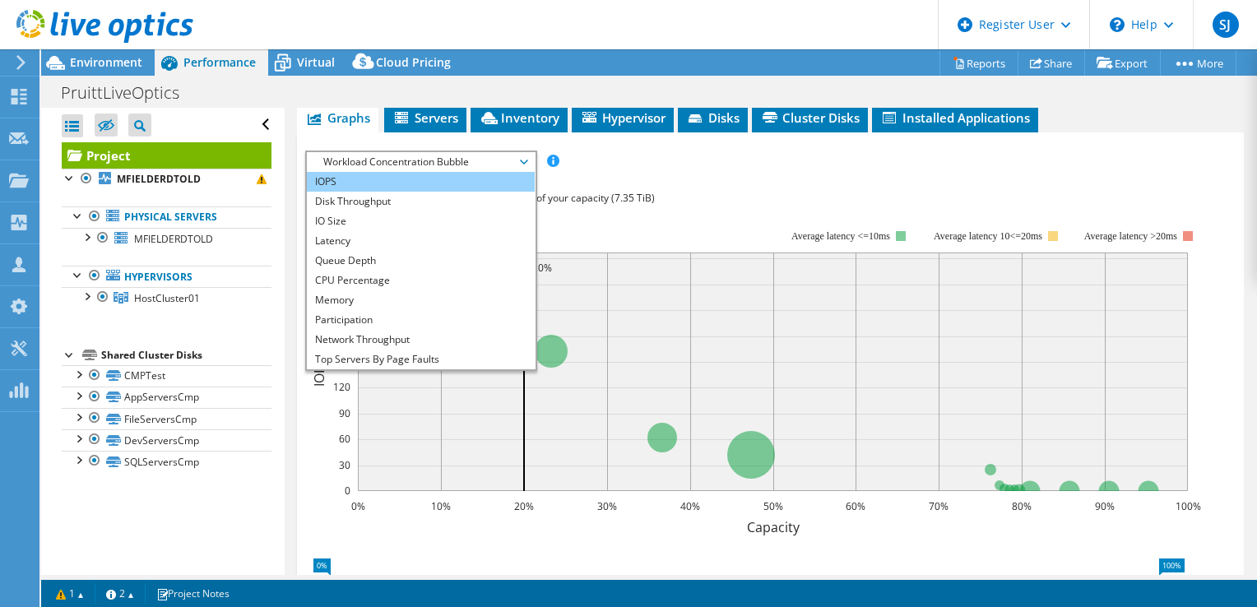
click at [443, 192] on li "IOPS" at bounding box center [421, 182] width 228 height 20
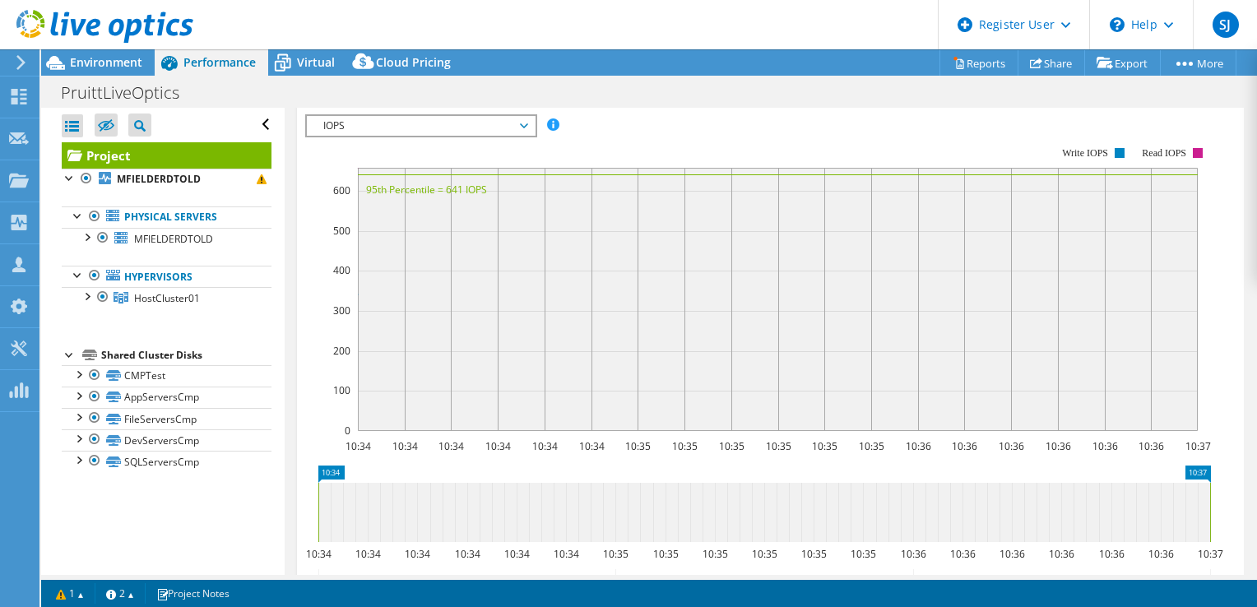
scroll to position [247, 0]
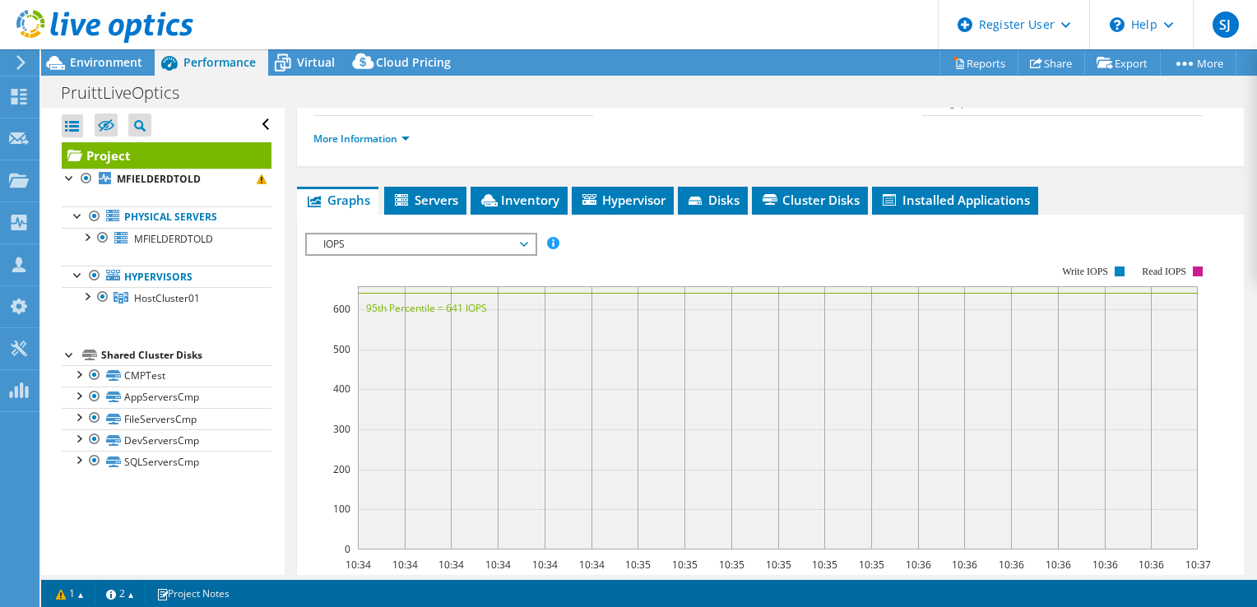
click at [515, 254] on span "IOPS" at bounding box center [420, 244] width 211 height 20
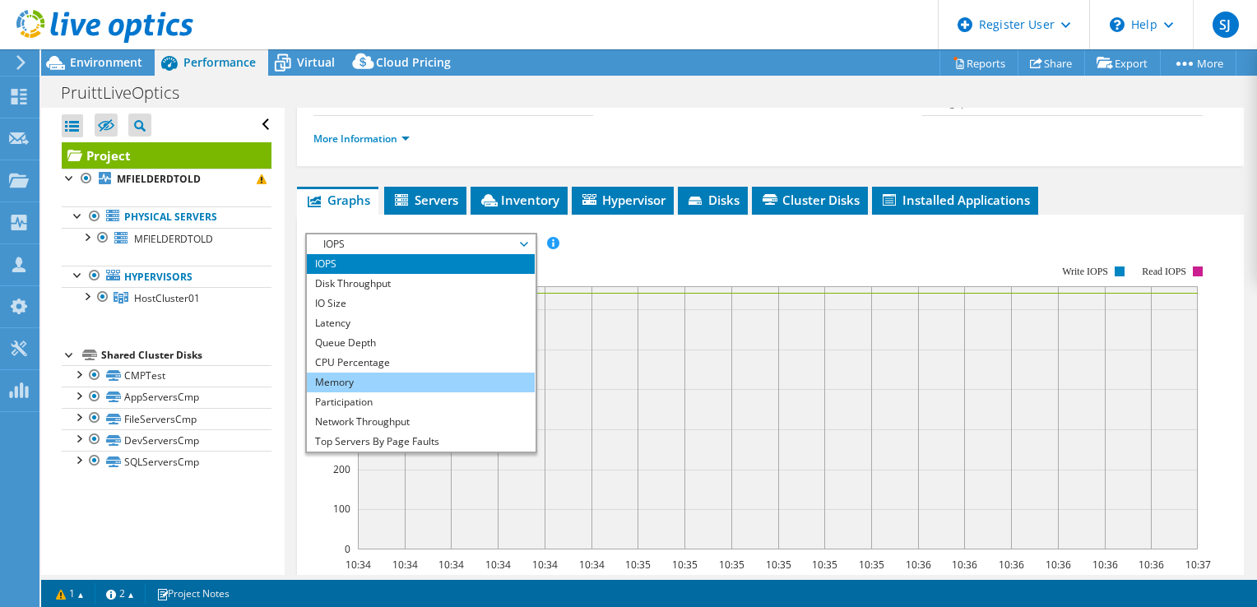
click at [382, 392] on li "Memory" at bounding box center [421, 383] width 228 height 20
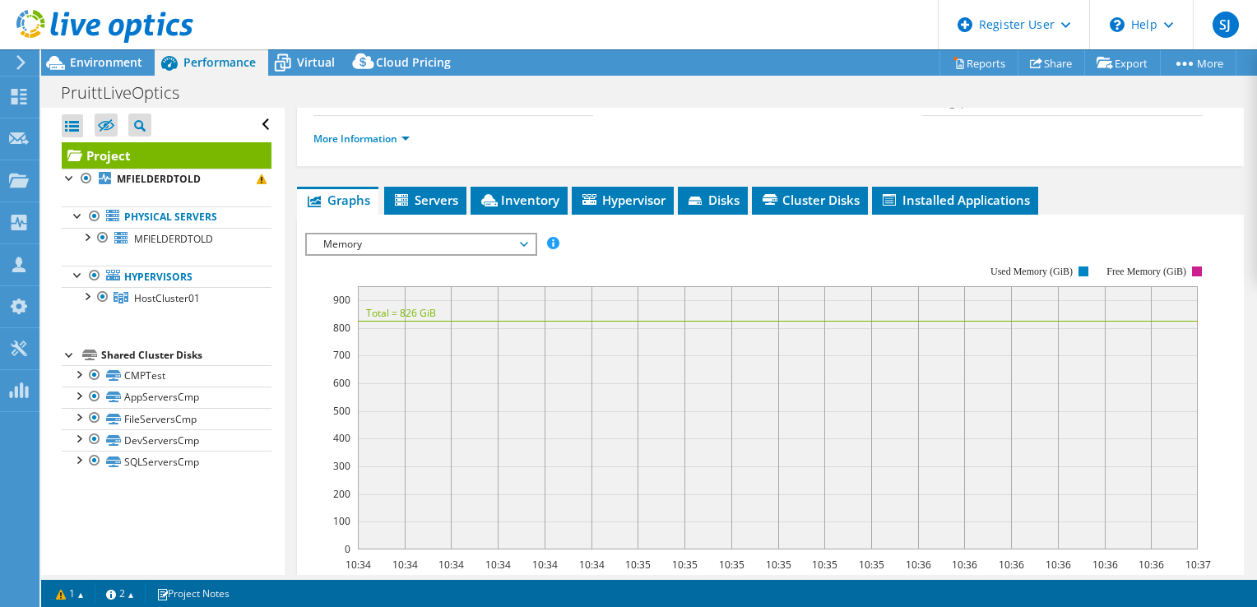
click at [484, 254] on span "Memory" at bounding box center [420, 244] width 211 height 20
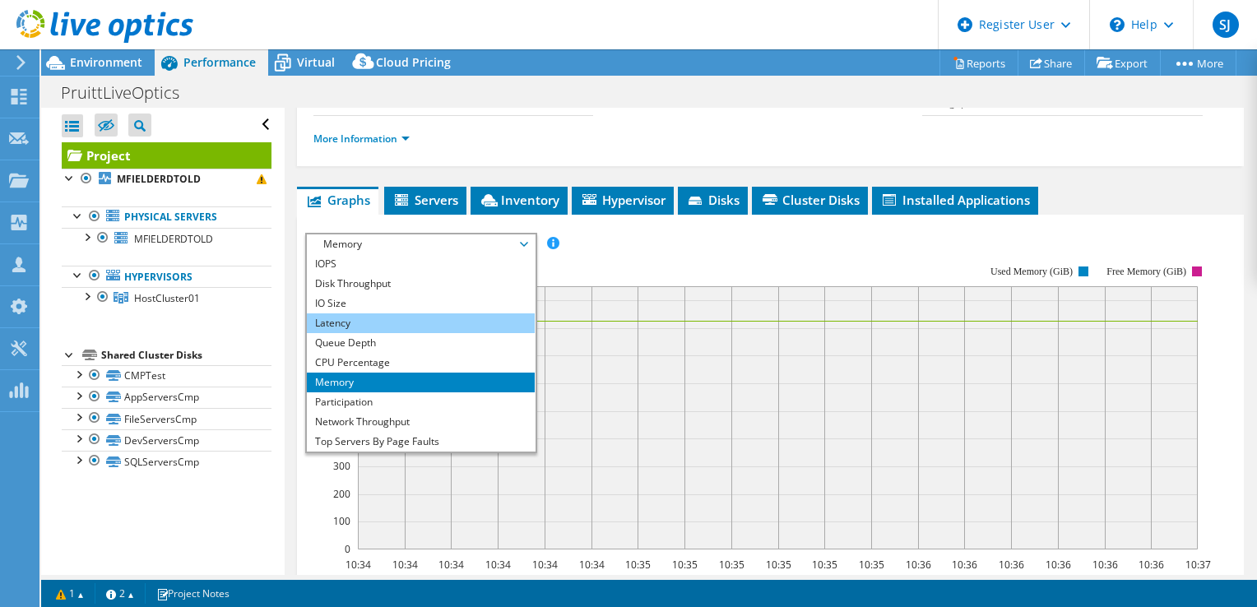
click at [394, 333] on li "Latency" at bounding box center [421, 323] width 228 height 20
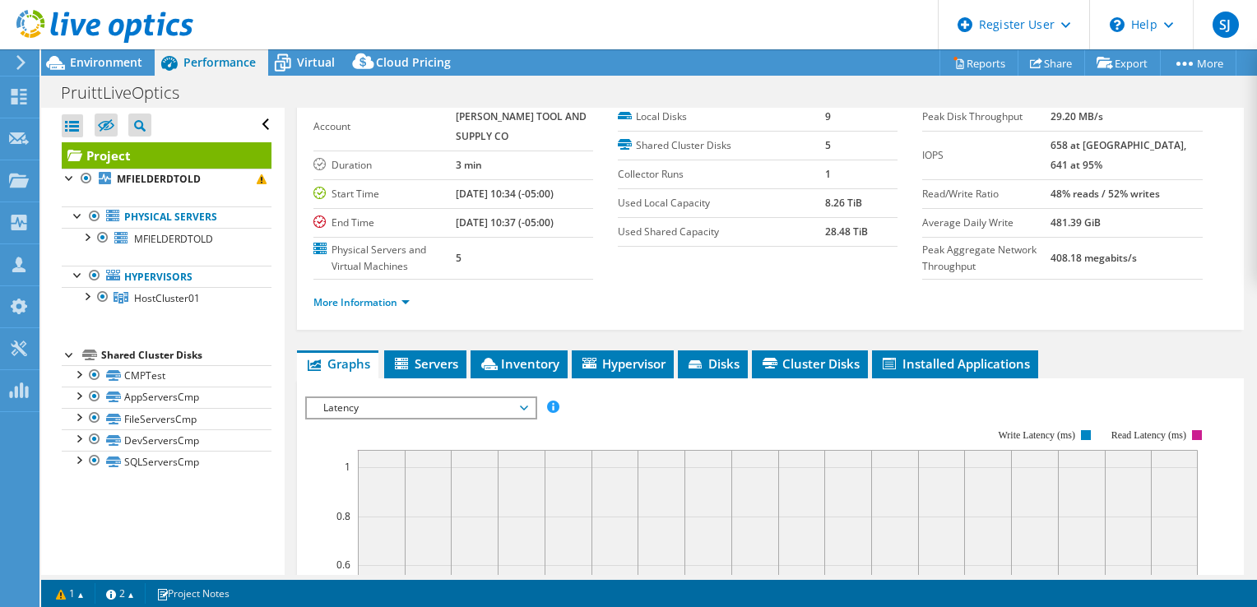
scroll to position [0, 0]
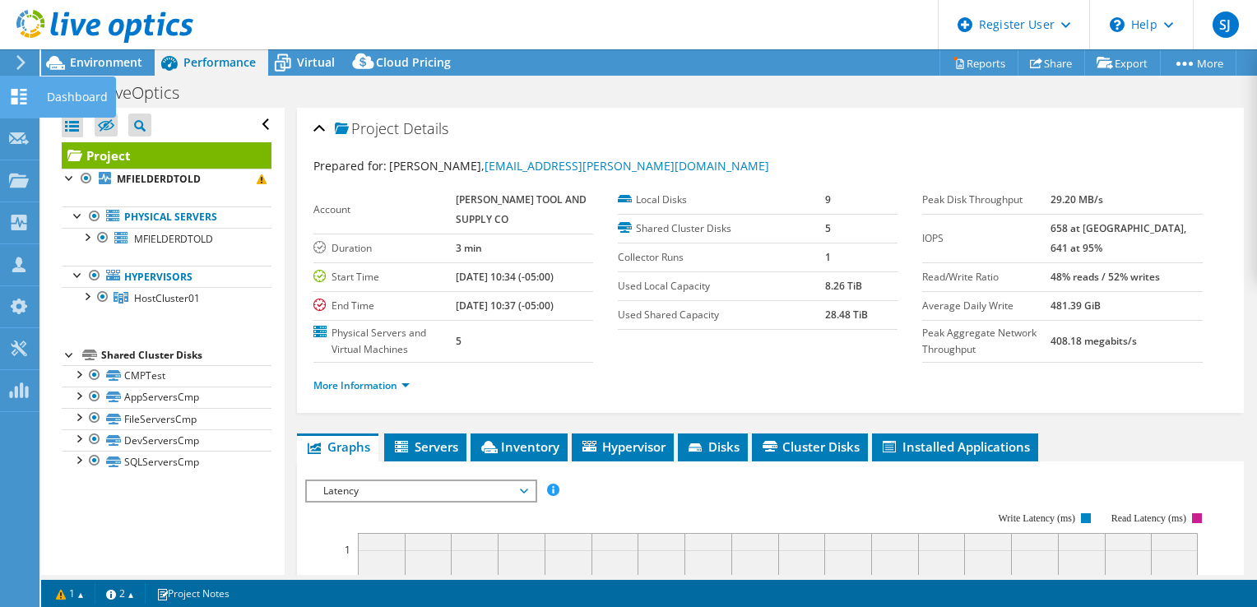
click at [20, 102] on use at bounding box center [20, 97] width 16 height 16
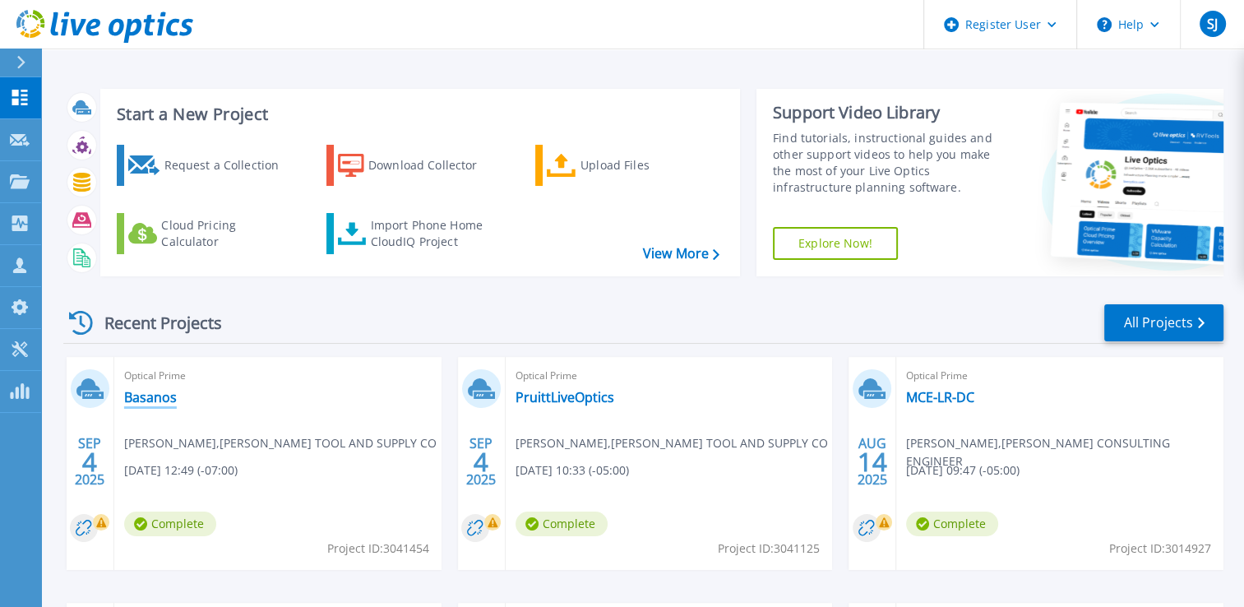
click at [158, 403] on link "Basanos" at bounding box center [150, 397] width 53 height 16
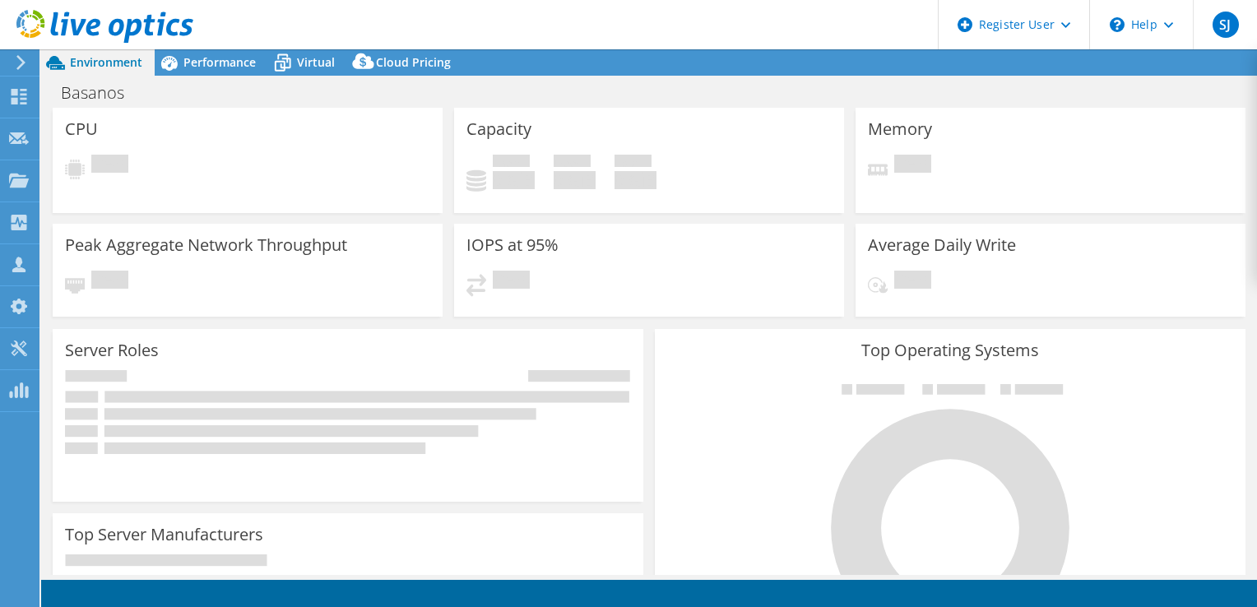
select select "USD"
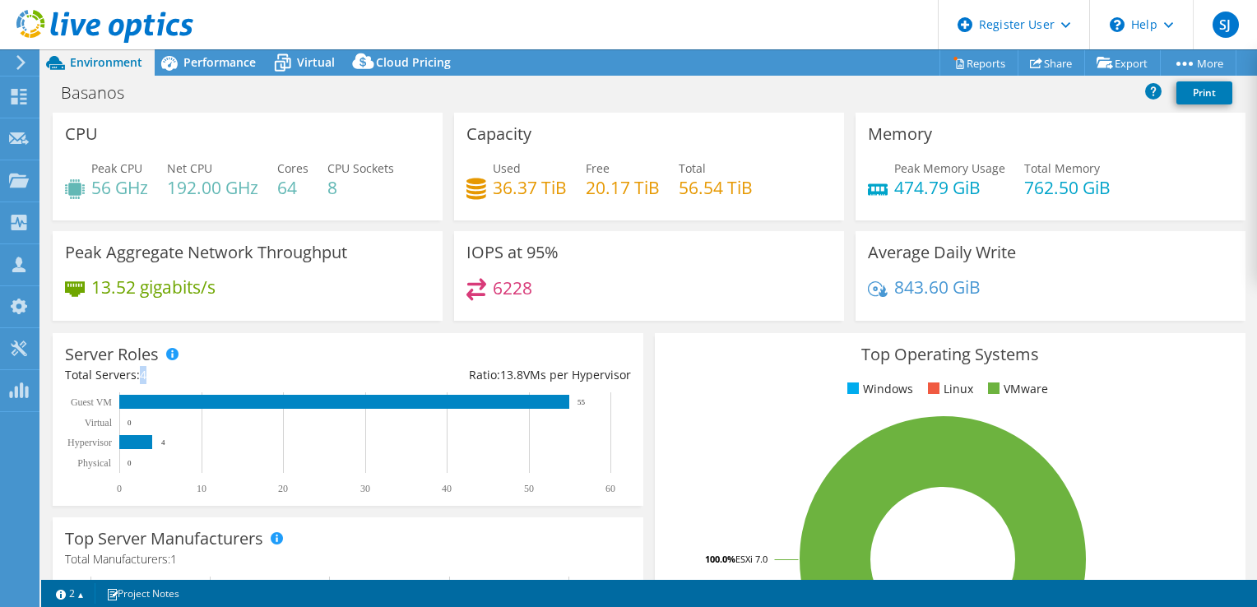
drag, startPoint x: 140, startPoint y: 375, endPoint x: 153, endPoint y: 373, distance: 13.3
click at [153, 373] on div "Total Servers: 4" at bounding box center [206, 375] width 283 height 18
click at [242, 66] on span "Performance" at bounding box center [219, 62] width 72 height 16
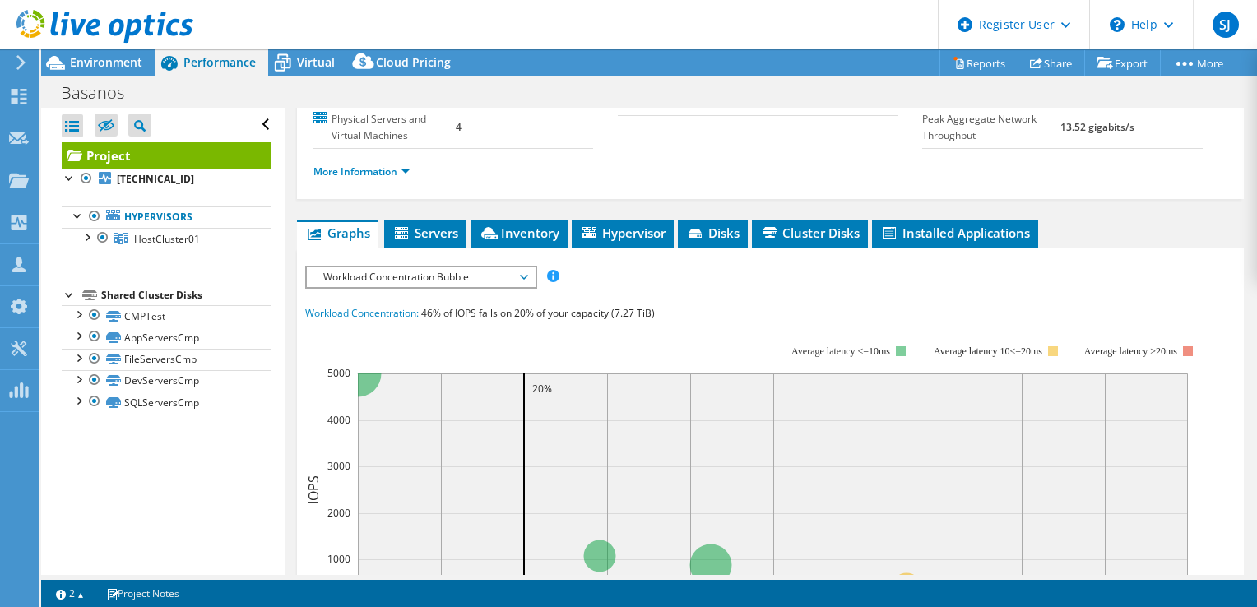
scroll to position [247, 0]
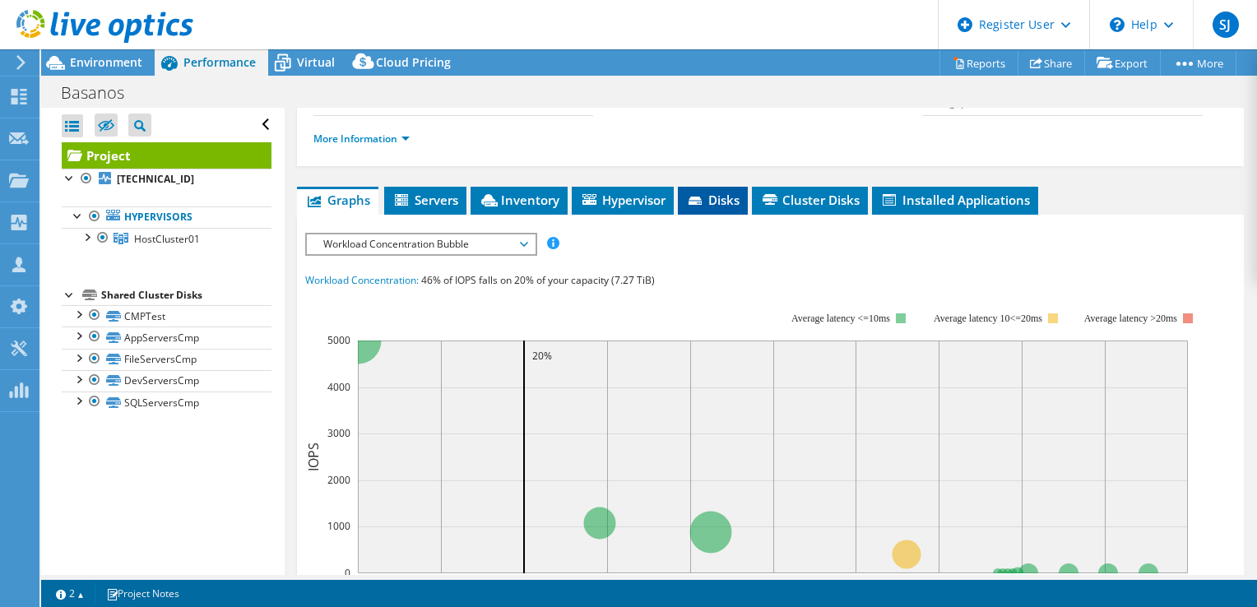
click at [704, 207] on icon at bounding box center [696, 202] width 16 height 11
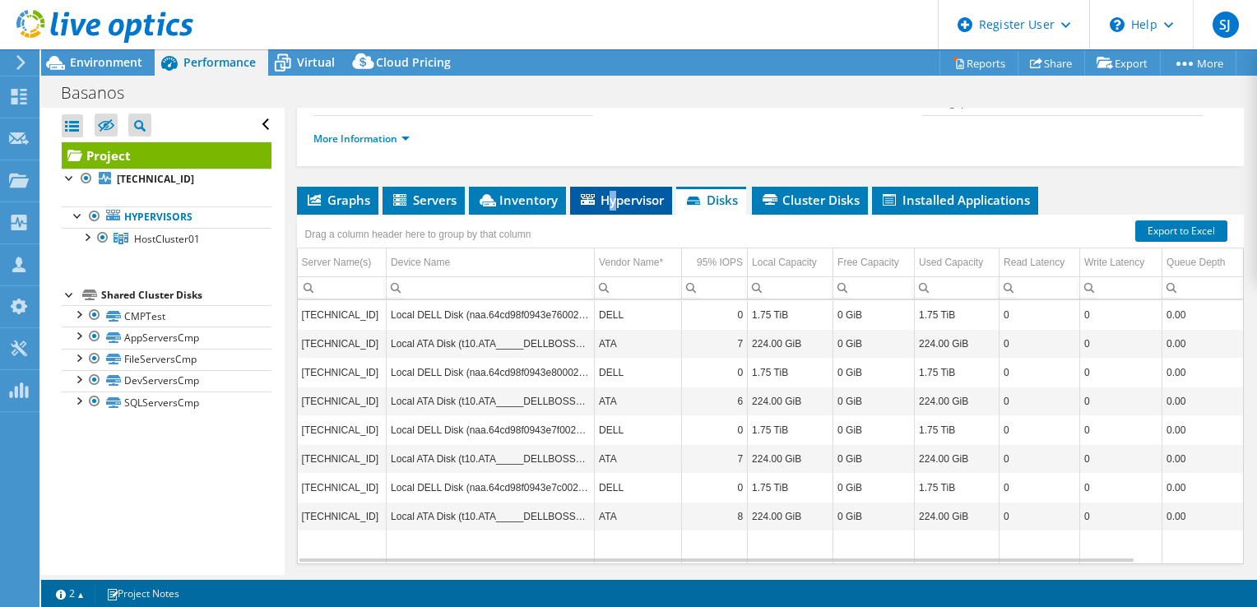
click at [613, 208] on span "Hypervisor" at bounding box center [621, 200] width 86 height 16
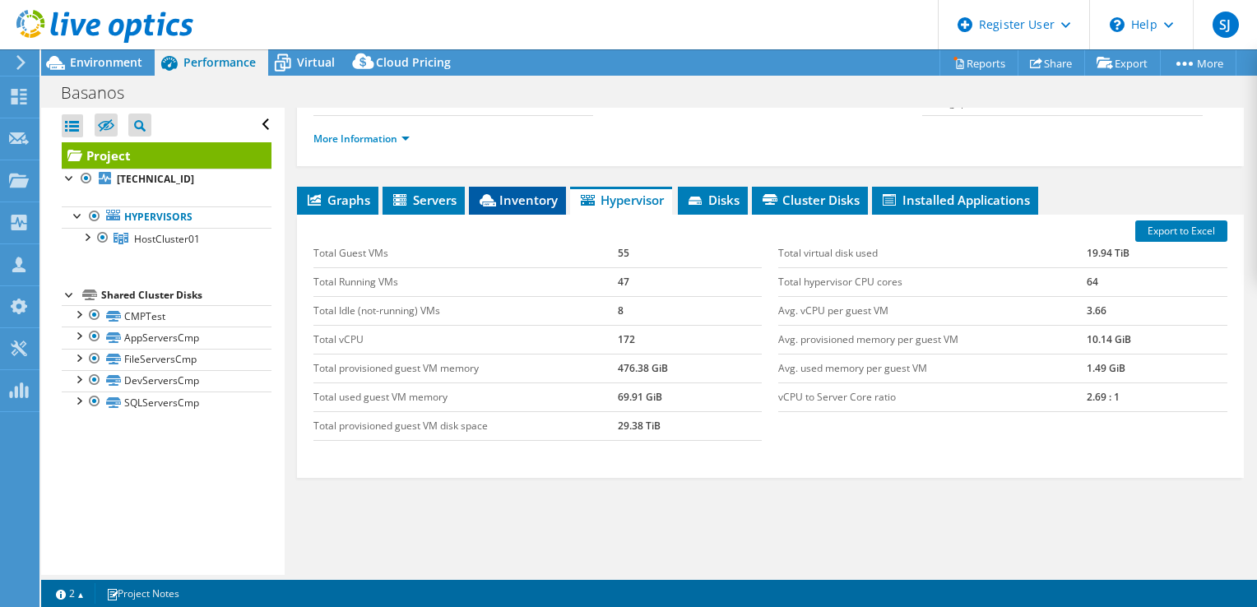
drag, startPoint x: 613, startPoint y: 240, endPoint x: 531, endPoint y: 240, distance: 82.2
click at [531, 208] on span "Inventory" at bounding box center [517, 200] width 81 height 16
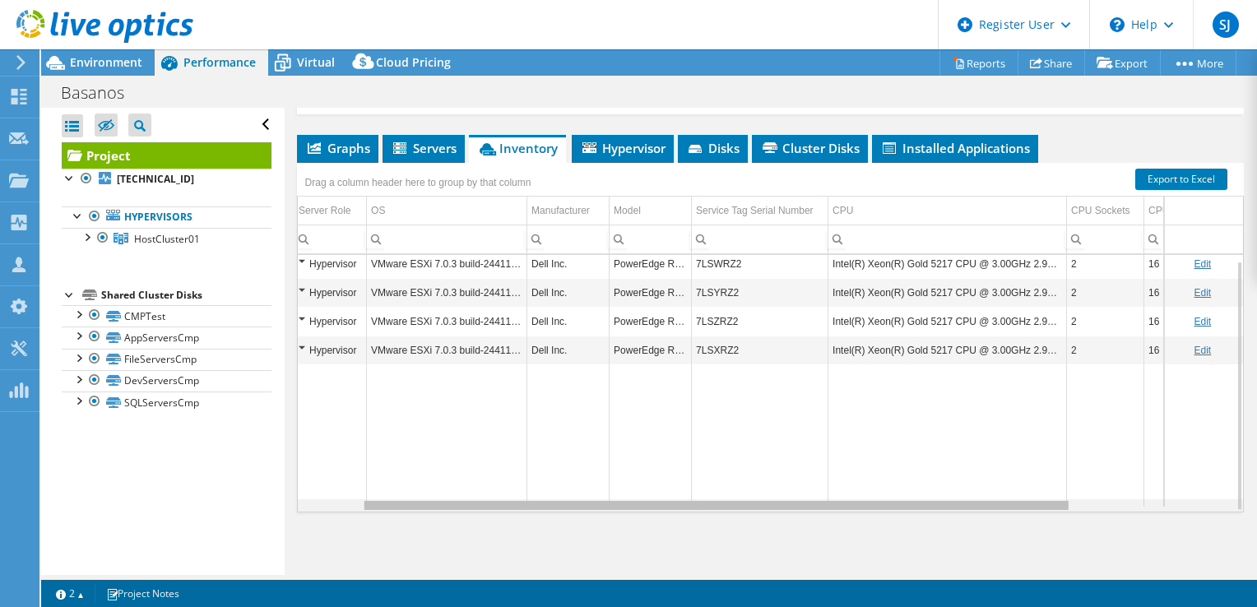
scroll to position [0, 0]
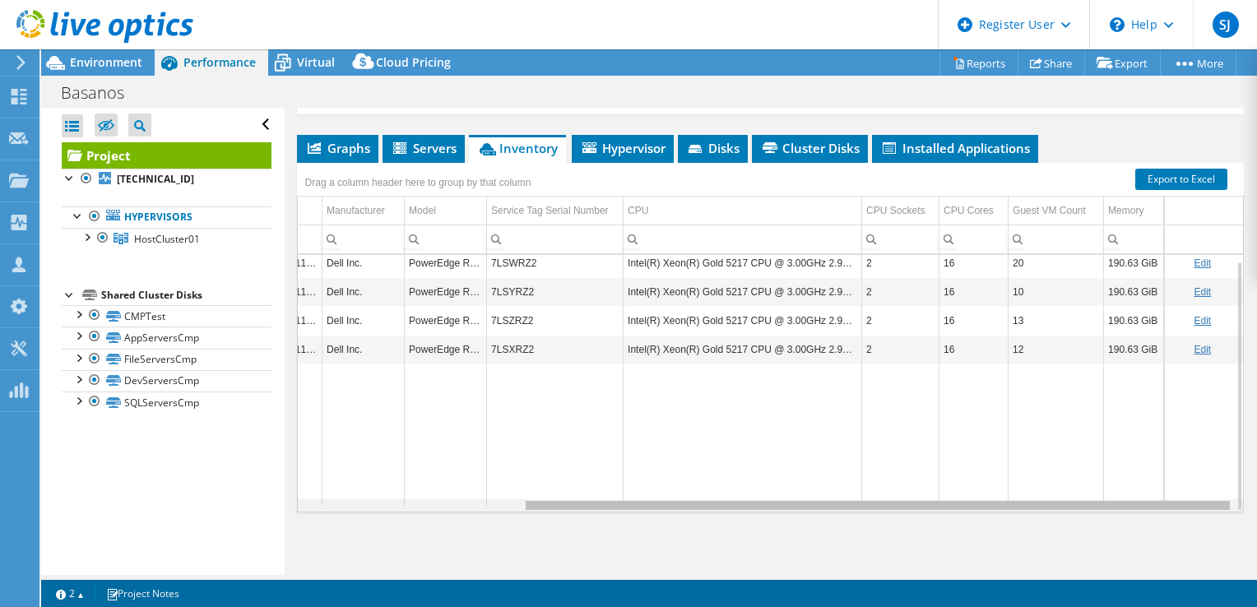
drag, startPoint x: 918, startPoint y: 511, endPoint x: 1193, endPoint y: 486, distance: 276.6
click at [1193, 486] on body "SJ Dell User [PERSON_NAME] [PERSON_NAME][EMAIL_ADDRESS][PERSON_NAME][DOMAIN_NAM…" at bounding box center [628, 303] width 1257 height 607
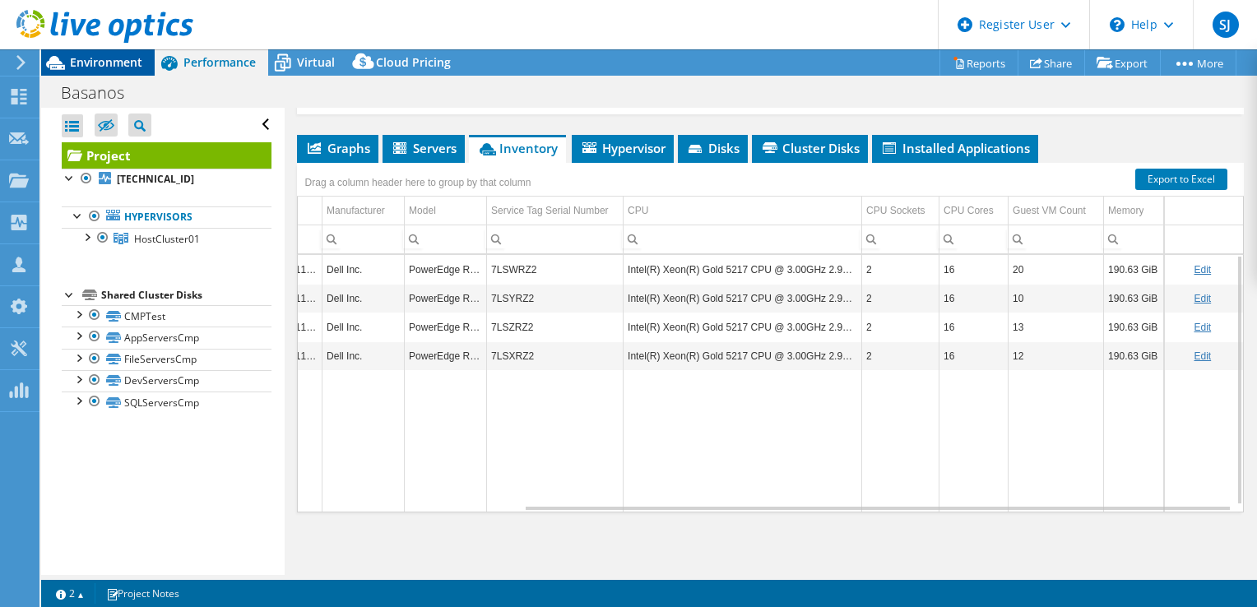
click at [102, 58] on span "Environment" at bounding box center [106, 62] width 72 height 16
